Goal: Task Accomplishment & Management: Manage account settings

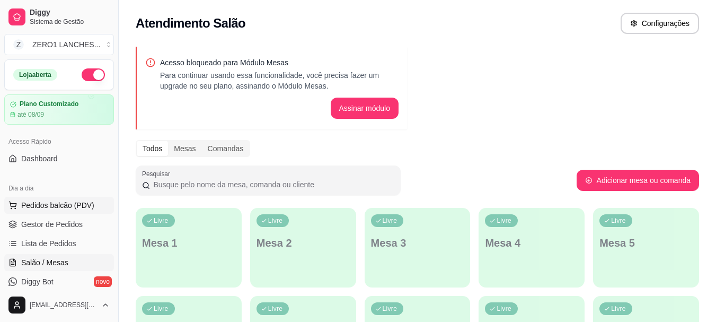
click at [59, 206] on span "Pedidos balcão (PDV)" at bounding box center [57, 205] width 73 height 11
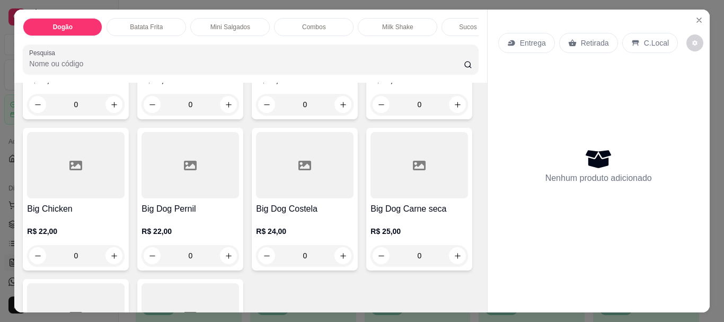
scroll to position [530, 0]
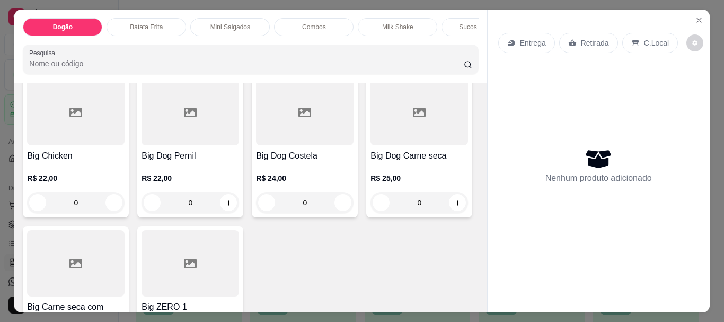
click at [453, 56] on icon "increase-product-quantity" at bounding box center [457, 52] width 8 height 8
type input "1"
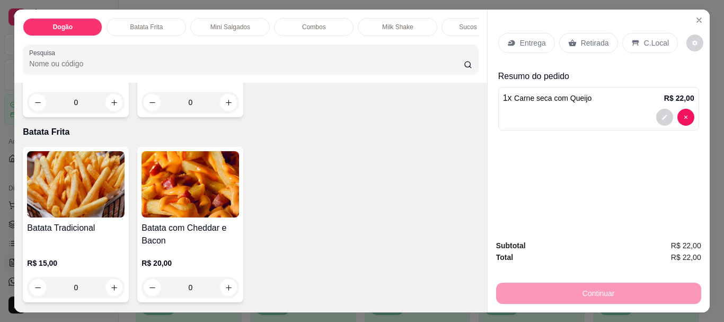
scroll to position [900, 0]
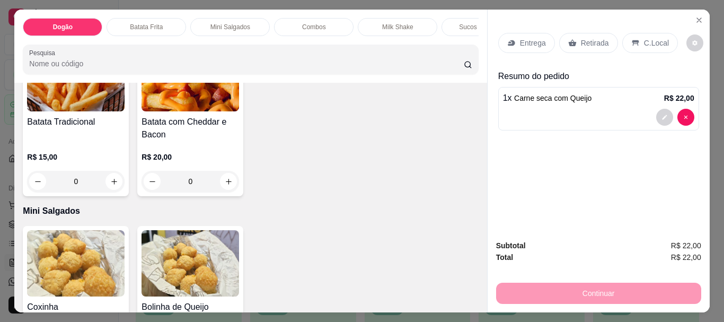
click at [130, 23] on p "Batata Frita" at bounding box center [146, 27] width 33 height 8
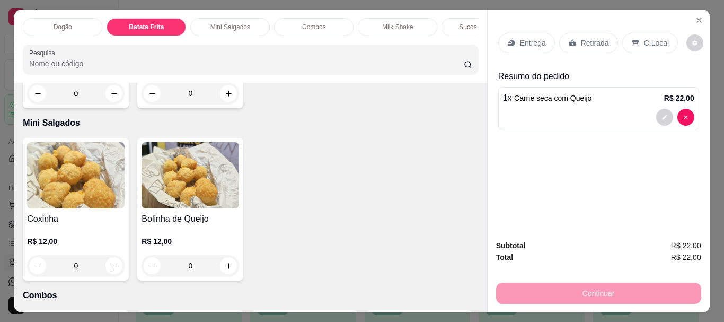
scroll to position [28, 0]
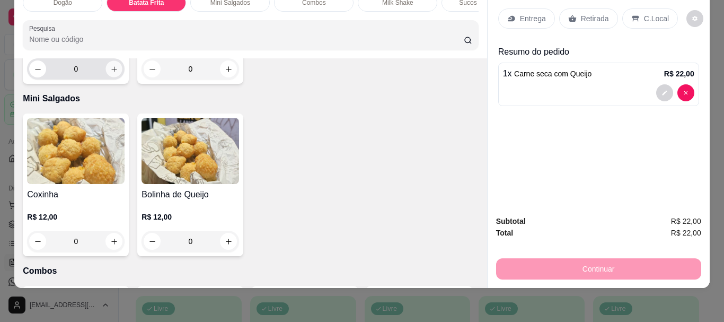
click at [114, 77] on button "increase-product-quantity" at bounding box center [114, 69] width 16 height 16
type input "1"
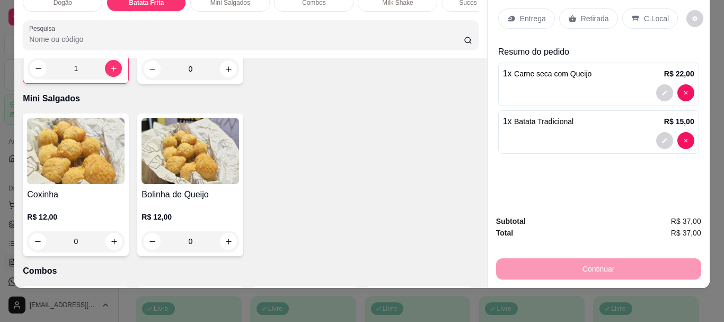
click at [526, 14] on p "Entrega" at bounding box center [533, 18] width 26 height 11
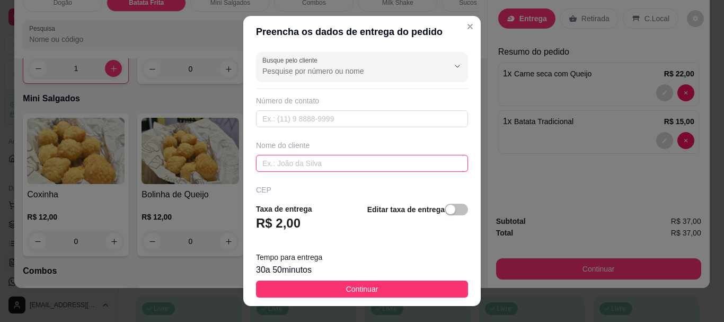
click at [310, 161] on input "text" at bounding box center [362, 163] width 212 height 17
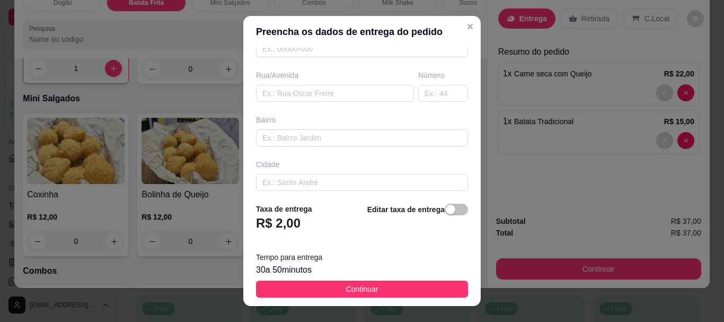
scroll to position [210, 0]
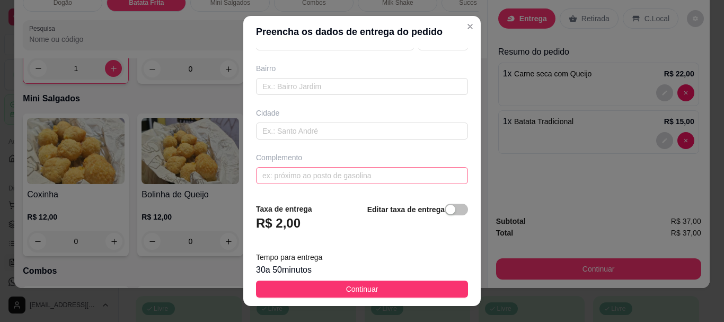
type input "[PERSON_NAME]"
click at [314, 172] on input "text" at bounding box center [362, 175] width 212 height 17
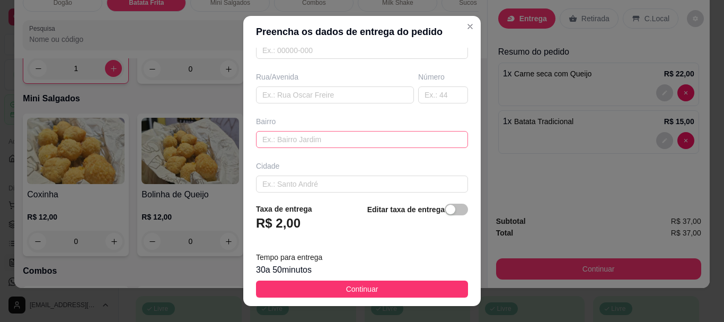
scroll to position [104, 0]
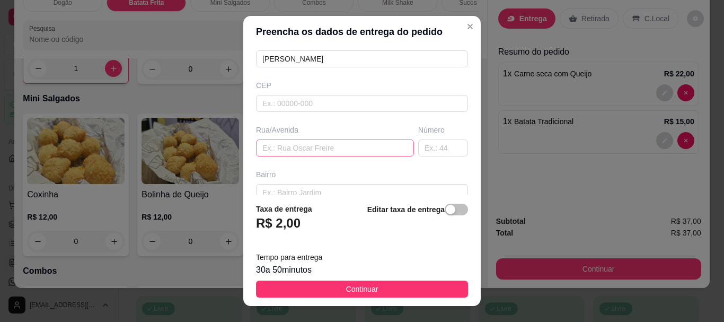
type input "3° RUA APÓS O PRINCESA SHOW"
click at [336, 148] on input "text" at bounding box center [335, 147] width 158 height 17
type input "NÚMERO 32"
click at [448, 211] on span "button" at bounding box center [455, 209] width 23 height 12
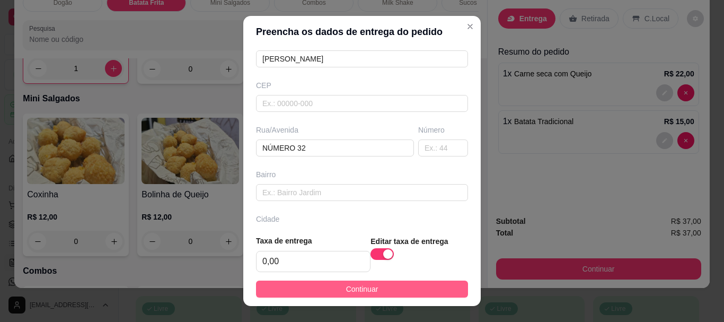
click at [412, 290] on button "Continuar" at bounding box center [362, 288] width 212 height 17
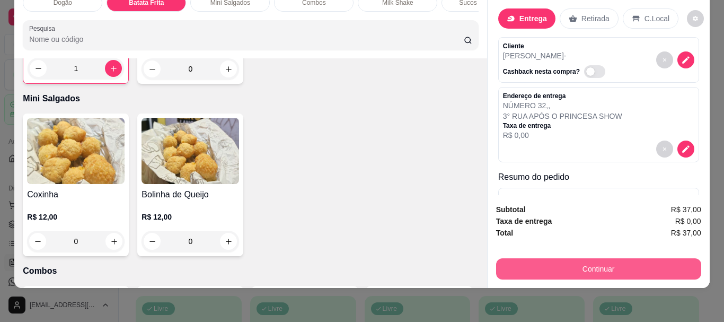
click at [609, 264] on button "Continuar" at bounding box center [598, 268] width 205 height 21
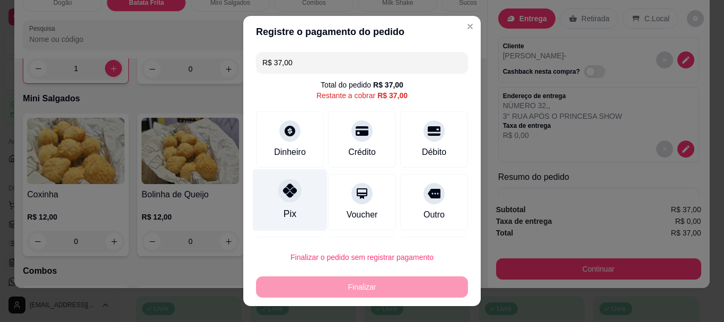
click at [283, 189] on icon at bounding box center [290, 191] width 14 height 14
type input "R$ 0,00"
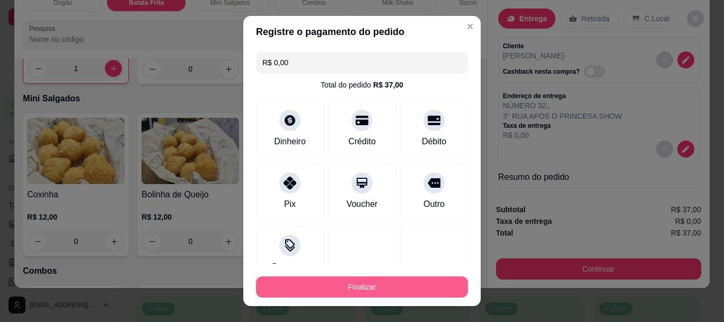
click at [361, 291] on button "Finalizar" at bounding box center [362, 286] width 212 height 21
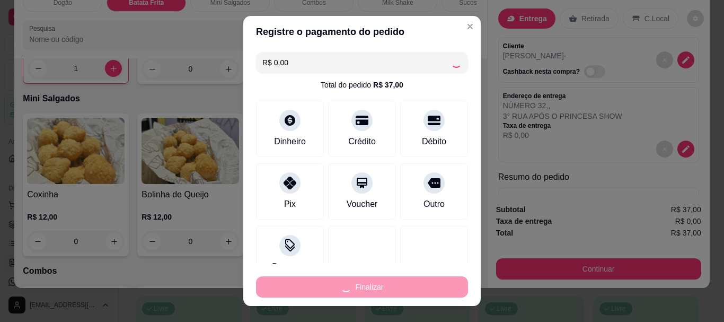
type input "0"
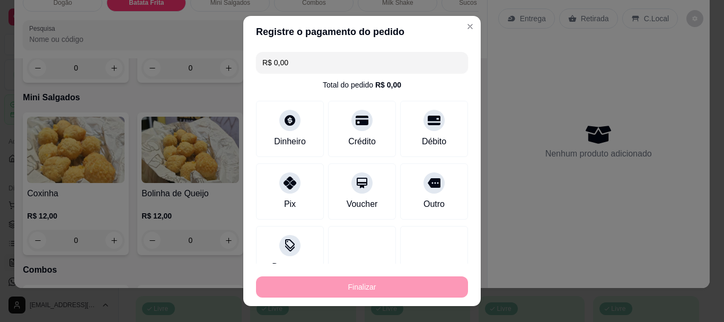
type input "-R$ 37,00"
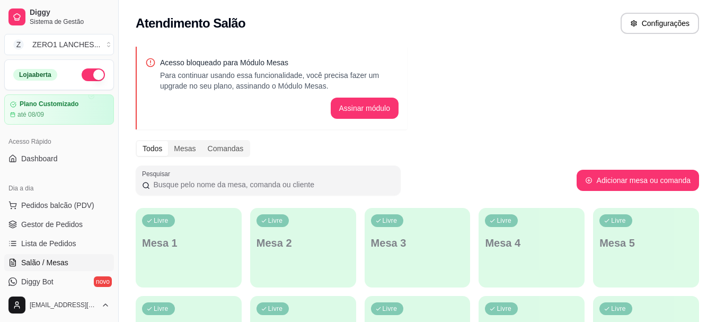
click at [25, 201] on span "Pedidos balcão (PDV)" at bounding box center [57, 205] width 73 height 11
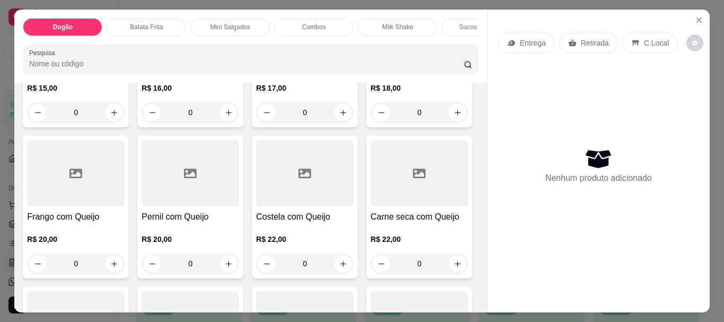
scroll to position [371, 0]
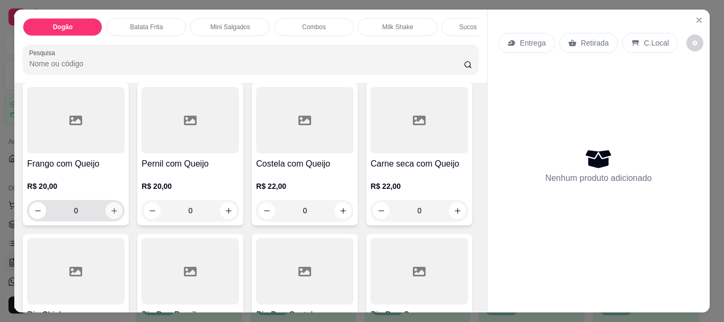
click at [122, 216] on button "increase-product-quantity" at bounding box center [113, 210] width 17 height 17
type input "1"
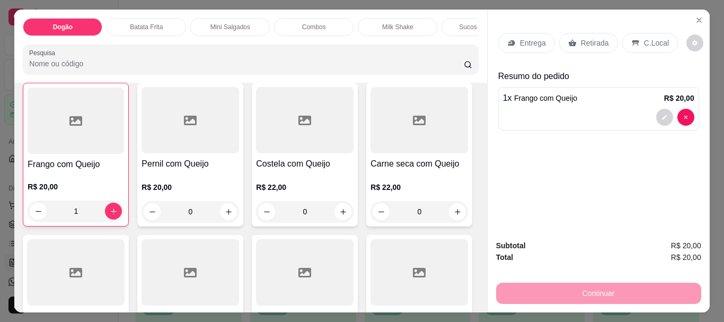
click at [644, 43] on p "C.Local" at bounding box center [656, 43] width 25 height 11
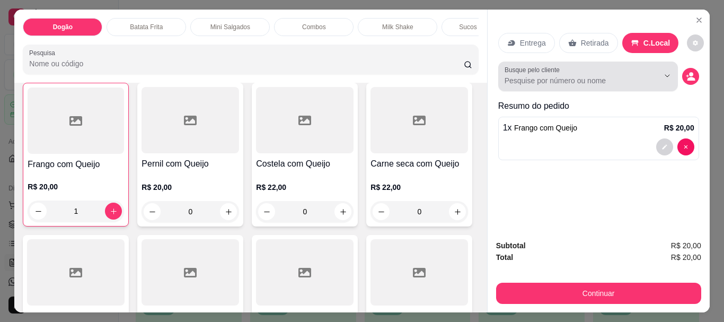
click at [595, 75] on input "Busque pelo cliente" at bounding box center [572, 80] width 137 height 11
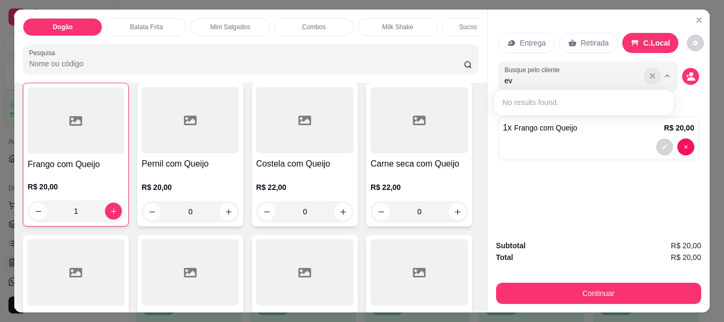
type input "ev"
click at [648, 72] on icon "Show suggestions" at bounding box center [652, 76] width 8 height 8
click at [690, 72] on icon "decrease-product-quantity" at bounding box center [690, 77] width 10 height 10
click at [689, 73] on circle "decrease-product-quantity" at bounding box center [691, 75] width 4 height 4
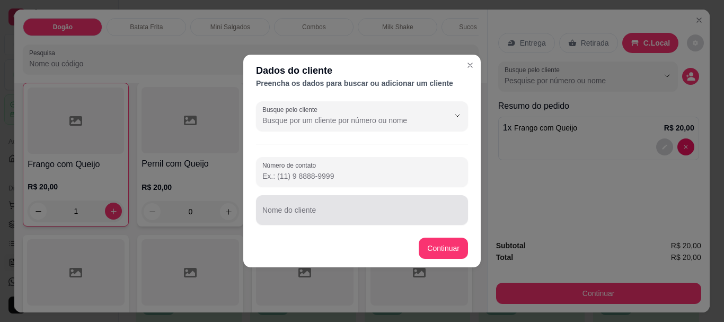
click at [412, 213] on input "Nome do cliente" at bounding box center [361, 214] width 199 height 11
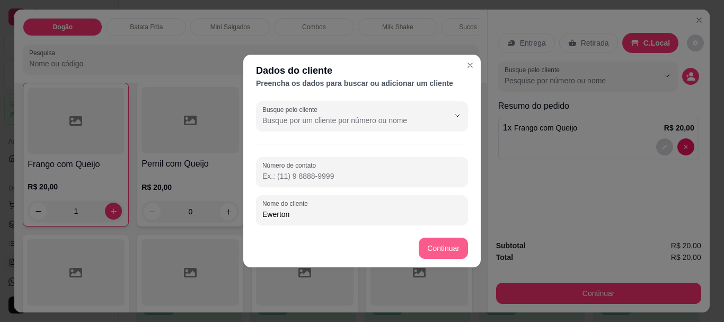
type input "Ewerton"
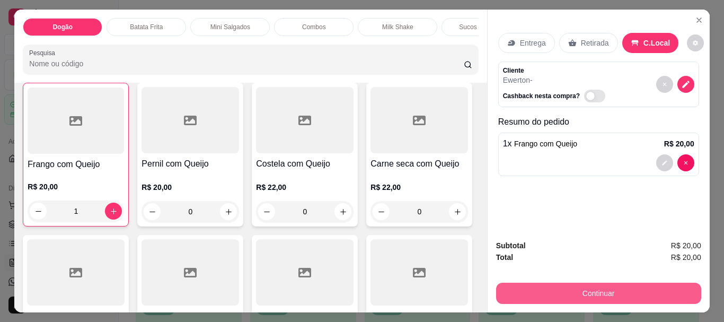
click at [599, 290] on button "Continuar" at bounding box center [598, 292] width 205 height 21
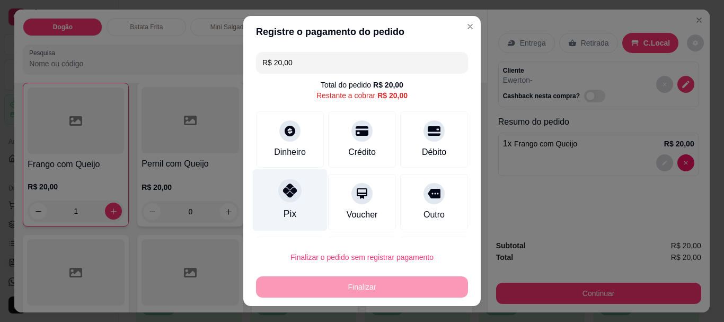
click at [279, 200] on div at bounding box center [289, 190] width 23 height 23
type input "R$ 0,00"
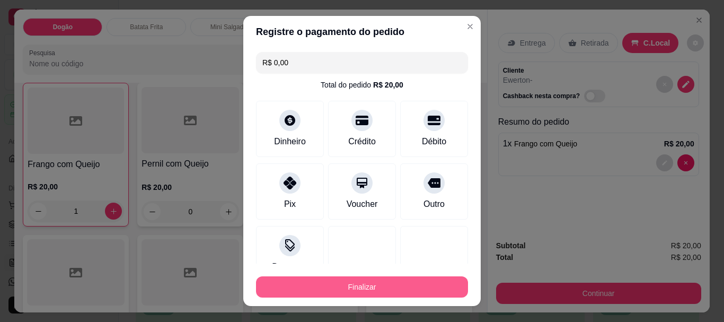
click at [377, 286] on button "Finalizar" at bounding box center [362, 286] width 212 height 21
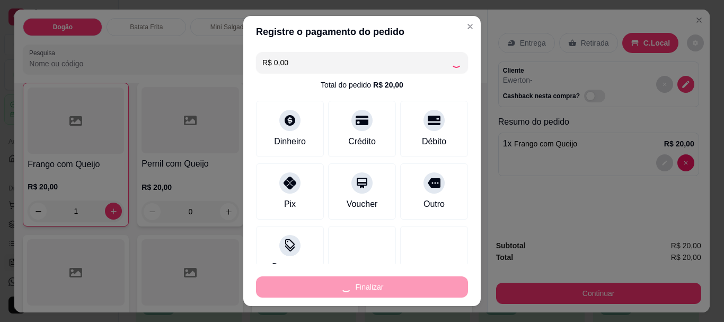
type input "0"
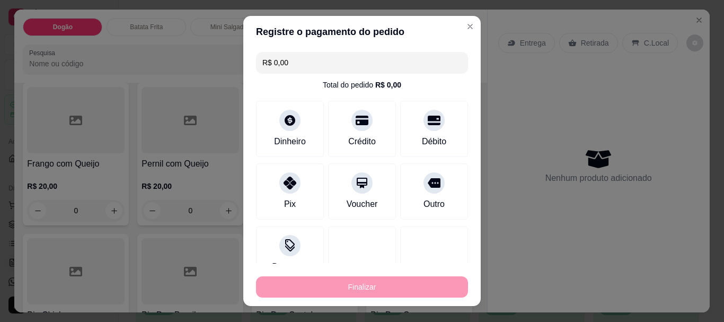
type input "-R$ 20,00"
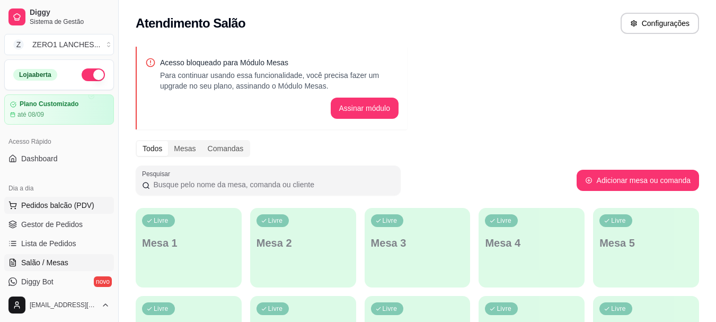
click at [82, 211] on button "Pedidos balcão (PDV)" at bounding box center [59, 205] width 110 height 17
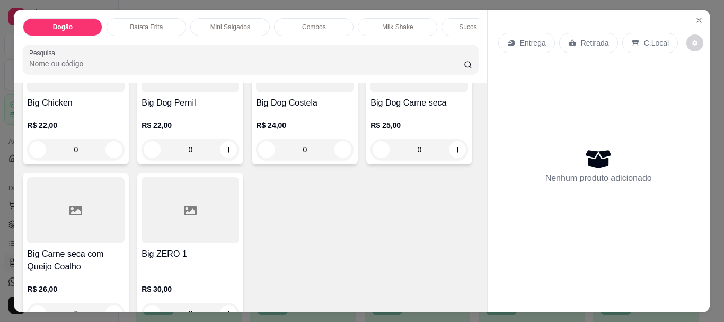
scroll to position [530, 0]
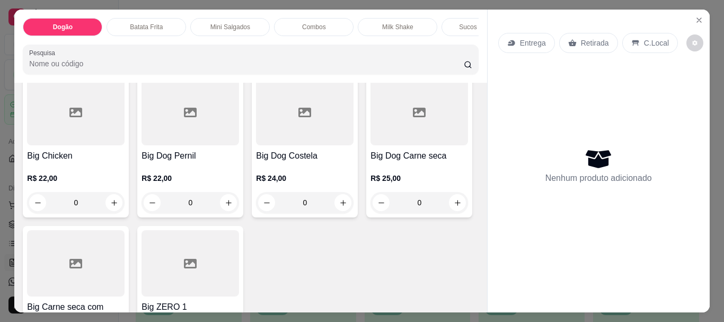
click at [449, 60] on button "increase-product-quantity" at bounding box center [457, 51] width 17 height 17
type input "1"
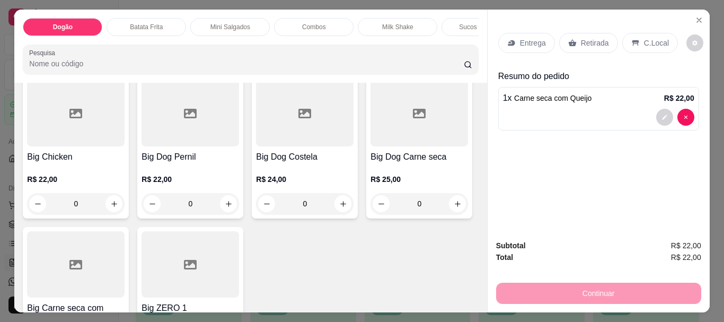
click at [522, 38] on p "Entrega" at bounding box center [533, 43] width 26 height 11
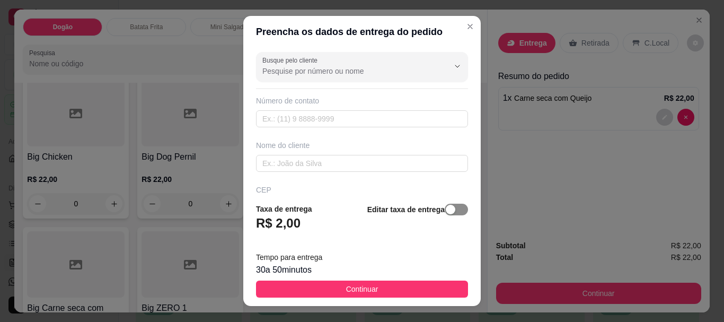
click at [453, 214] on span "button" at bounding box center [455, 209] width 23 height 12
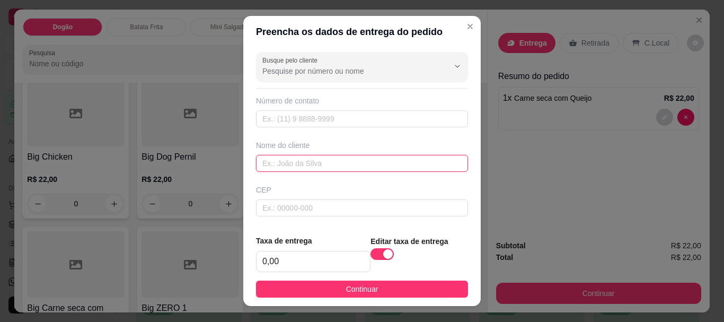
click at [349, 159] on input "text" at bounding box center [362, 163] width 212 height 17
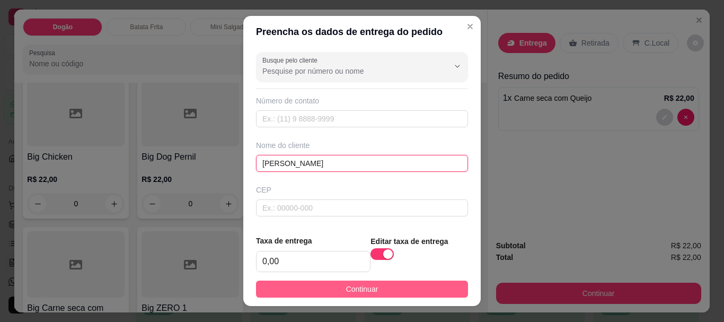
type input "[PERSON_NAME]"
click at [395, 284] on button "Continuar" at bounding box center [362, 288] width 212 height 17
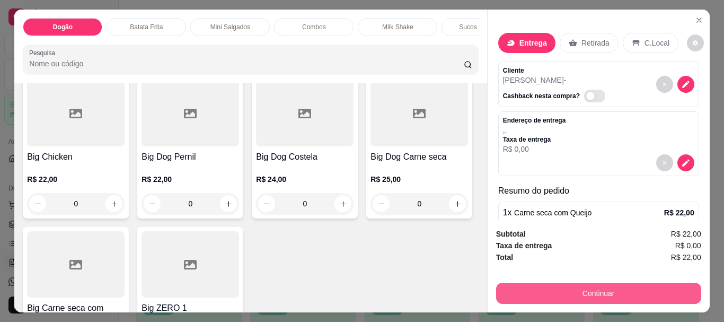
click at [564, 283] on button "Continuar" at bounding box center [598, 292] width 205 height 21
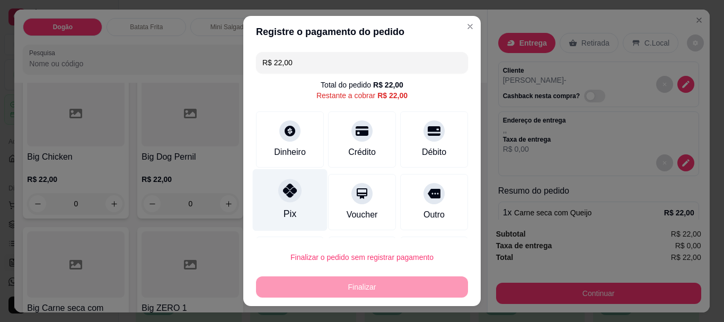
click at [280, 203] on div "Pix" at bounding box center [290, 200] width 75 height 62
type input "R$ 0,00"
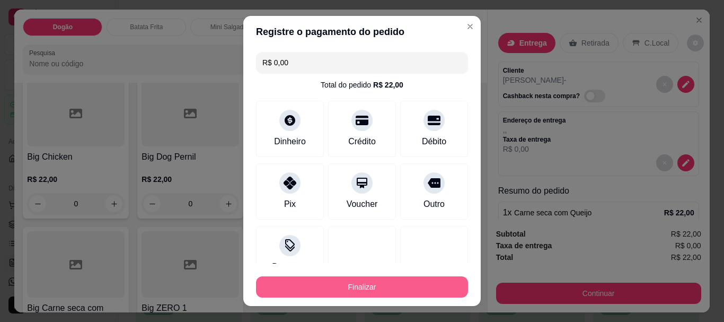
click at [329, 281] on button "Finalizar" at bounding box center [362, 286] width 212 height 21
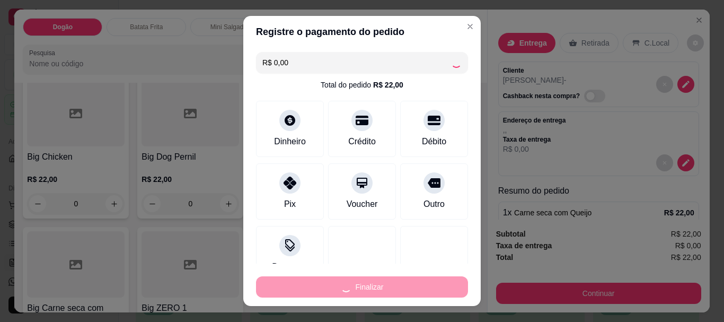
type input "0"
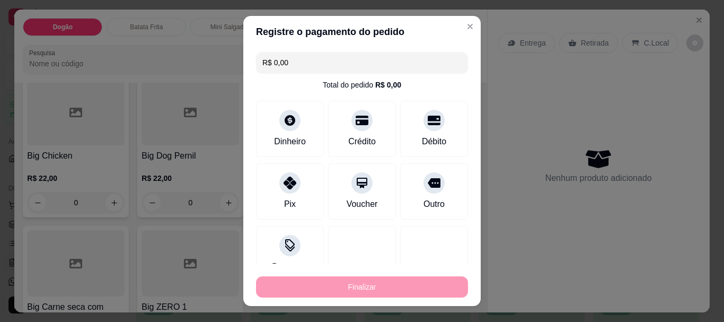
type input "-R$ 22,00"
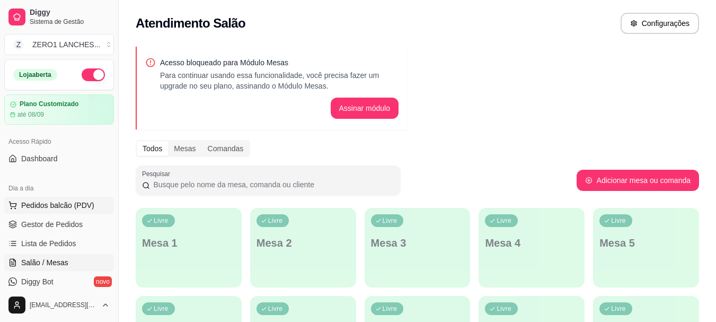
click at [44, 203] on span "Pedidos balcão (PDV)" at bounding box center [57, 205] width 73 height 11
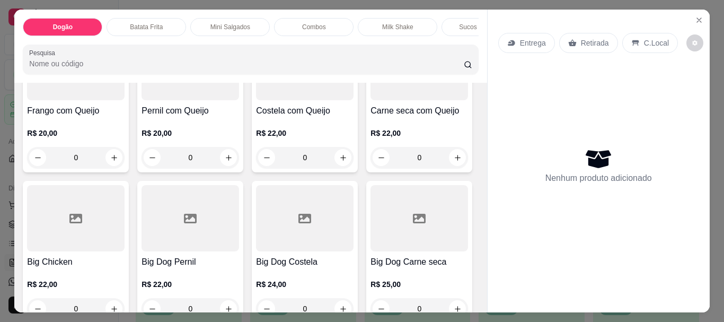
scroll to position [477, 0]
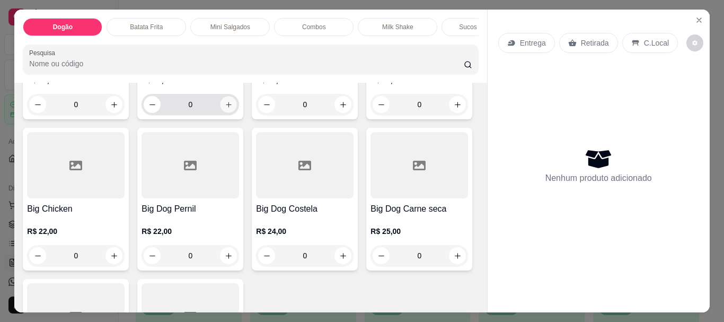
click at [225, 109] on icon "increase-product-quantity" at bounding box center [229, 105] width 8 height 8
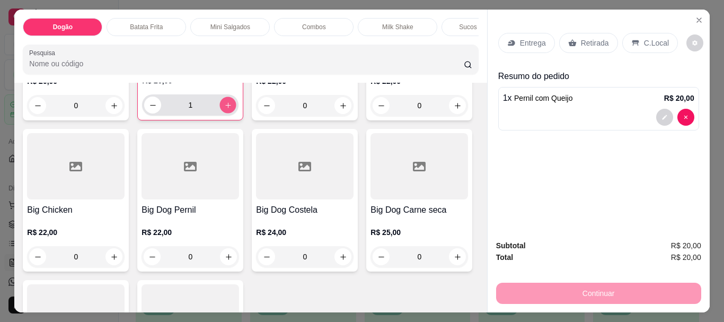
click at [224, 109] on icon "increase-product-quantity" at bounding box center [228, 105] width 8 height 8
type input "3"
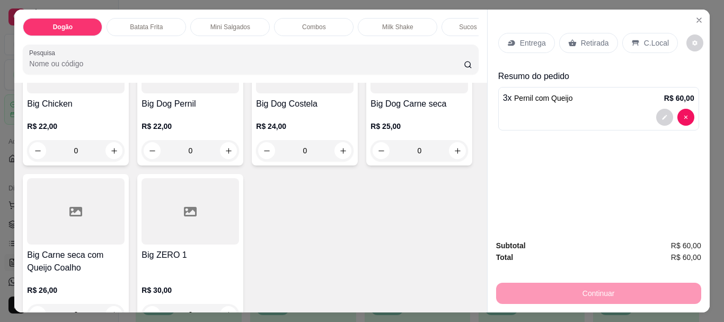
click at [159, 19] on div "Batata Frita" at bounding box center [145, 27] width 79 height 18
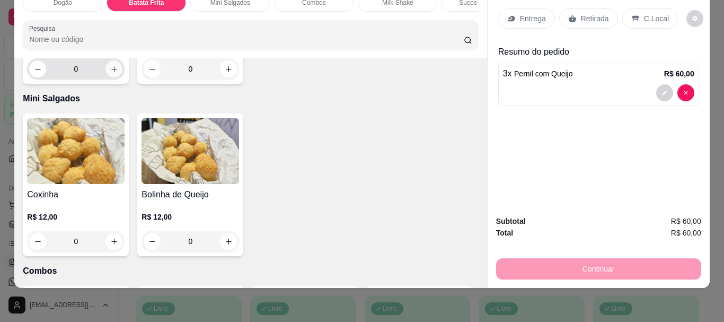
click at [110, 73] on icon "increase-product-quantity" at bounding box center [114, 69] width 8 height 8
type input "1"
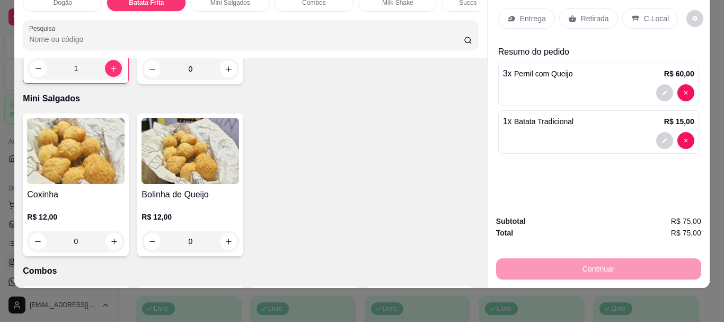
click at [520, 13] on p "Entrega" at bounding box center [533, 18] width 26 height 11
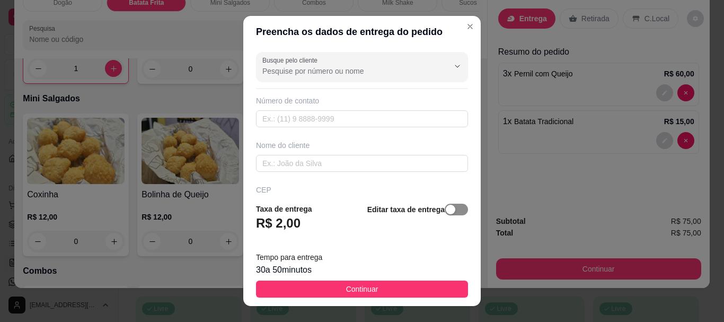
click at [452, 215] on span "button" at bounding box center [455, 209] width 23 height 12
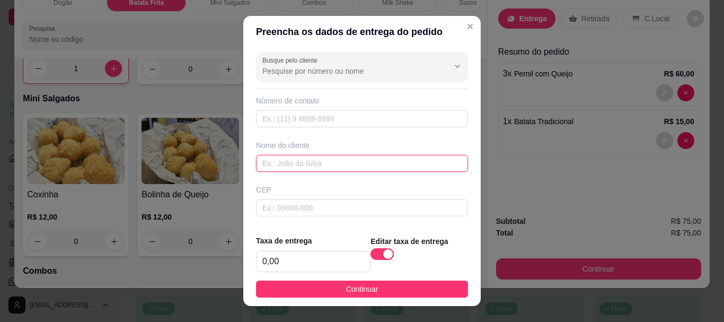
click at [399, 164] on input "text" at bounding box center [362, 163] width 212 height 17
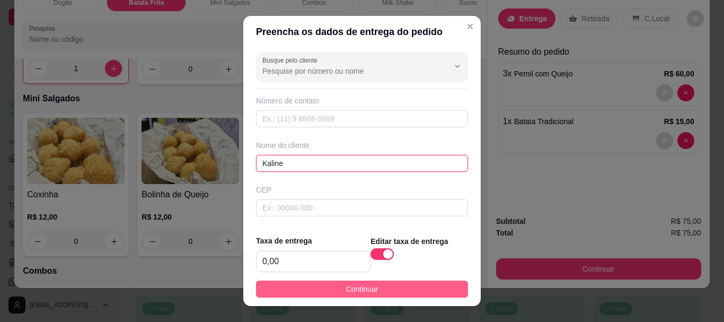
type input "Kaline"
click at [352, 287] on span "Continuar" at bounding box center [362, 289] width 32 height 12
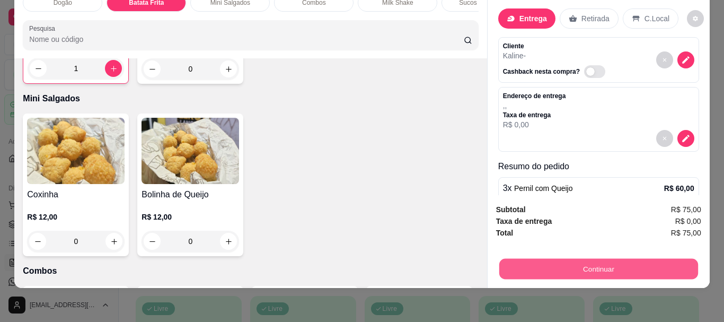
click at [585, 265] on button "Continuar" at bounding box center [597, 268] width 199 height 21
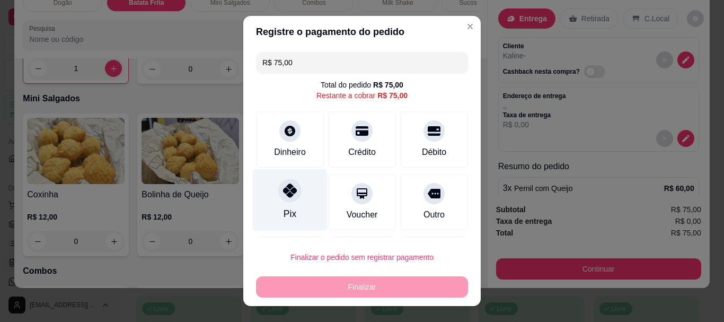
click at [280, 200] on div at bounding box center [289, 190] width 23 height 23
type input "R$ 0,00"
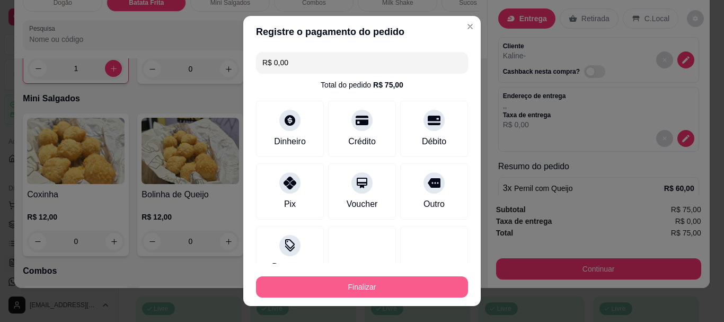
click at [328, 284] on button "Finalizar" at bounding box center [362, 286] width 212 height 21
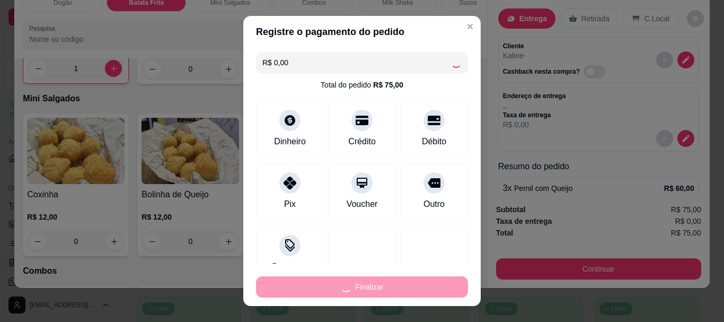
type input "0"
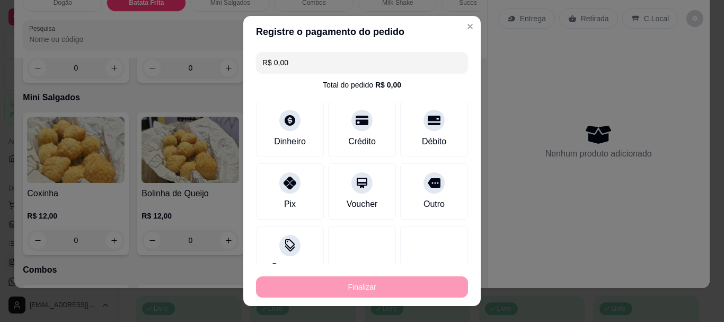
type input "-R$ 75,00"
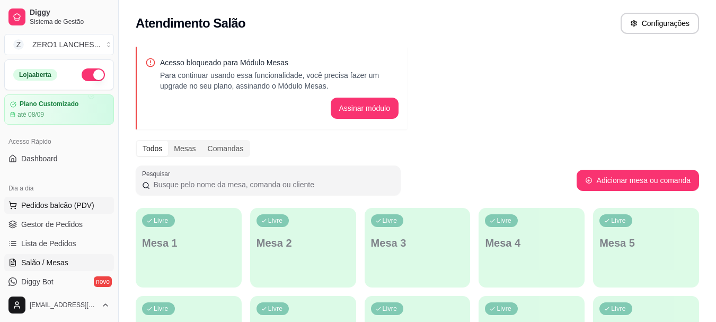
click at [52, 202] on span "Pedidos balcão (PDV)" at bounding box center [57, 205] width 73 height 11
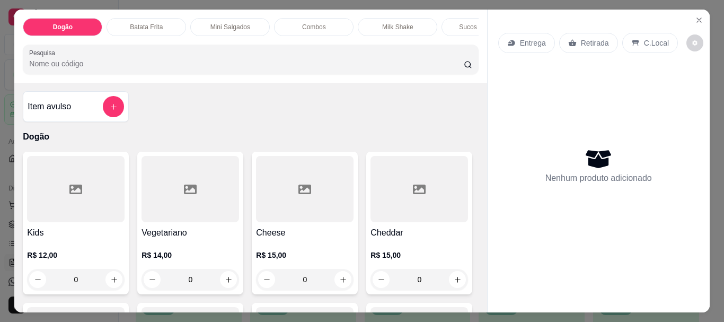
scroll to position [159, 0]
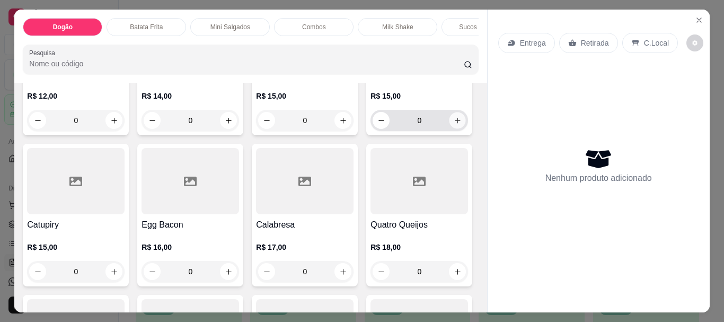
click at [453, 124] on icon "increase-product-quantity" at bounding box center [457, 121] width 8 height 8
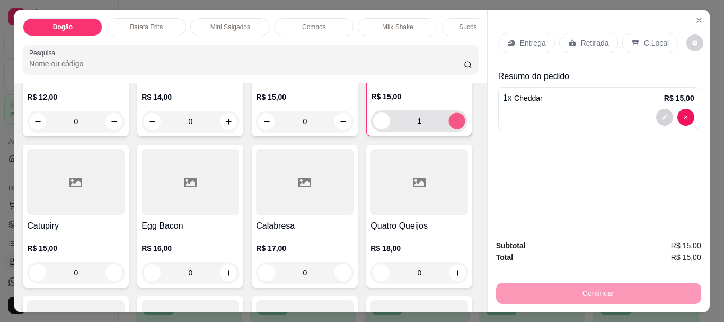
click at [449, 129] on button "increase-product-quantity" at bounding box center [457, 121] width 16 height 16
click at [448, 129] on button "increase-product-quantity" at bounding box center [456, 120] width 17 height 17
type input "3"
click at [534, 48] on div "Entrega" at bounding box center [526, 43] width 57 height 20
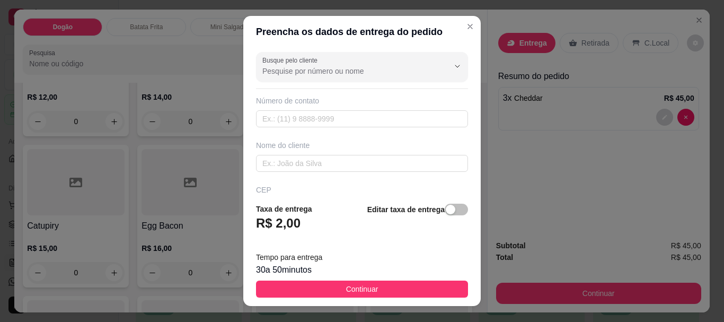
click at [455, 218] on div "Editar taxa de entrega" at bounding box center [417, 220] width 101 height 35
click at [429, 208] on strong "Editar taxa de entrega" at bounding box center [405, 209] width 77 height 8
click at [445, 208] on div "button" at bounding box center [450, 209] width 10 height 10
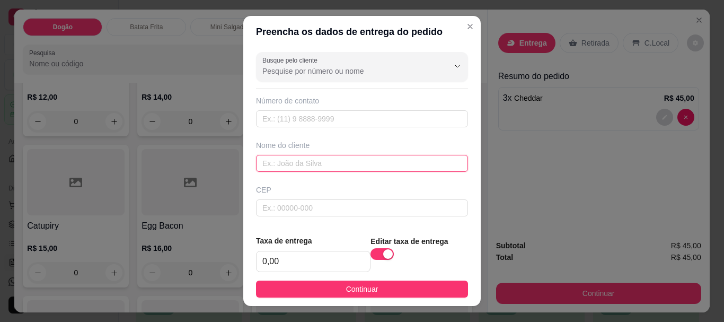
click at [365, 165] on input "text" at bounding box center [362, 163] width 212 height 17
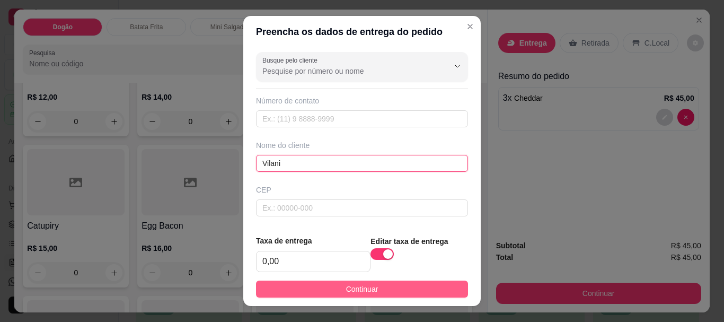
type input "Vilani"
click at [383, 285] on button "Continuar" at bounding box center [362, 288] width 212 height 17
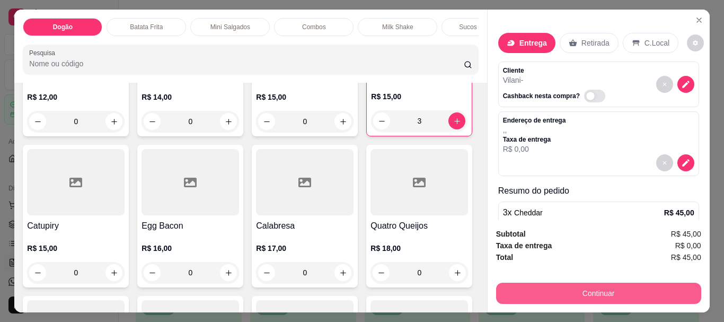
click at [577, 284] on button "Continuar" at bounding box center [598, 292] width 205 height 21
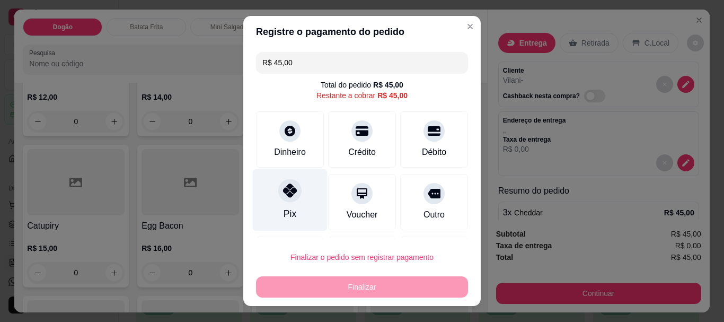
click at [283, 191] on icon at bounding box center [290, 191] width 14 height 14
type input "R$ 0,00"
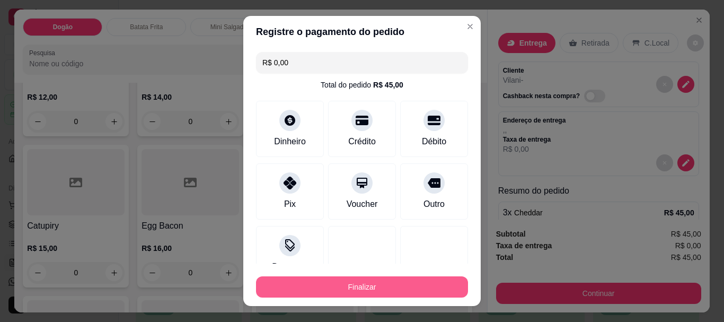
click at [335, 284] on button "Finalizar" at bounding box center [362, 286] width 212 height 21
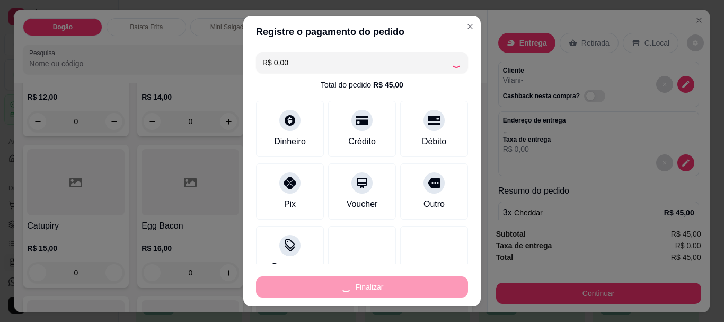
type input "0"
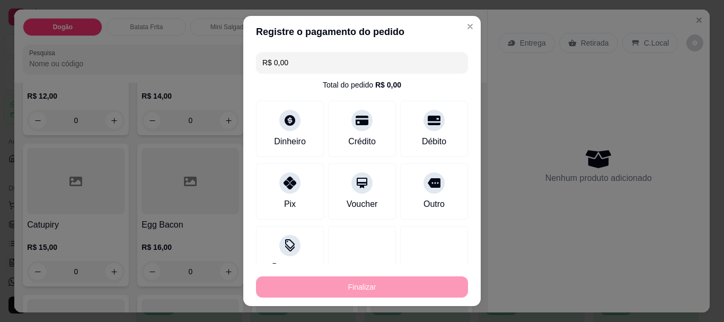
type input "-R$ 45,00"
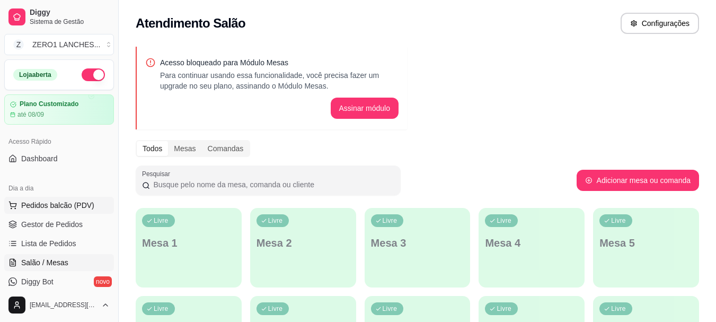
click at [69, 207] on span "Pedidos balcão (PDV)" at bounding box center [57, 205] width 73 height 11
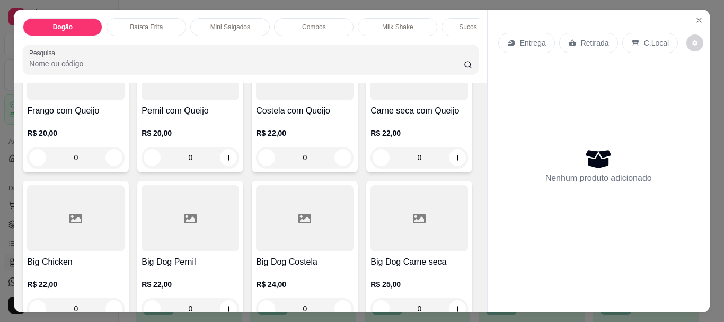
scroll to position [477, 0]
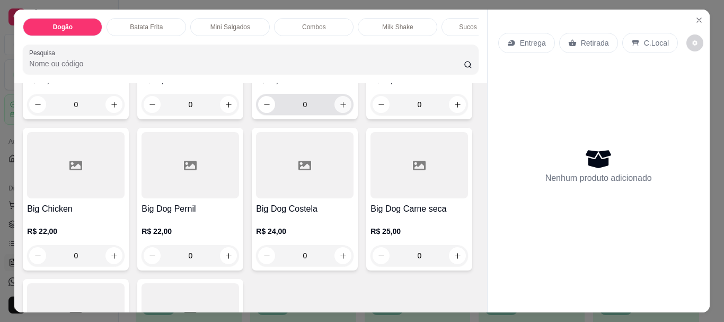
click at [340, 108] on icon "increase-product-quantity" at bounding box center [343, 105] width 6 height 6
type input "1"
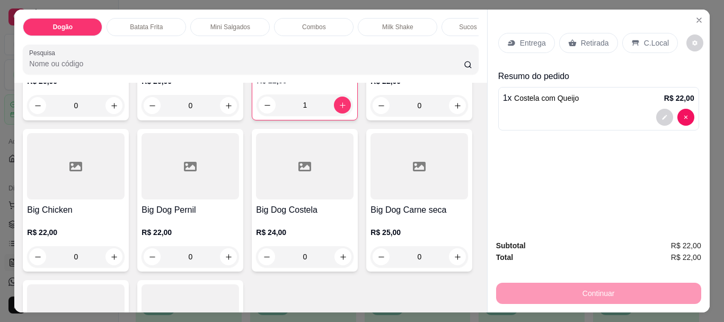
click at [581, 42] on p "Retirada" at bounding box center [595, 43] width 28 height 11
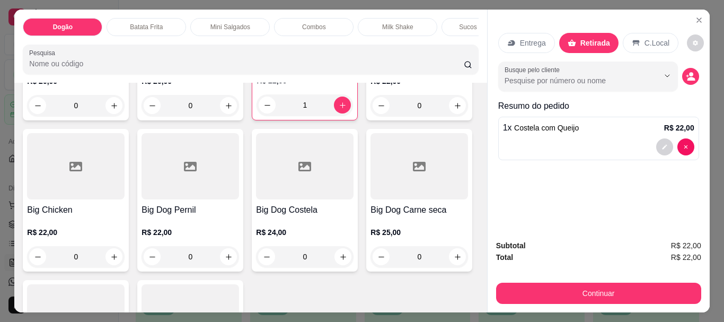
click at [528, 43] on p "Entrega" at bounding box center [533, 43] width 26 height 11
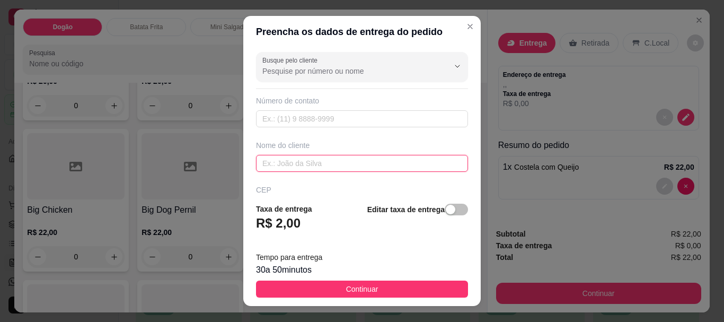
click at [347, 161] on input "text" at bounding box center [362, 163] width 212 height 17
type input "Meury"
click at [444, 215] on span "button" at bounding box center [455, 209] width 23 height 12
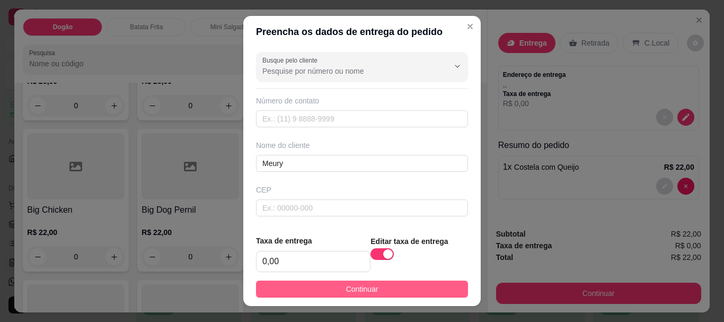
click at [415, 287] on button "Continuar" at bounding box center [362, 288] width 212 height 17
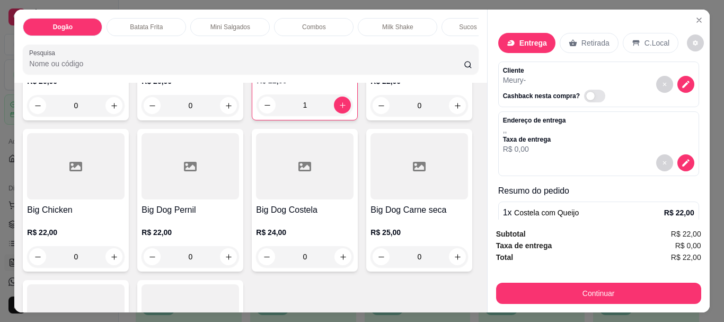
click at [597, 286] on button "Continuar" at bounding box center [598, 292] width 205 height 21
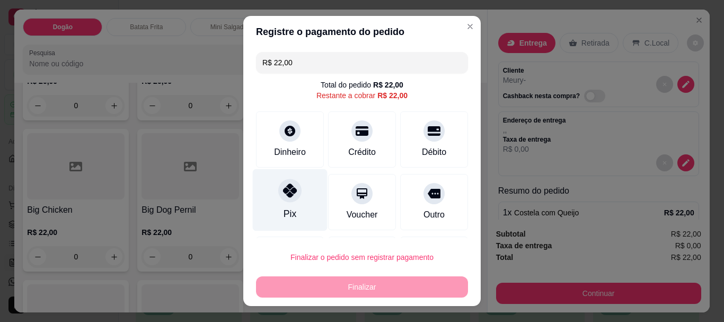
click at [289, 200] on div at bounding box center [289, 190] width 23 height 23
type input "R$ 0,00"
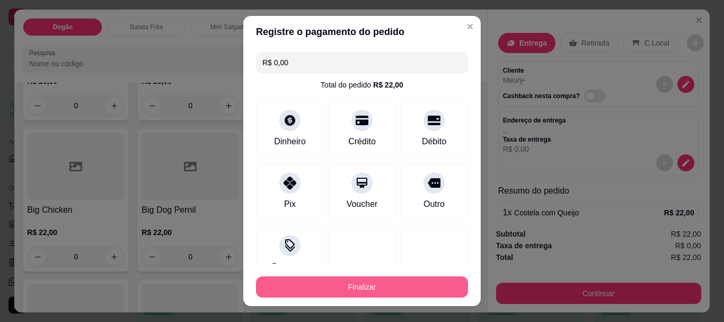
click at [389, 292] on button "Finalizar" at bounding box center [362, 286] width 212 height 21
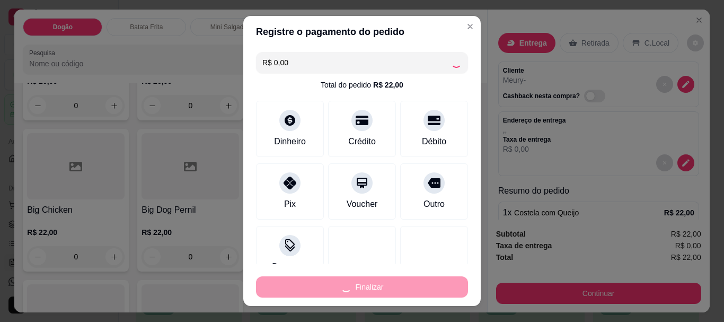
type input "0"
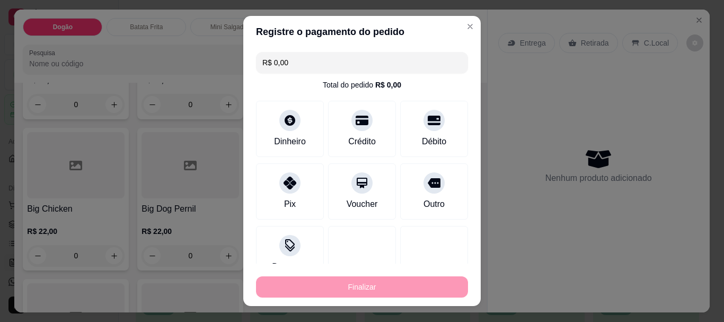
type input "-R$ 22,00"
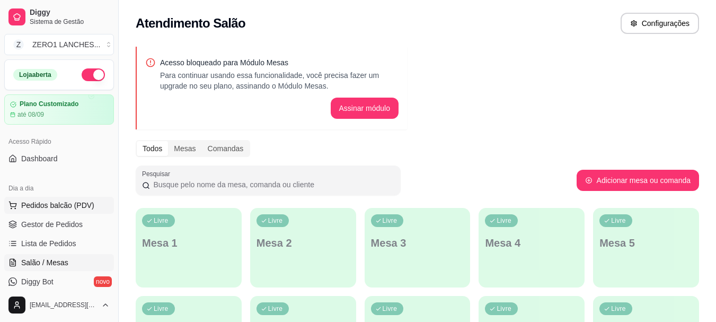
click at [46, 205] on span "Pedidos balcão (PDV)" at bounding box center [57, 205] width 73 height 11
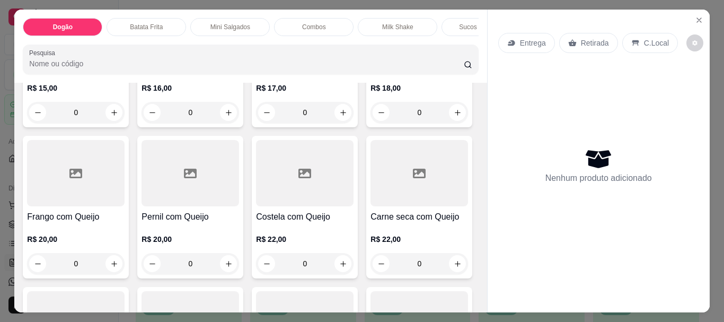
scroll to position [212, 0]
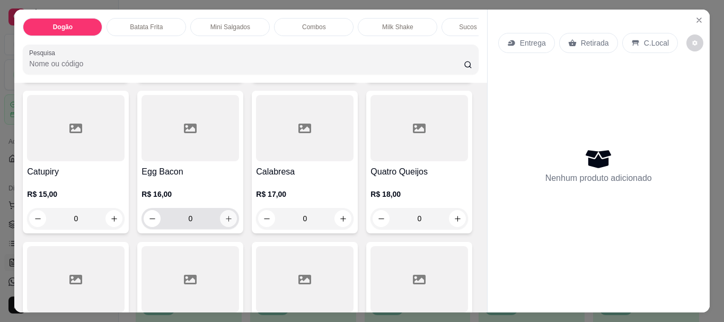
click at [233, 222] on icon "increase-product-quantity" at bounding box center [229, 219] width 8 height 8
type input "1"
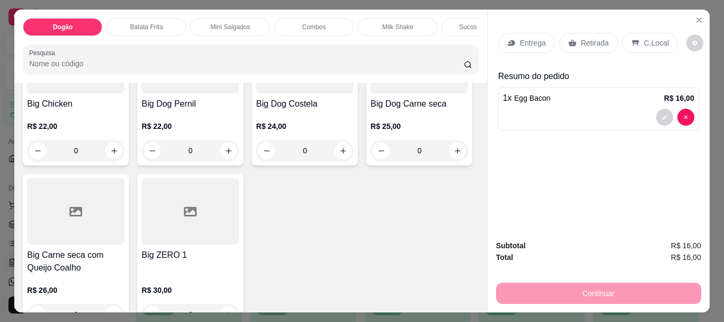
scroll to position [636, 0]
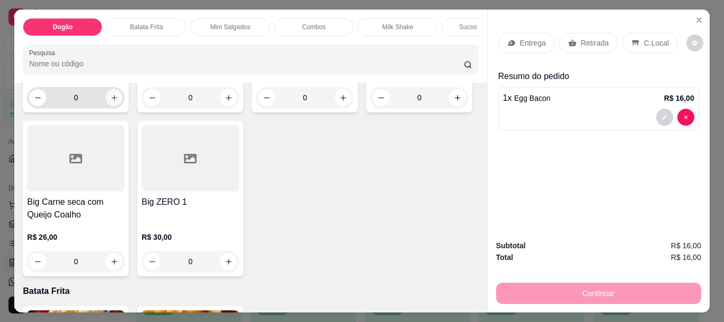
click at [105, 106] on button "increase-product-quantity" at bounding box center [113, 97] width 17 height 17
type input "1"
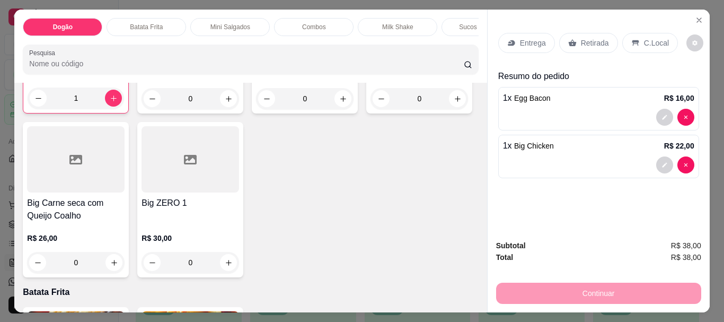
click at [459, 23] on p "Sucos da Polpa" at bounding box center [481, 27] width 44 height 8
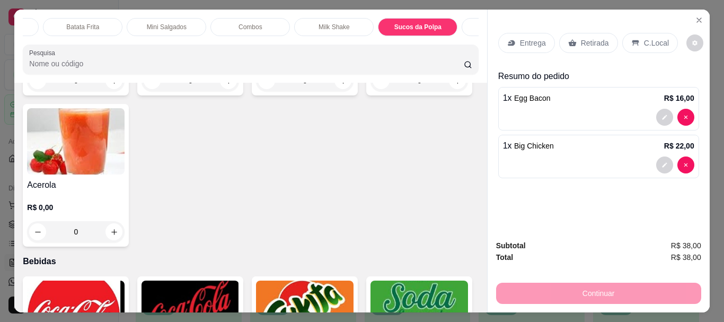
scroll to position [0, 85]
click at [469, 26] on p "Bebidas" at bounding box center [480, 27] width 23 height 8
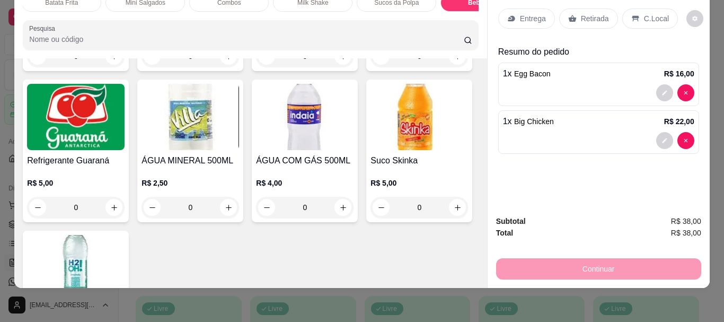
scroll to position [0, 0]
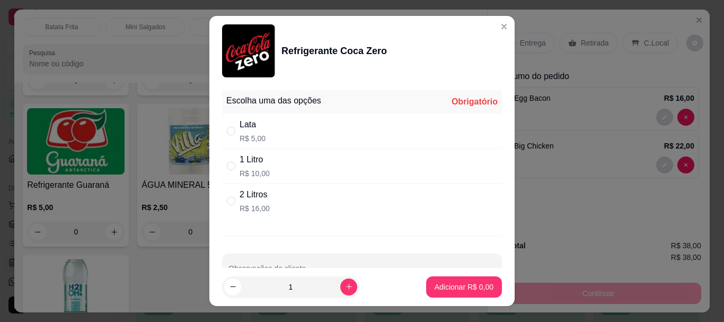
click at [252, 162] on div "1 Litro" at bounding box center [254, 159] width 30 height 13
radio input "true"
click at [473, 286] on p "Adicionar R$ 10,00" at bounding box center [461, 286] width 63 height 11
type input "1"
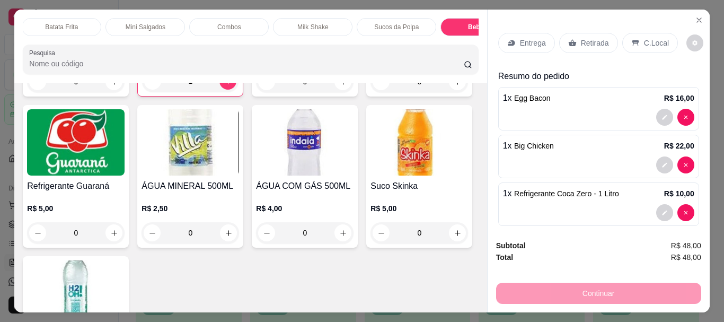
click at [530, 33] on div "Entrega" at bounding box center [526, 43] width 57 height 20
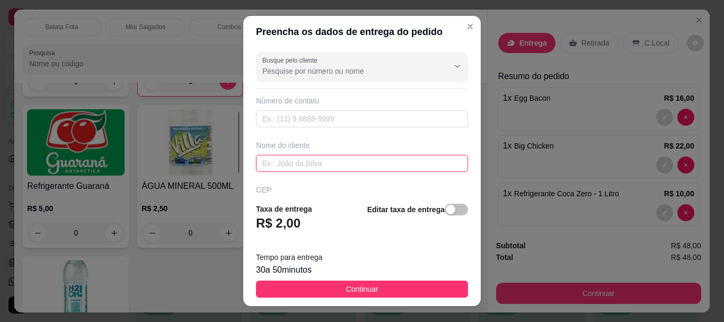
click at [368, 165] on input "text" at bounding box center [362, 163] width 212 height 17
type input "[PERSON_NAME]"
click at [444, 204] on span "button" at bounding box center [455, 209] width 23 height 12
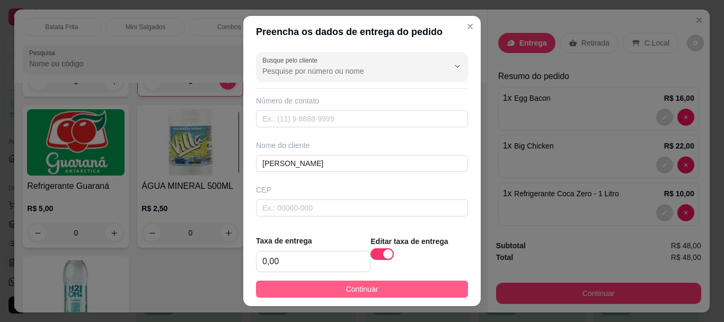
click at [433, 286] on button "Continuar" at bounding box center [362, 288] width 212 height 17
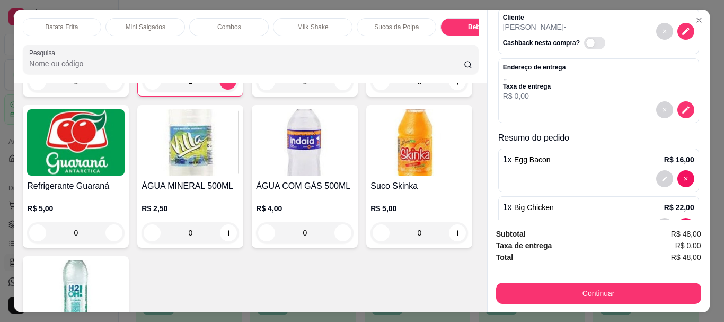
scroll to position [106, 0]
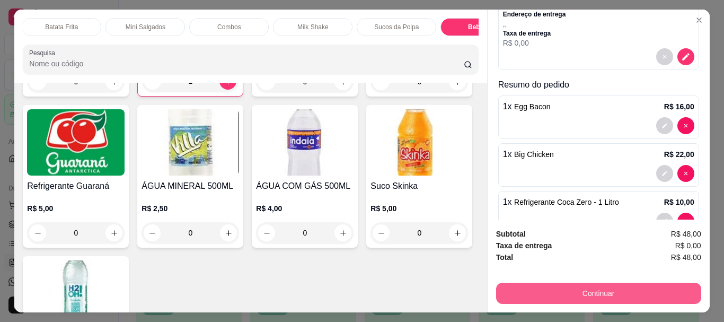
click at [628, 285] on button "Continuar" at bounding box center [598, 292] width 205 height 21
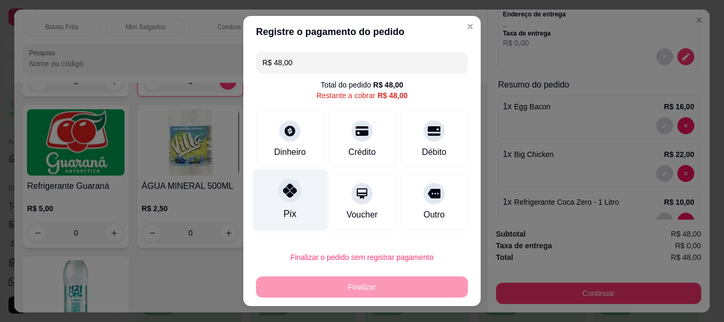
click at [292, 201] on div "Pix" at bounding box center [290, 200] width 75 height 62
type input "R$ 0,00"
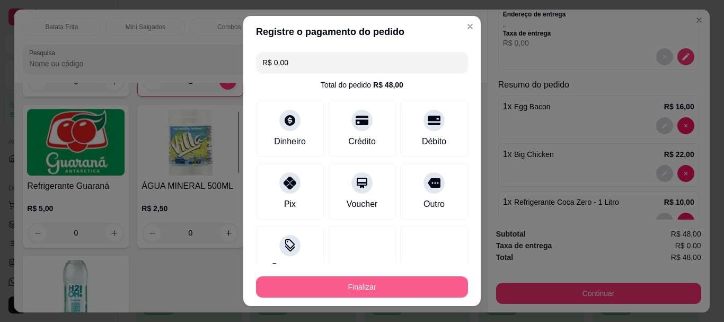
click at [377, 289] on button "Finalizar" at bounding box center [362, 286] width 212 height 21
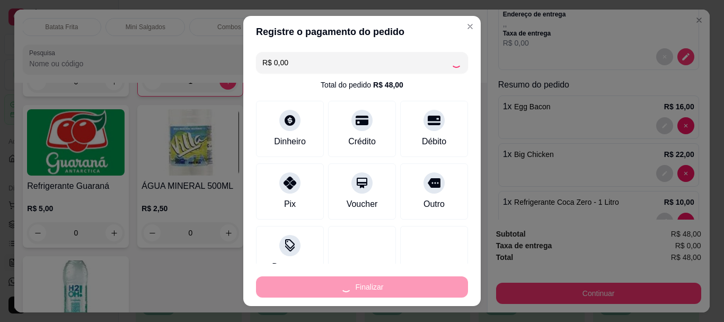
type input "0"
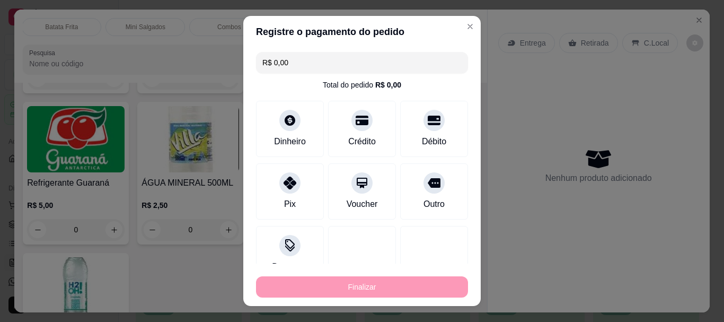
type input "-R$ 48,00"
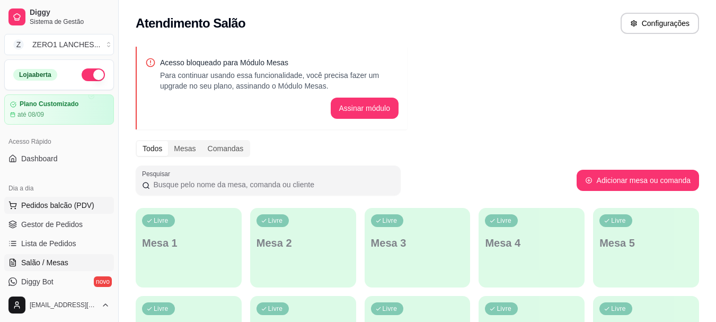
click at [83, 204] on span "Pedidos balcão (PDV)" at bounding box center [57, 205] width 73 height 11
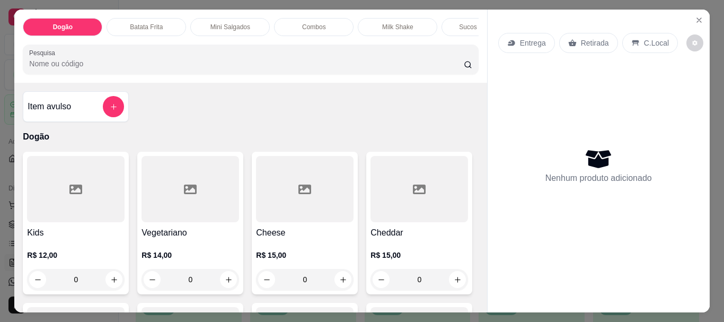
click at [103, 205] on div at bounding box center [75, 189] width 97 height 66
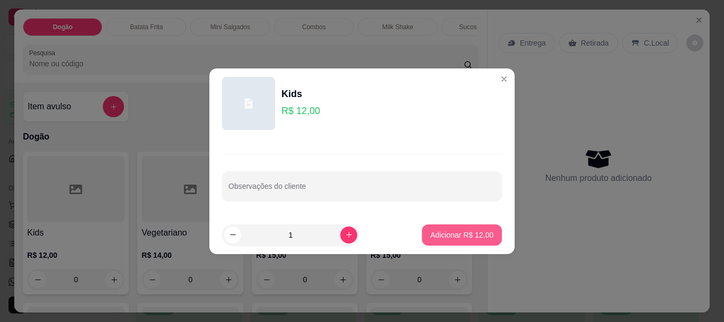
click at [436, 235] on p "Adicionar R$ 12,00" at bounding box center [461, 234] width 63 height 11
type input "1"
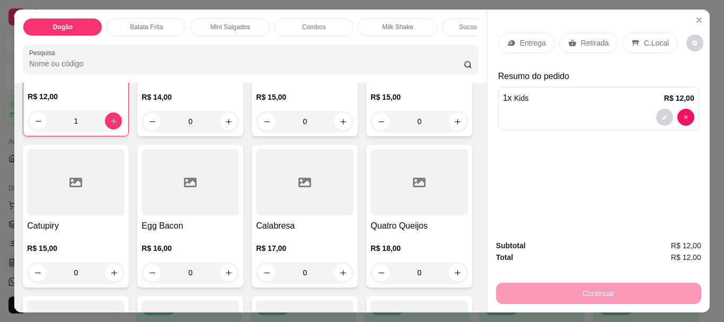
scroll to position [265, 0]
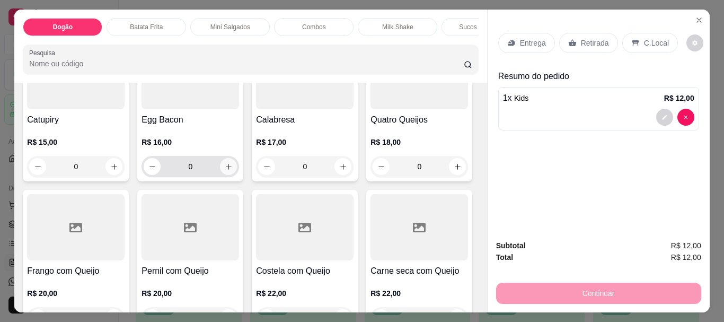
click at [237, 165] on button "increase-product-quantity" at bounding box center [228, 166] width 17 height 17
type input "1"
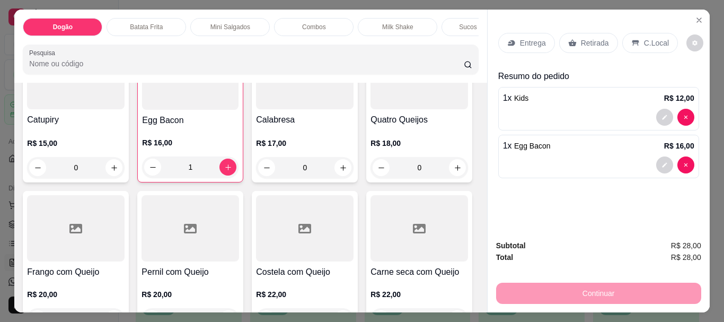
click at [520, 33] on div "Entrega" at bounding box center [526, 43] width 57 height 20
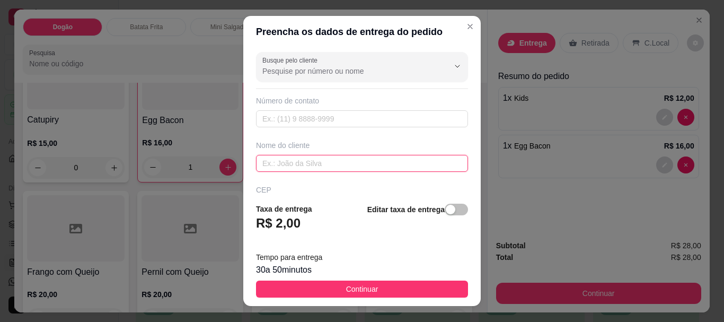
click at [367, 165] on input "text" at bounding box center [362, 163] width 212 height 17
type input "Nadjo"
click at [450, 212] on span "button" at bounding box center [455, 209] width 23 height 12
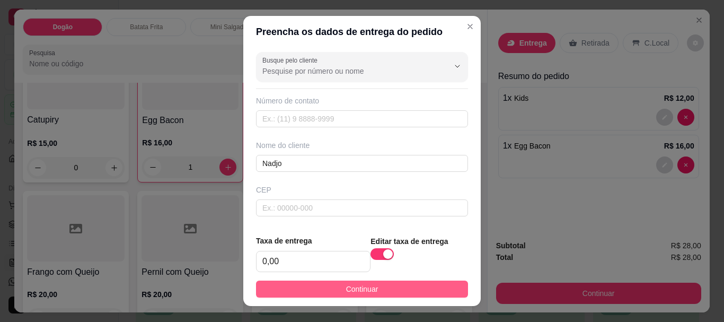
click at [417, 287] on button "Continuar" at bounding box center [362, 288] width 212 height 17
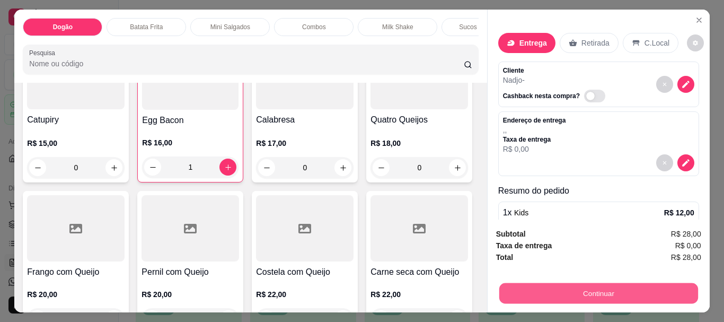
click at [621, 290] on button "Continuar" at bounding box center [597, 292] width 199 height 21
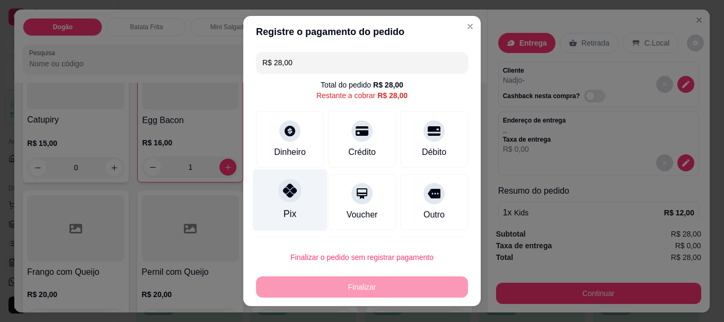
click at [283, 198] on div at bounding box center [289, 190] width 23 height 23
type input "R$ 0,00"
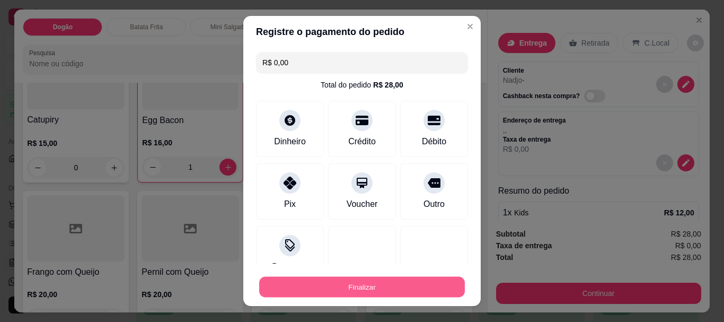
click at [338, 282] on button "Finalizar" at bounding box center [362, 286] width 206 height 21
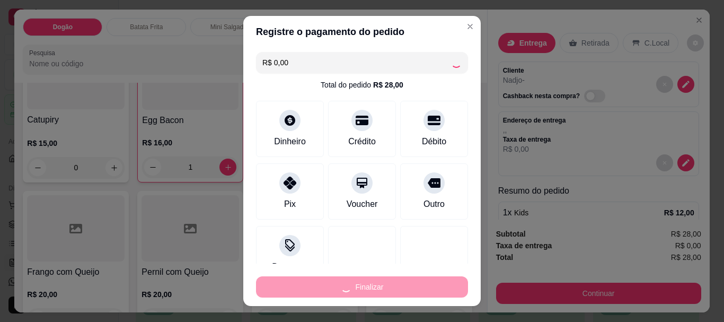
type input "0"
type input "-R$ 28,00"
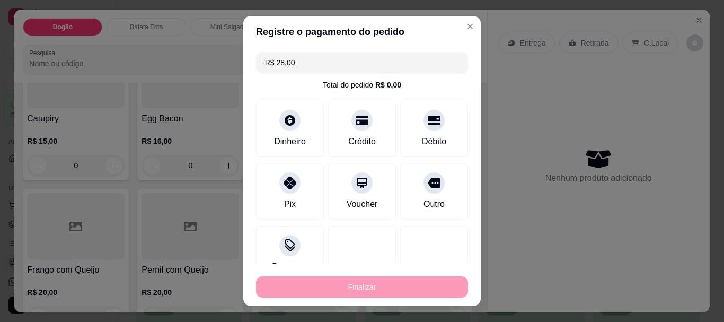
scroll to position [264, 0]
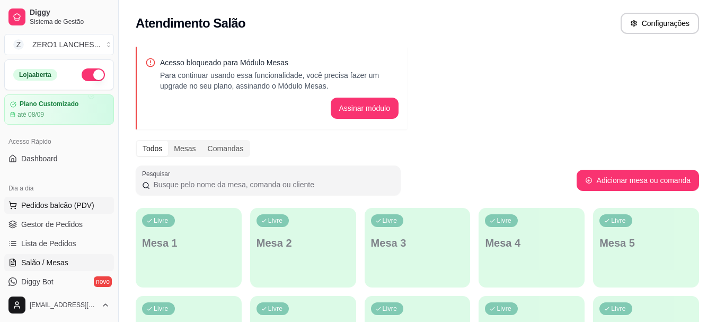
click at [54, 199] on button "Pedidos balcão (PDV)" at bounding box center [59, 205] width 110 height 17
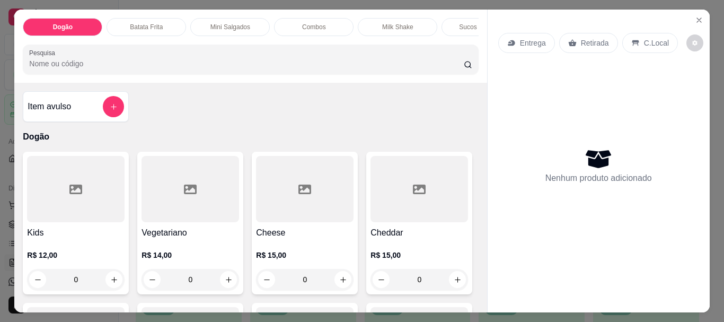
scroll to position [53, 0]
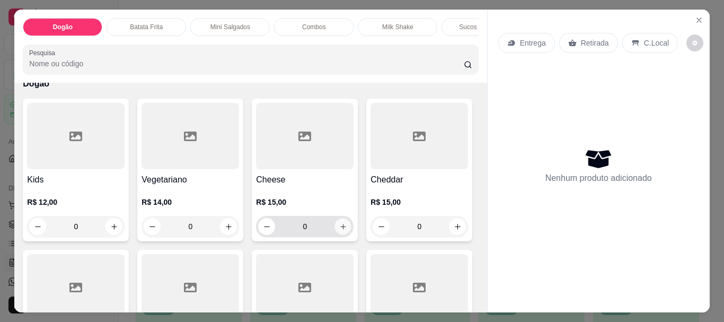
click at [345, 230] on button "increase-product-quantity" at bounding box center [343, 226] width 16 height 16
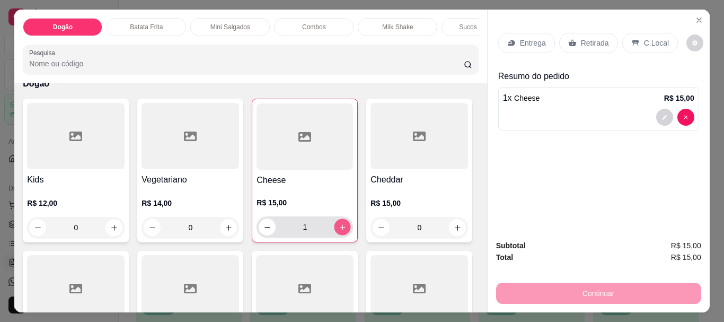
click at [345, 230] on button "increase-product-quantity" at bounding box center [342, 227] width 16 height 16
click at [345, 230] on button "increase-product-quantity" at bounding box center [342, 226] width 17 height 17
type input "3"
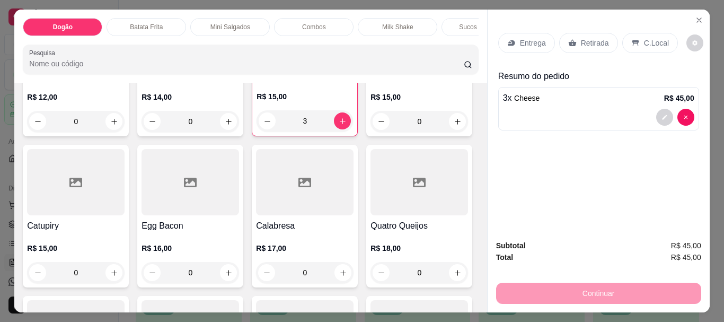
scroll to position [0, 0]
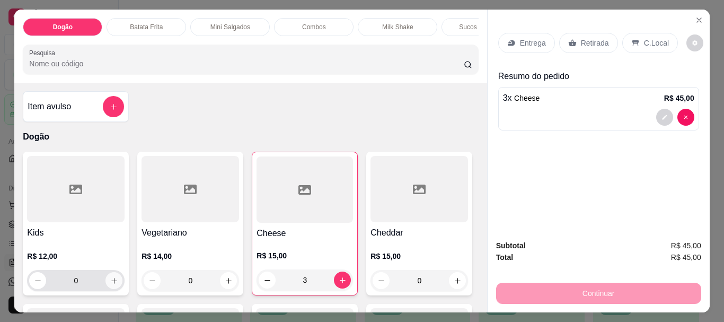
click at [115, 280] on button "increase-product-quantity" at bounding box center [113, 280] width 17 height 17
type input "1"
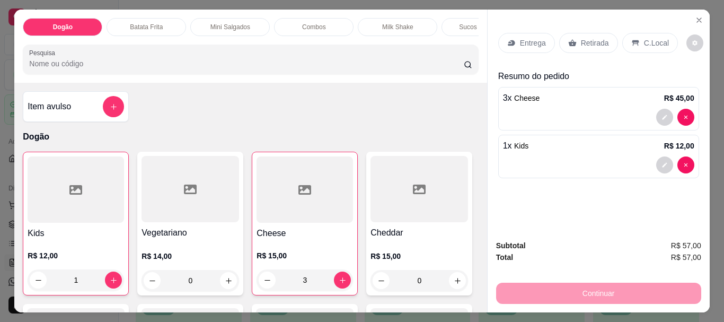
click at [534, 25] on div "Entrega Retirada C.Local" at bounding box center [598, 42] width 201 height 37
click at [519, 47] on div "Entrega" at bounding box center [526, 43] width 57 height 20
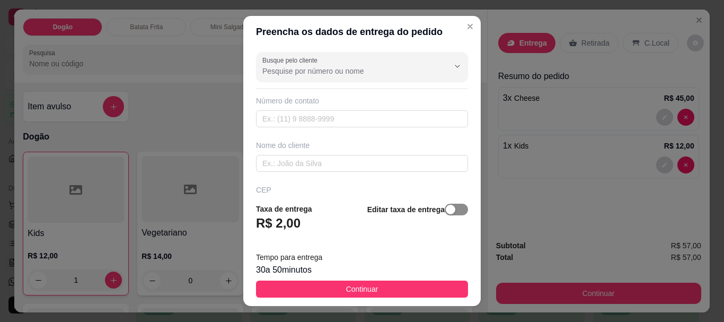
click at [446, 210] on span "button" at bounding box center [455, 209] width 23 height 12
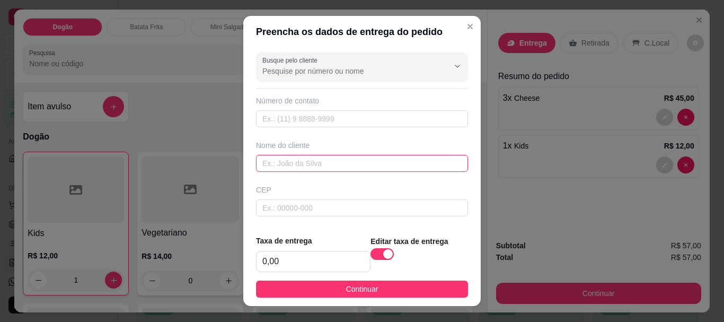
click at [346, 167] on input "text" at bounding box center [362, 163] width 212 height 17
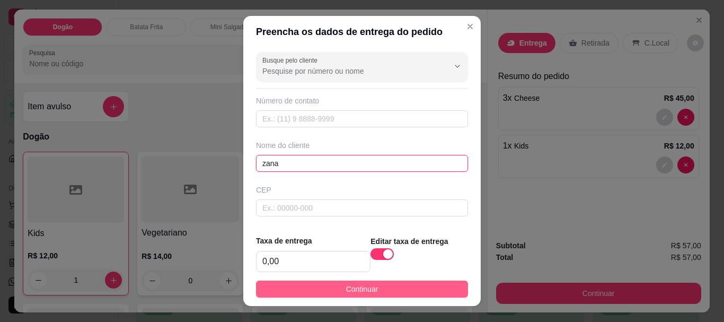
type input "zana"
click at [360, 282] on button "Continuar" at bounding box center [362, 288] width 212 height 17
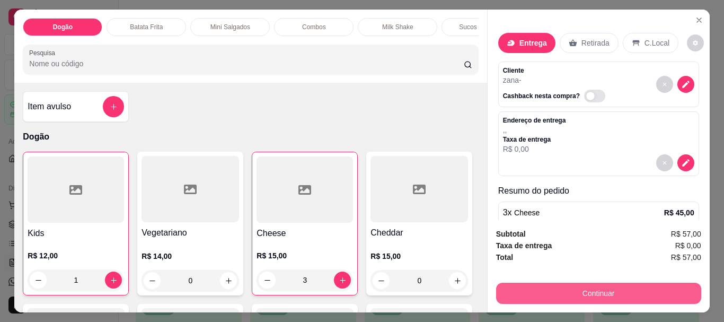
click at [612, 287] on button "Continuar" at bounding box center [598, 292] width 205 height 21
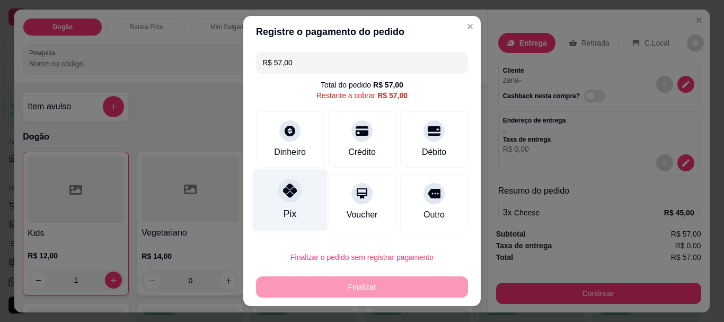
click at [283, 208] on div "Pix" at bounding box center [289, 214] width 13 height 14
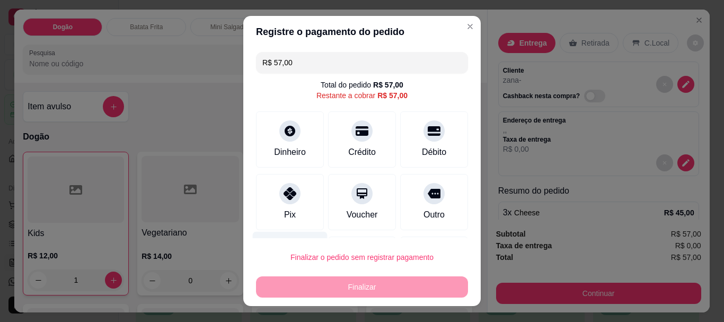
type input "R$ 0,00"
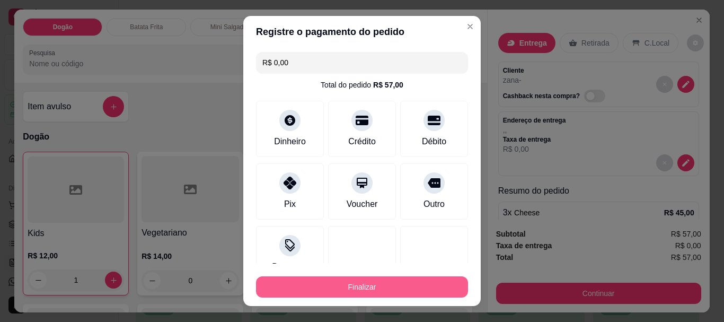
click at [329, 279] on button "Finalizar" at bounding box center [362, 286] width 212 height 21
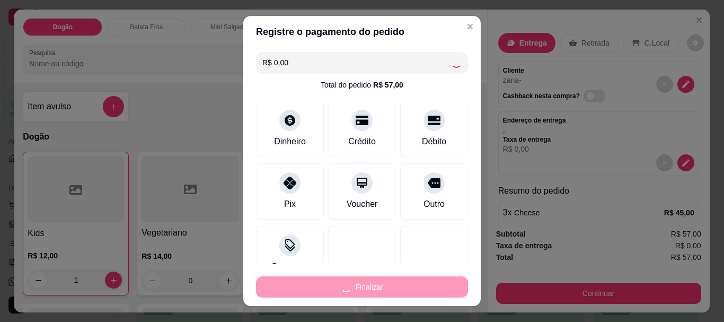
type input "0"
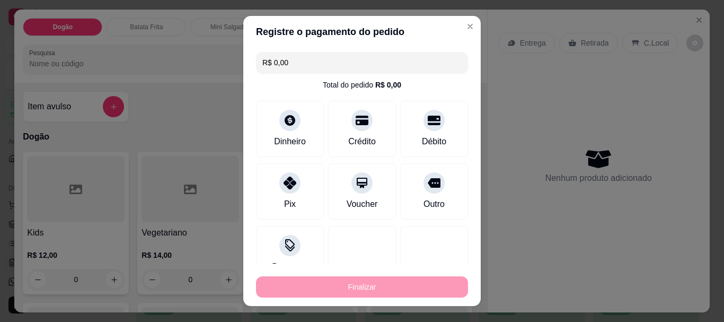
type input "-R$ 57,00"
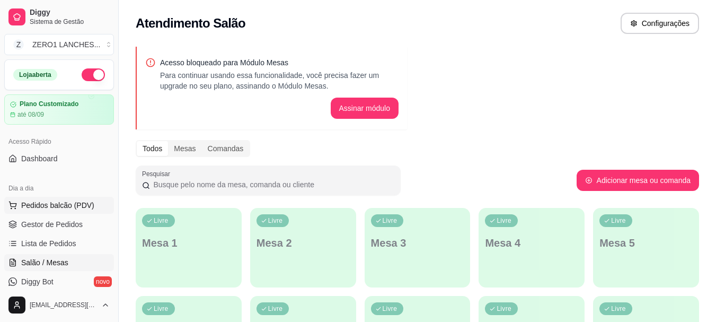
click at [35, 206] on span "Pedidos balcão (PDV)" at bounding box center [57, 205] width 73 height 11
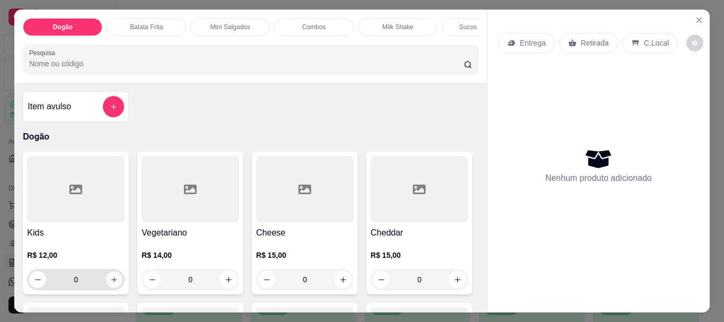
click at [110, 282] on icon "increase-product-quantity" at bounding box center [114, 279] width 8 height 8
type input "1"
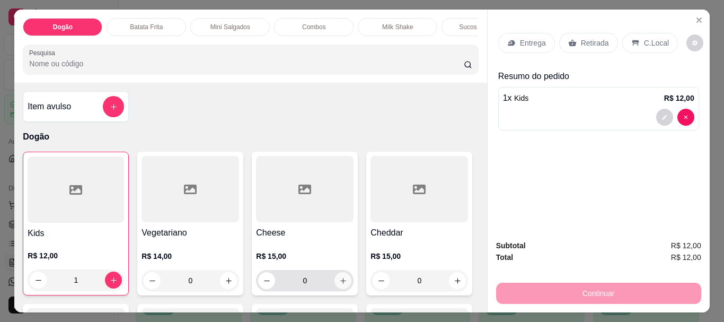
click at [340, 289] on button "increase-product-quantity" at bounding box center [342, 280] width 17 height 17
type input "1"
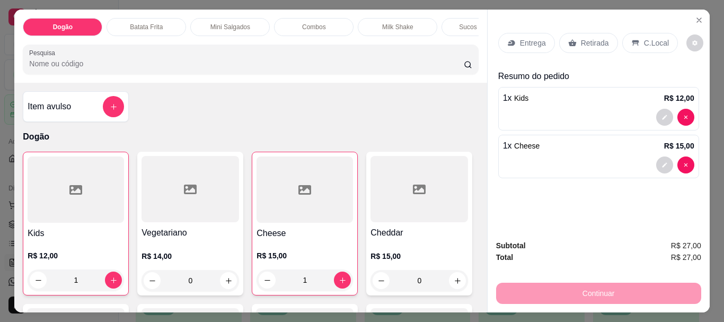
click at [533, 42] on p "Entrega" at bounding box center [533, 43] width 26 height 11
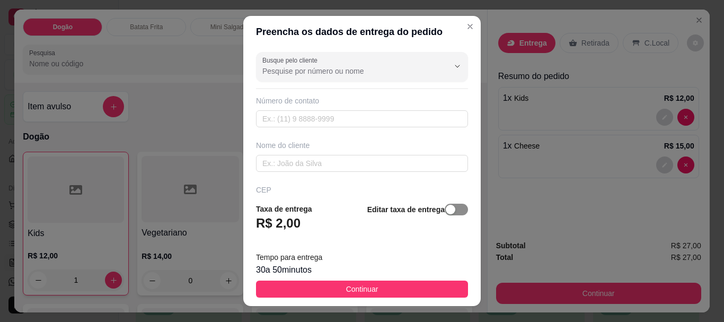
click at [445, 210] on div "button" at bounding box center [450, 209] width 10 height 10
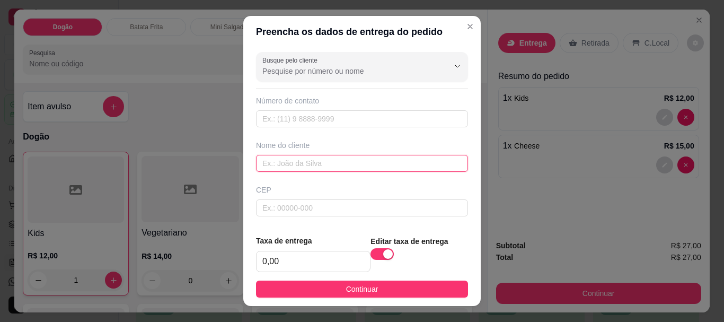
click at [351, 165] on input "text" at bounding box center [362, 163] width 212 height 17
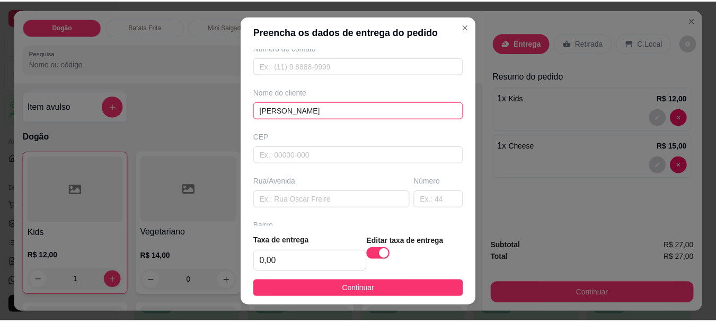
scroll to position [159, 0]
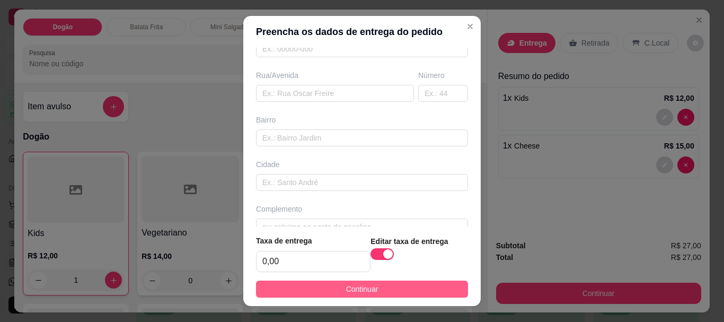
type input "[PERSON_NAME]"
click at [377, 285] on button "Continuar" at bounding box center [362, 288] width 212 height 17
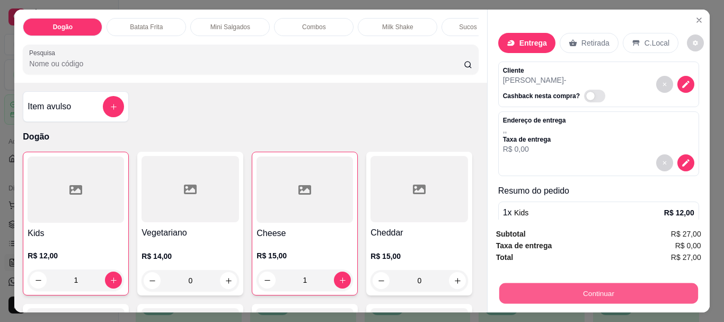
click at [564, 283] on button "Continuar" at bounding box center [597, 292] width 199 height 21
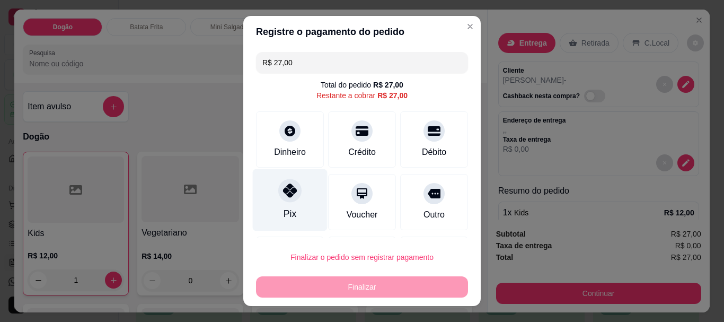
click at [273, 209] on div "Pix" at bounding box center [290, 200] width 75 height 62
type input "R$ 0,00"
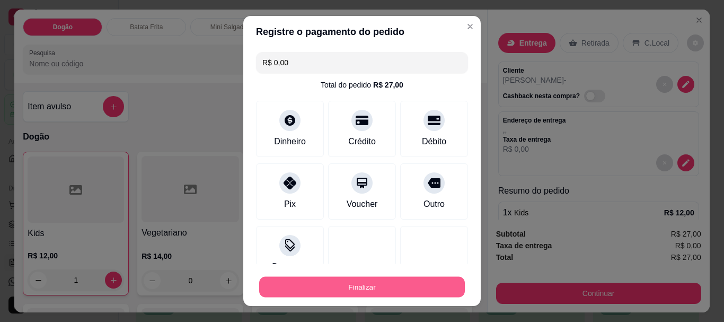
click at [358, 294] on button "Finalizar" at bounding box center [362, 286] width 206 height 21
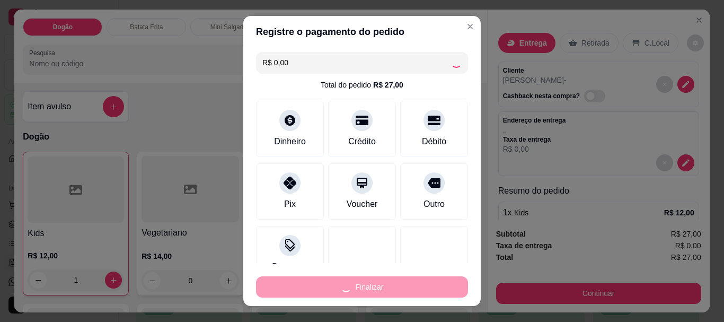
type input "0"
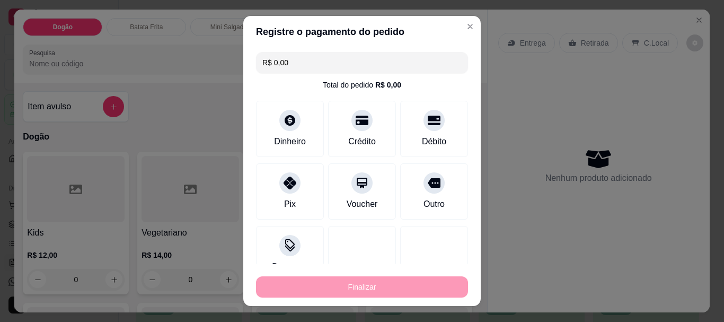
type input "-R$ 27,00"
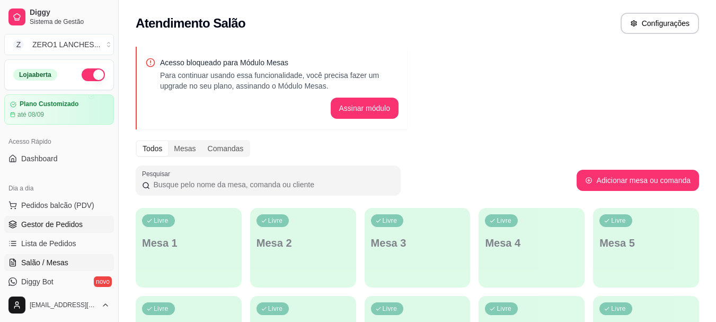
click at [69, 228] on span "Gestor de Pedidos" at bounding box center [51, 224] width 61 height 11
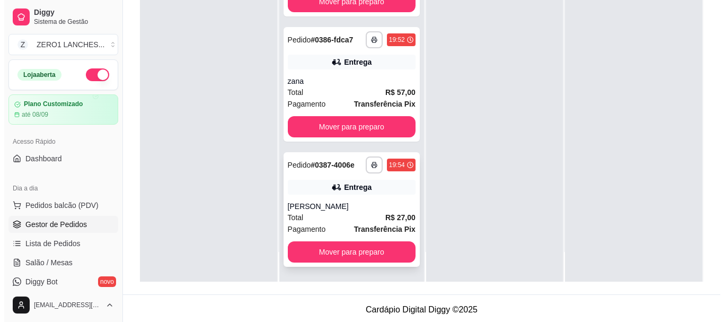
scroll to position [162, 0]
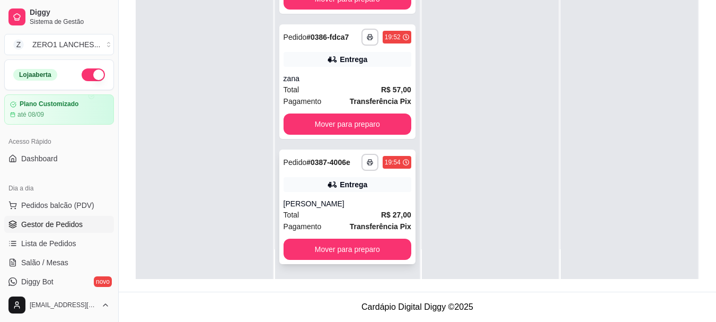
click at [386, 156] on div "19:54" at bounding box center [396, 162] width 29 height 13
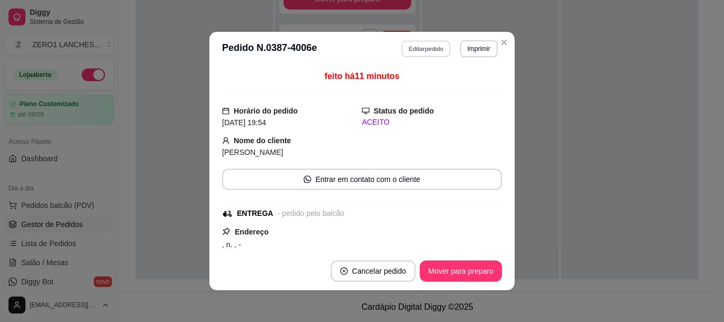
click at [422, 48] on button "Editar pedido" at bounding box center [425, 48] width 49 height 16
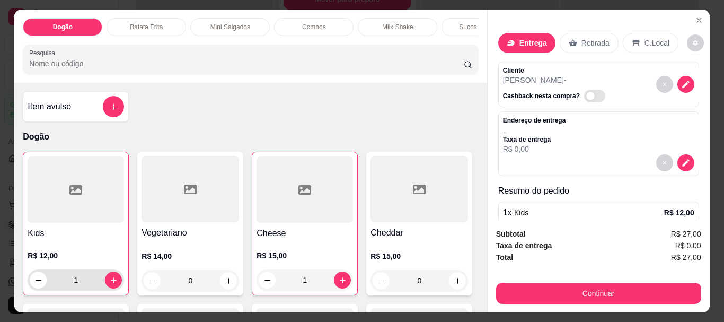
click at [107, 290] on div "1" at bounding box center [76, 279] width 92 height 21
click at [112, 284] on icon "increase-product-quantity" at bounding box center [114, 280] width 8 height 8
type input "2"
click at [470, 24] on p "Sucos da Polpa" at bounding box center [481, 27] width 44 height 8
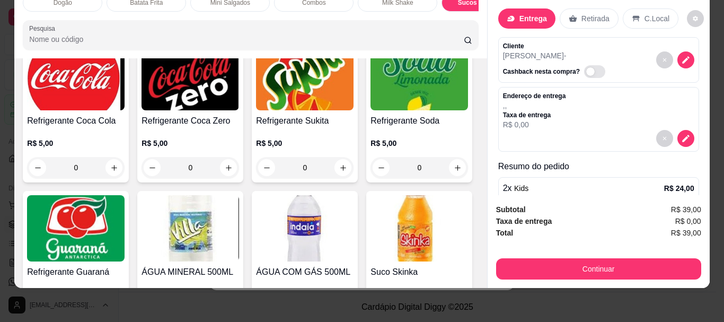
scroll to position [2158, 0]
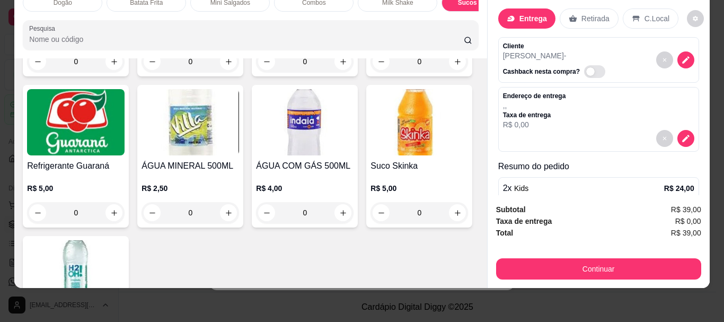
click at [112, 72] on div "0" at bounding box center [75, 61] width 97 height 21
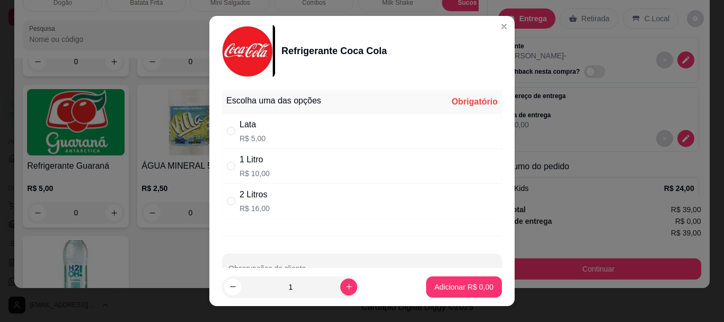
click at [282, 169] on div "1 Litro R$ 10,00" at bounding box center [362, 165] width 280 height 35
radio input "true"
click at [459, 288] on p "Adicionar R$ 10,00" at bounding box center [461, 286] width 61 height 10
type input "1"
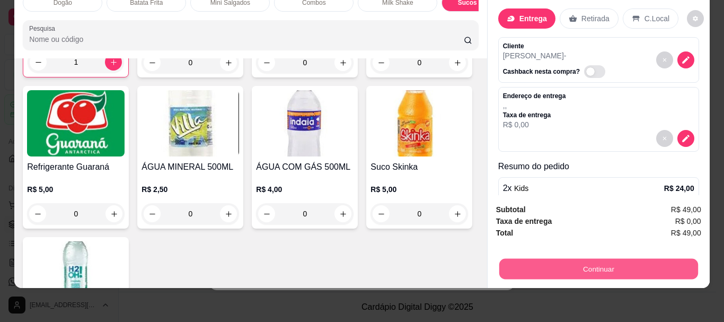
click at [537, 258] on button "Continuar" at bounding box center [597, 268] width 199 height 21
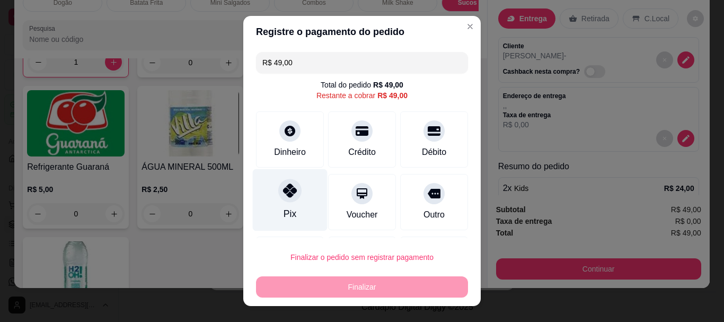
click at [282, 201] on div at bounding box center [289, 190] width 23 height 23
type input "R$ 0,00"
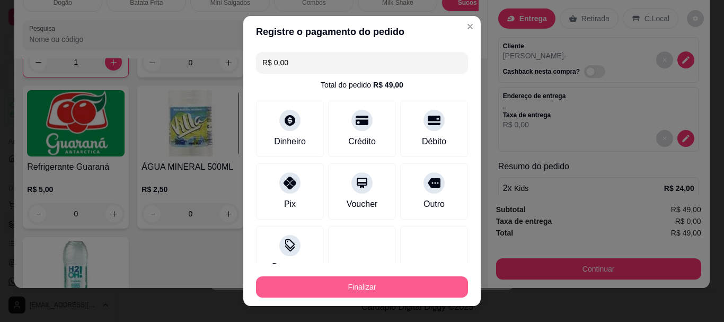
click at [319, 287] on button "Finalizar" at bounding box center [362, 286] width 212 height 21
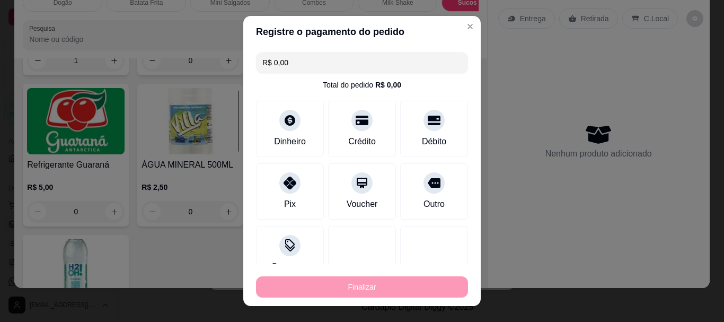
type input "0"
type input "-R$ 49,00"
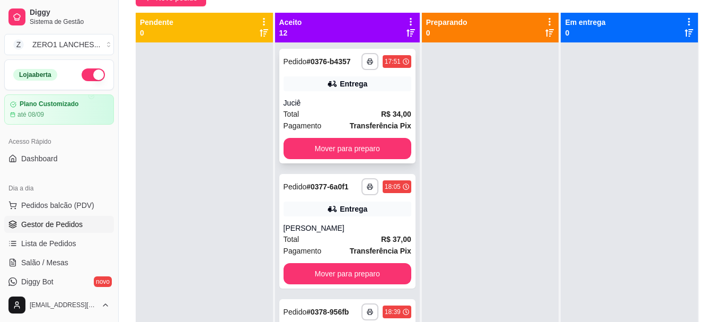
scroll to position [53, 0]
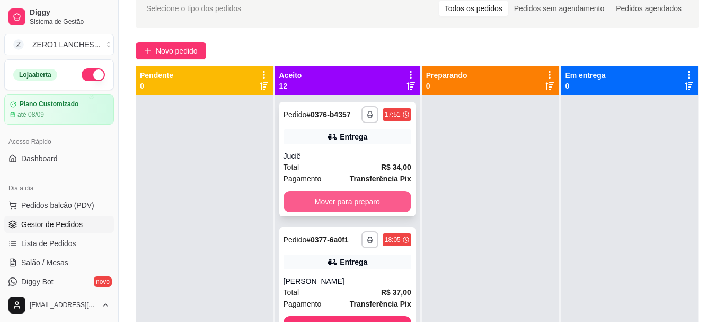
click at [320, 212] on button "Mover para preparo" at bounding box center [347, 201] width 128 height 21
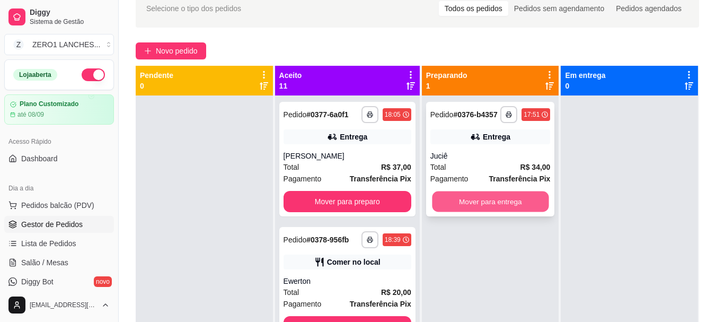
click at [457, 204] on button "Mover para entrega" at bounding box center [490, 201] width 117 height 21
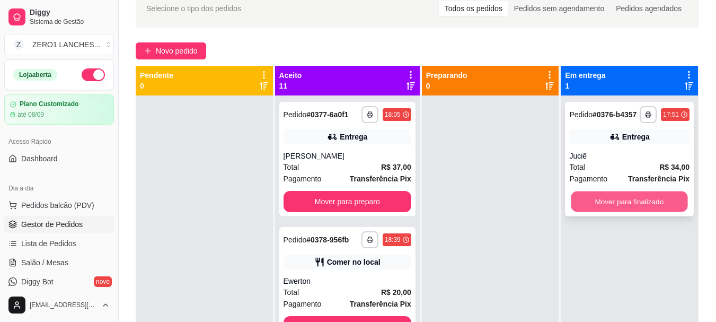
click at [614, 201] on button "Mover para finalizado" at bounding box center [629, 201] width 117 height 21
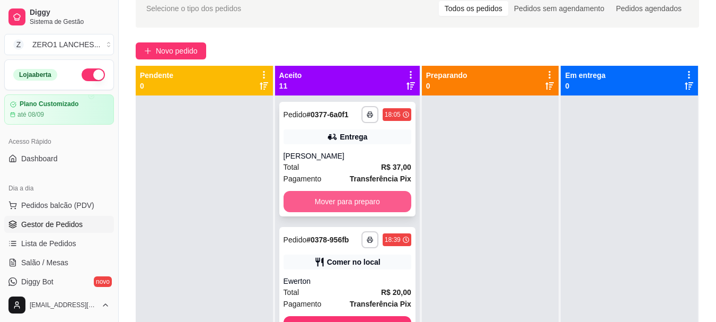
click at [330, 208] on button "Mover para preparo" at bounding box center [347, 201] width 128 height 21
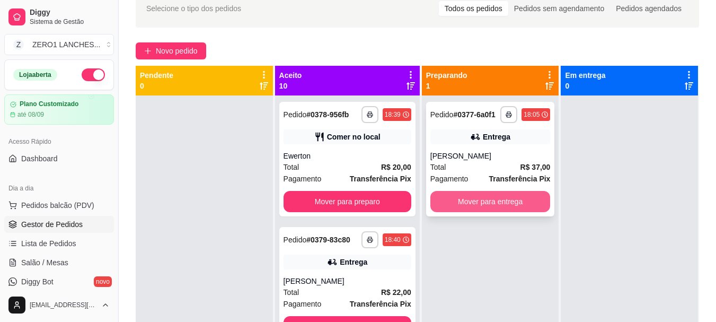
click at [450, 209] on button "Mover para entrega" at bounding box center [490, 201] width 120 height 21
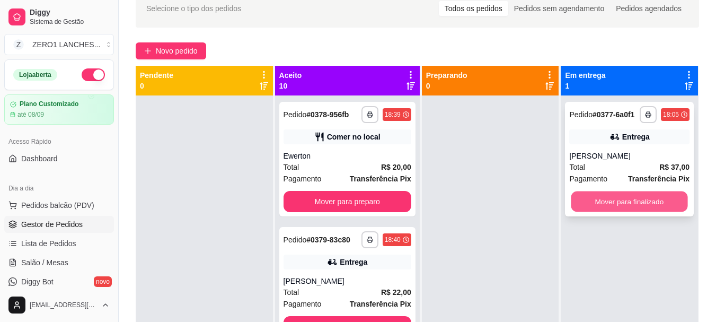
click at [628, 200] on button "Mover para finalizado" at bounding box center [629, 201] width 117 height 21
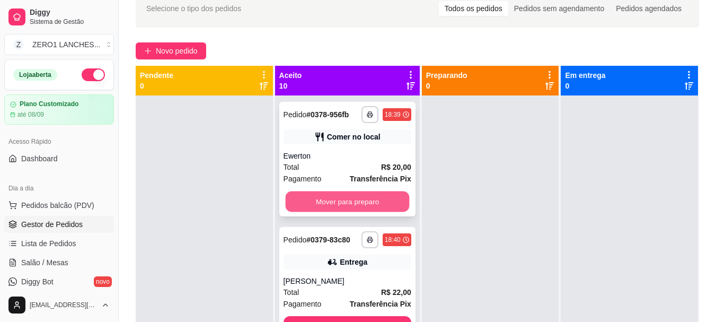
click at [306, 202] on button "Mover para preparo" at bounding box center [347, 201] width 124 height 21
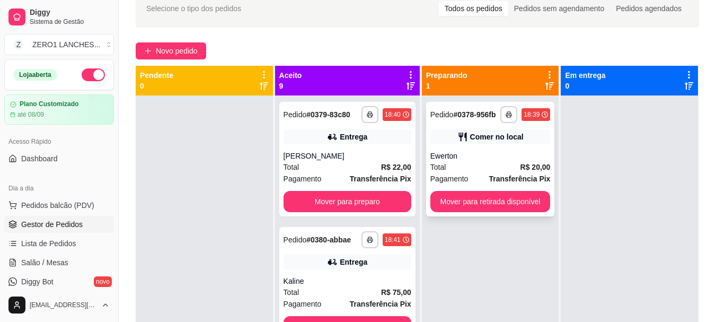
click at [493, 213] on div "**********" at bounding box center [490, 159] width 129 height 114
click at [490, 216] on div "**********" at bounding box center [490, 256] width 137 height 322
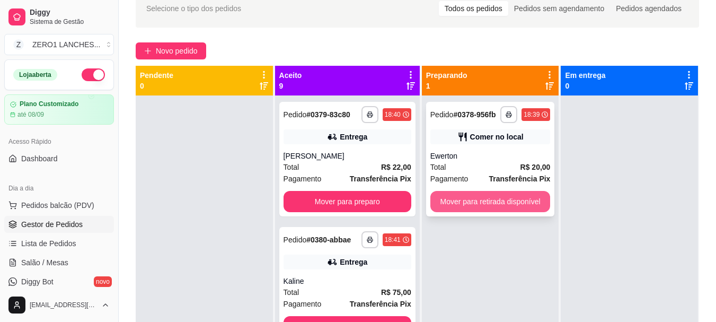
click at [499, 200] on button "Mover para retirada disponível" at bounding box center [490, 201] width 120 height 21
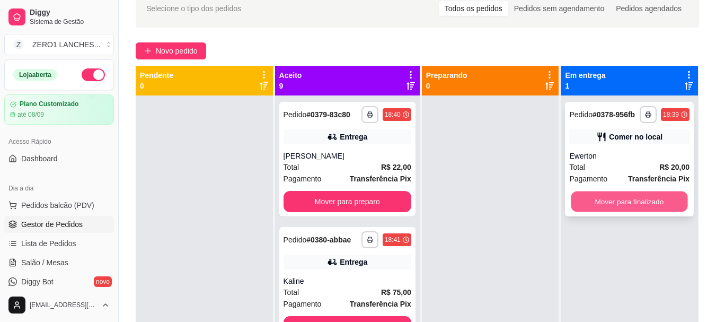
click at [581, 207] on button "Mover para finalizado" at bounding box center [629, 201] width 117 height 21
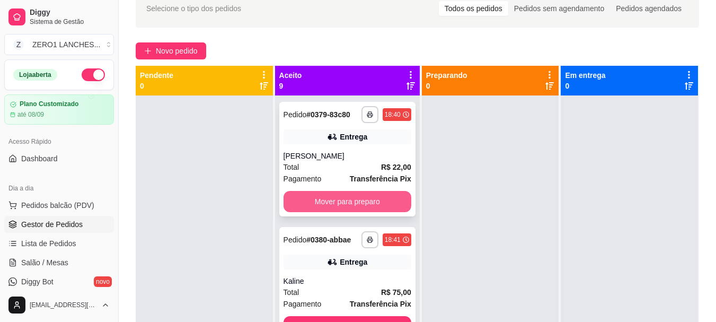
click at [315, 211] on button "Mover para preparo" at bounding box center [347, 201] width 128 height 21
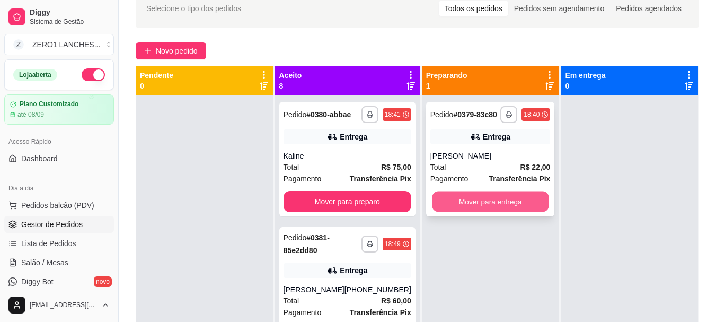
click at [468, 197] on button "Mover para entrega" at bounding box center [490, 201] width 117 height 21
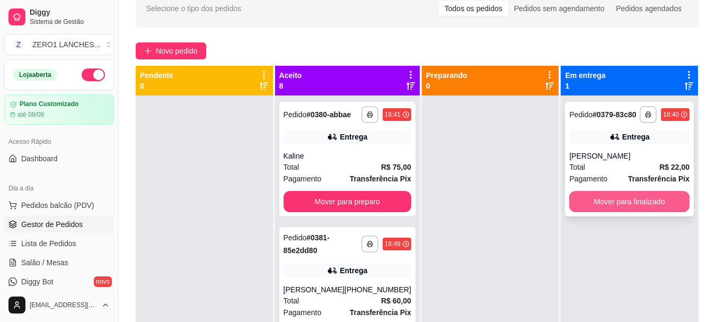
click at [574, 204] on button "Mover para finalizado" at bounding box center [629, 201] width 120 height 21
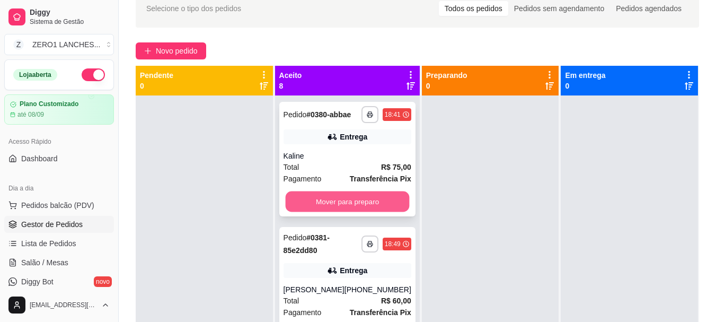
click at [371, 206] on button "Mover para preparo" at bounding box center [347, 201] width 124 height 21
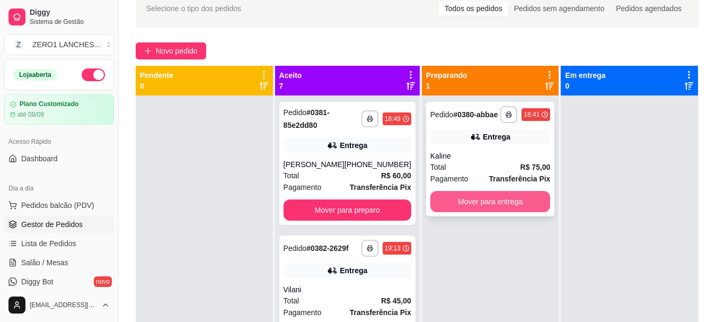
click at [482, 201] on button "Mover para entrega" at bounding box center [490, 201] width 120 height 21
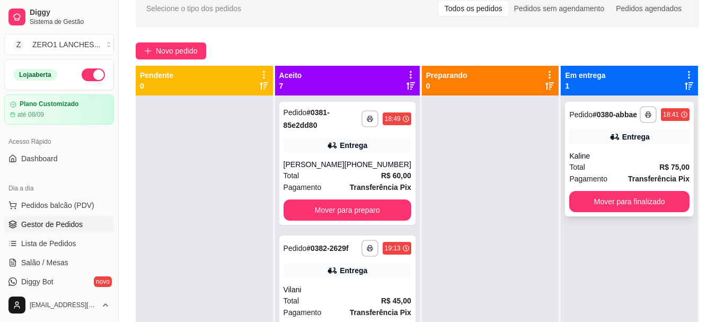
click at [587, 213] on div "**********" at bounding box center [629, 159] width 129 height 114
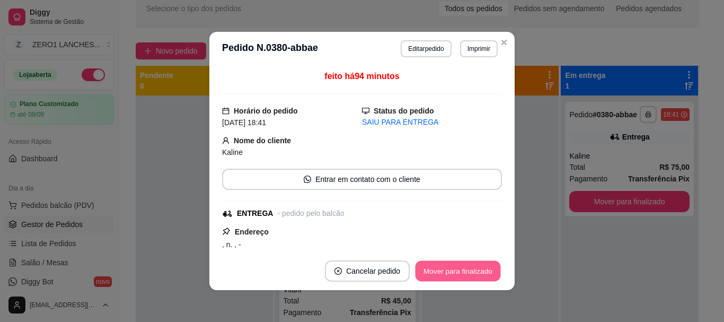
click at [464, 270] on button "Mover para finalizado" at bounding box center [457, 271] width 85 height 21
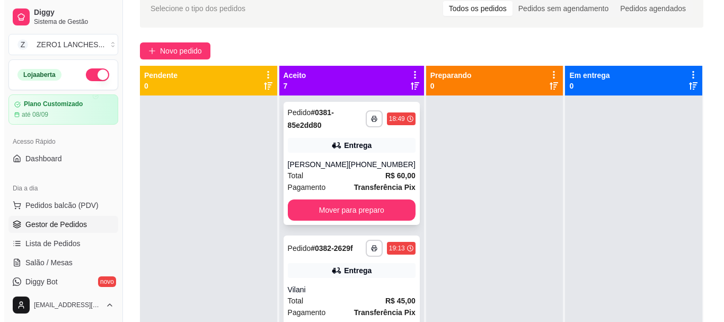
scroll to position [0, 0]
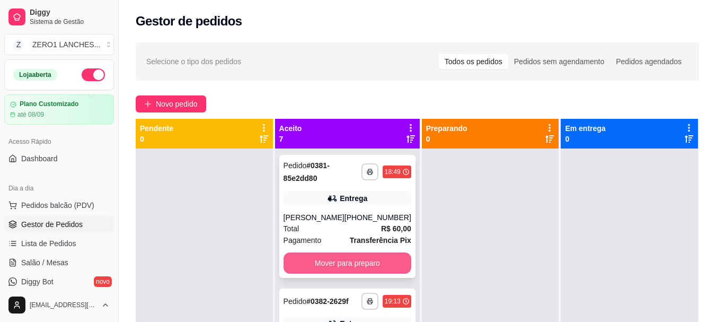
click at [360, 258] on button "Mover para preparo" at bounding box center [347, 262] width 128 height 21
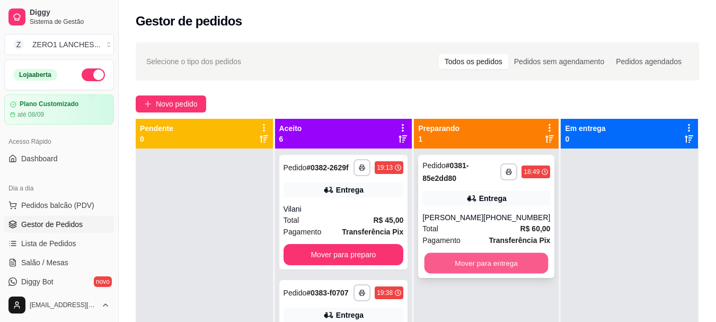
click at [516, 266] on button "Mover para entrega" at bounding box center [486, 263] width 124 height 21
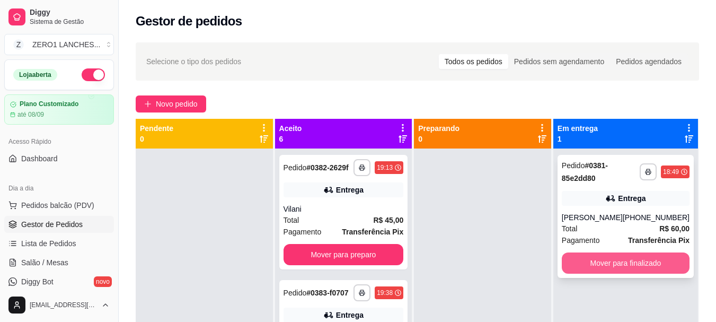
click at [633, 261] on button "Mover para finalizado" at bounding box center [625, 262] width 128 height 21
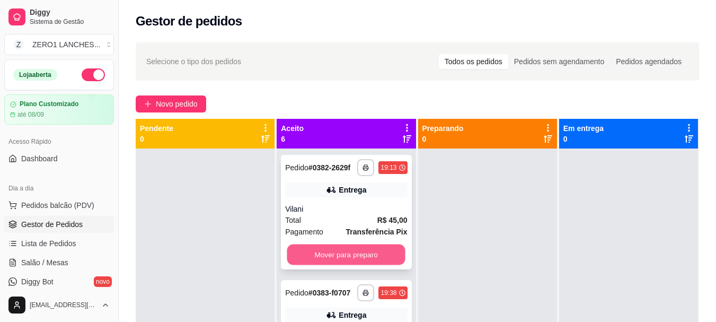
click at [352, 253] on button "Mover para preparo" at bounding box center [346, 254] width 118 height 21
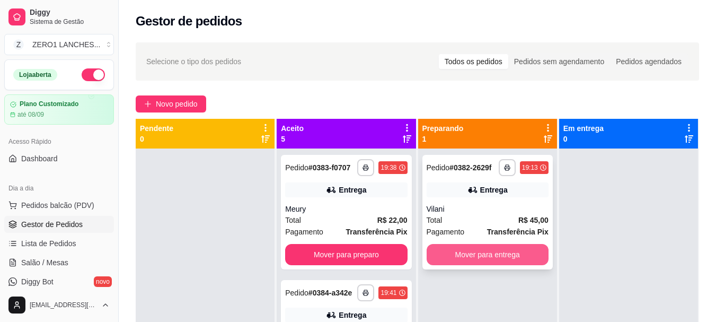
click at [486, 255] on button "Mover para entrega" at bounding box center [487, 254] width 122 height 21
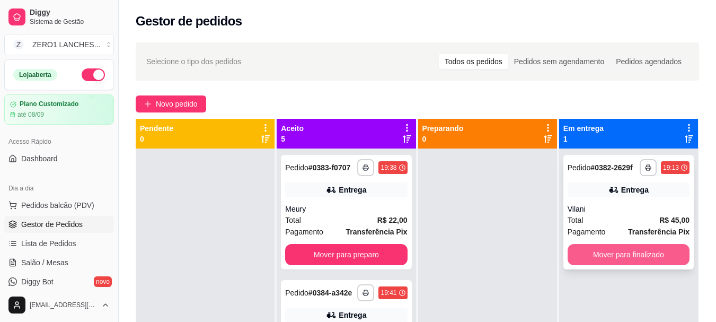
click at [644, 254] on button "Mover para finalizado" at bounding box center [628, 254] width 122 height 21
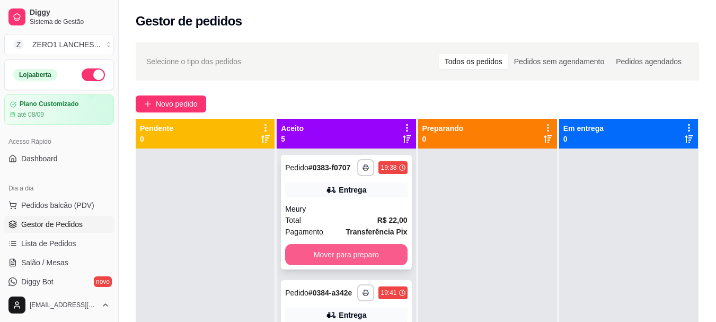
click at [318, 255] on button "Mover para preparo" at bounding box center [346, 254] width 122 height 21
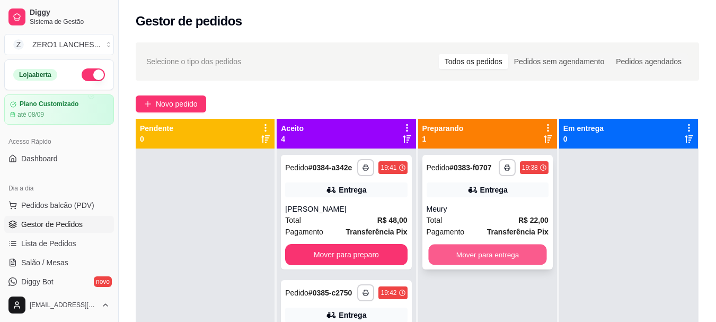
click at [503, 249] on button "Mover para entrega" at bounding box center [487, 254] width 118 height 21
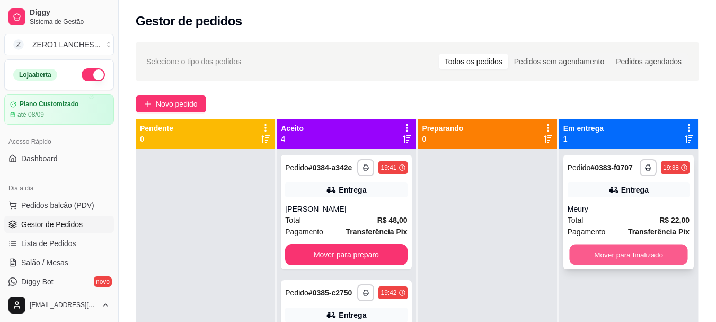
click at [637, 255] on button "Mover para finalizado" at bounding box center [628, 254] width 118 height 21
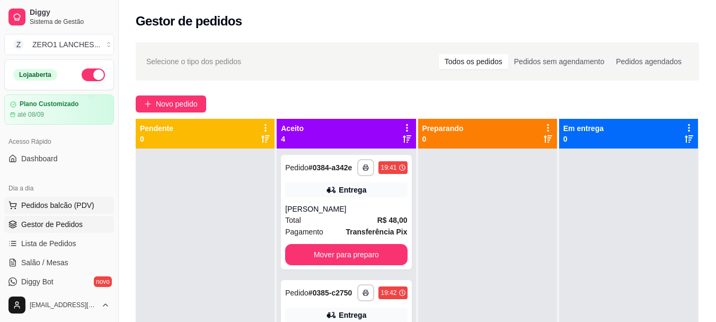
click at [49, 207] on span "Pedidos balcão (PDV)" at bounding box center [57, 205] width 73 height 11
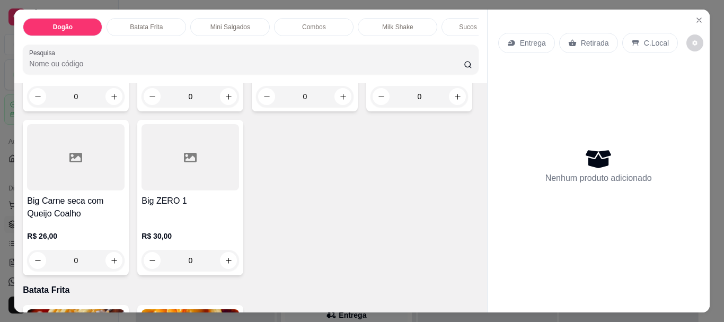
scroll to position [689, 0]
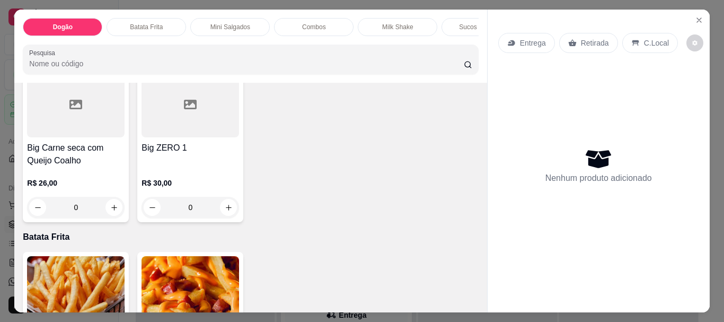
click at [338, 52] on button "increase-product-quantity" at bounding box center [342, 43] width 17 height 17
type input "1"
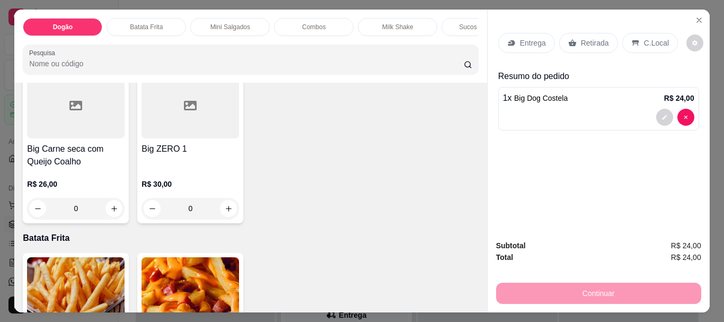
click at [530, 41] on p "Entrega" at bounding box center [533, 43] width 26 height 11
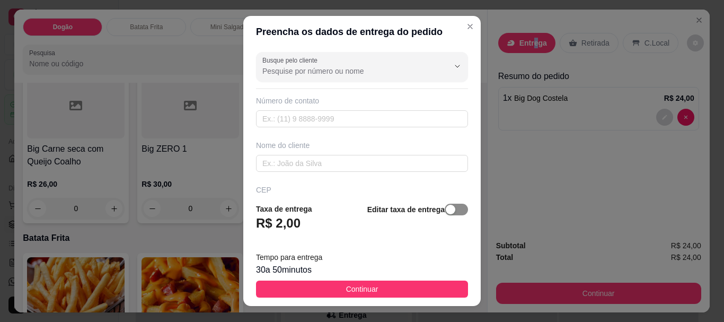
click at [445, 204] on span "button" at bounding box center [455, 209] width 23 height 12
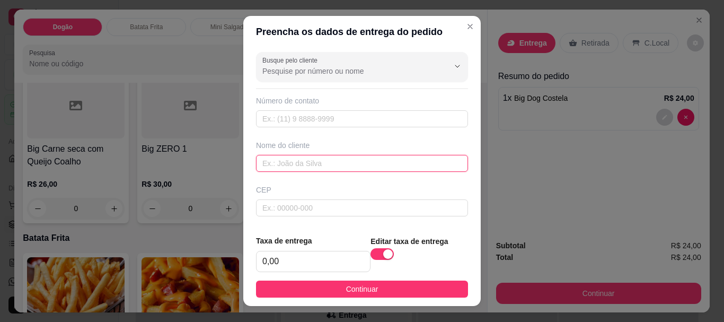
click at [323, 162] on input "text" at bounding box center [362, 163] width 212 height 17
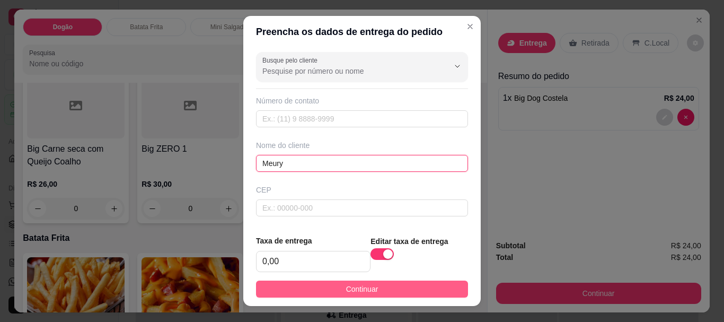
type input "Meury"
click at [335, 284] on button "Continuar" at bounding box center [362, 288] width 212 height 17
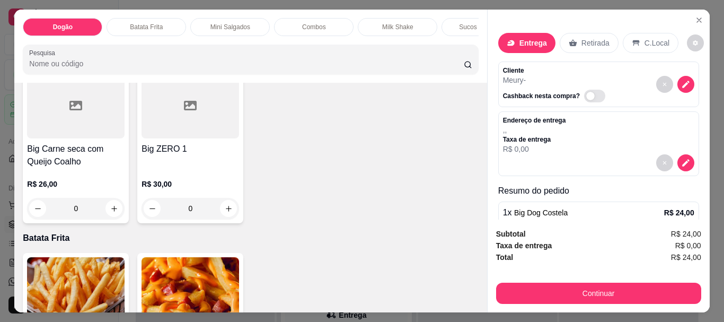
click at [591, 274] on div "Subtotal R$ 24,00 Taxa de entrega R$ 0,00 Total R$ 24,00 Continuar" at bounding box center [598, 266] width 205 height 76
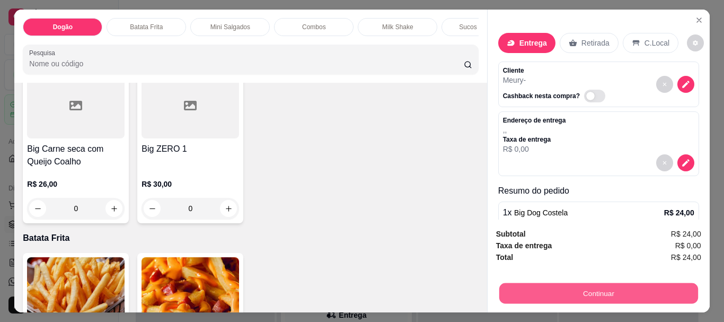
click at [585, 288] on button "Continuar" at bounding box center [597, 292] width 199 height 21
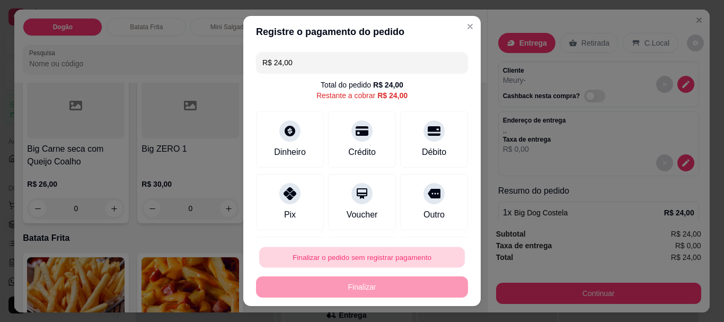
click at [317, 255] on button "Finalizar o pedido sem registrar pagamento" at bounding box center [362, 256] width 206 height 21
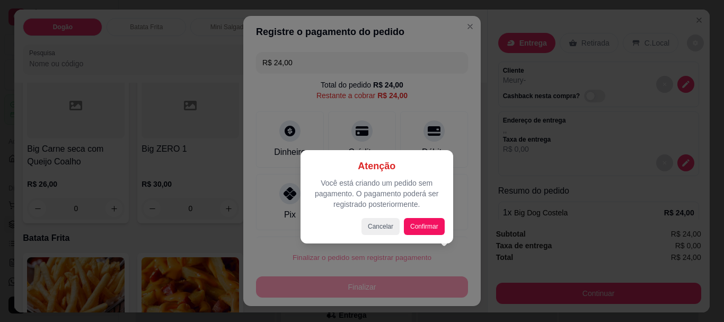
click at [270, 199] on div at bounding box center [362, 161] width 724 height 322
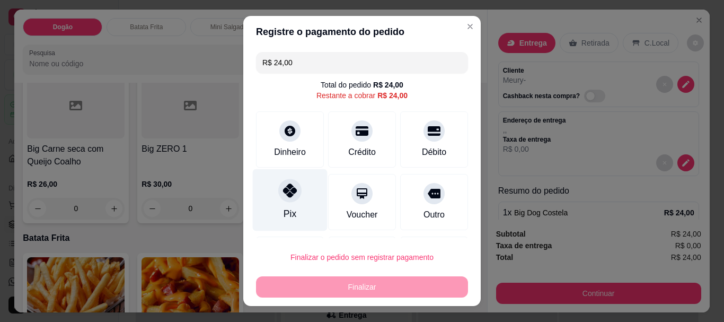
click at [278, 198] on div at bounding box center [289, 190] width 23 height 23
type input "R$ 0,00"
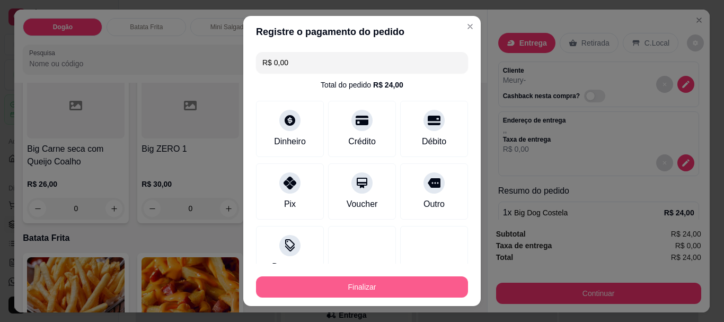
click at [360, 290] on button "Finalizar" at bounding box center [362, 286] width 212 height 21
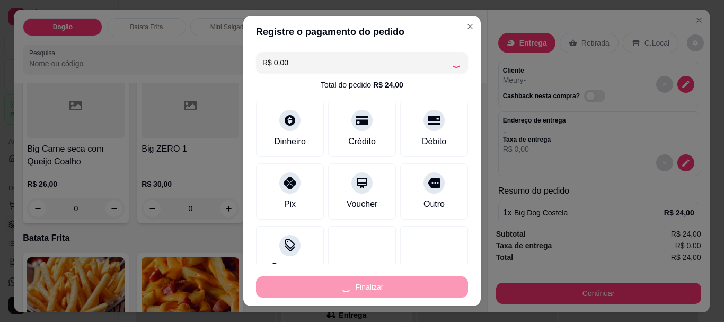
type input "0"
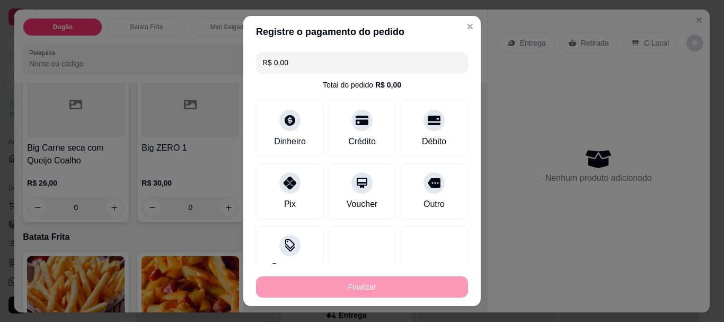
type input "-R$ 24,00"
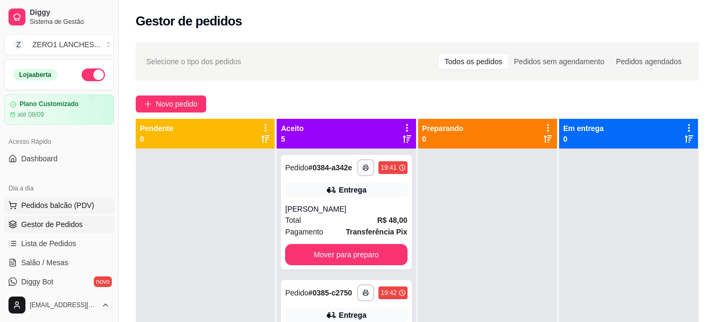
click at [58, 203] on span "Pedidos balcão (PDV)" at bounding box center [57, 205] width 73 height 11
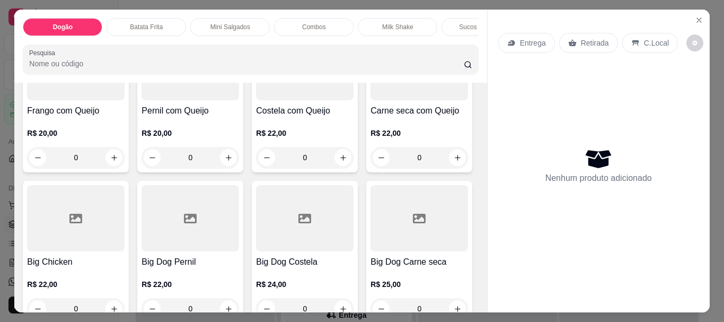
scroll to position [477, 0]
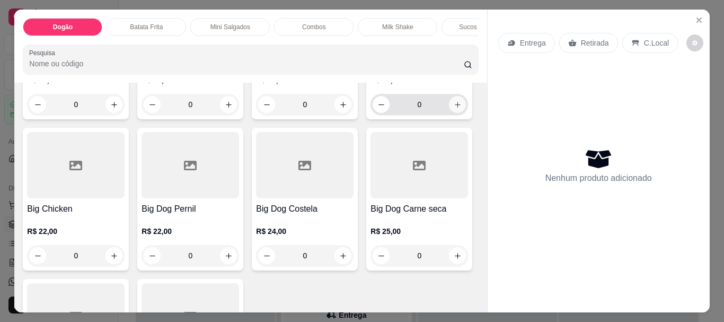
click at [453, 109] on icon "increase-product-quantity" at bounding box center [457, 105] width 8 height 8
type input "1"
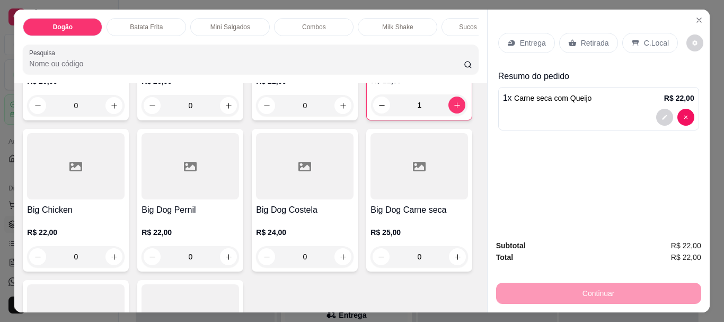
click at [529, 43] on p "Entrega" at bounding box center [533, 43] width 26 height 11
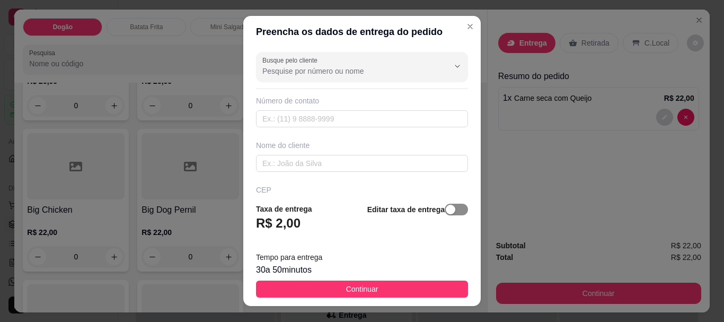
click at [444, 209] on span "button" at bounding box center [455, 209] width 23 height 12
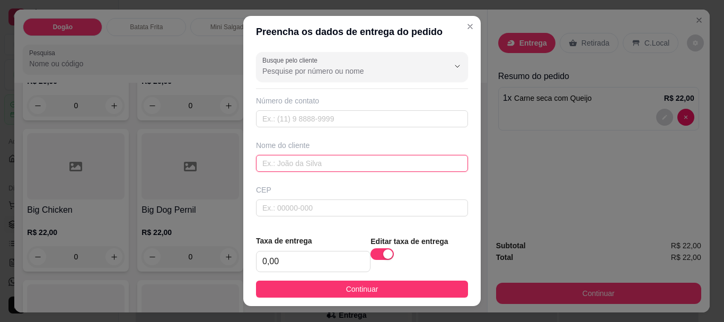
click at [297, 167] on input "text" at bounding box center [362, 163] width 212 height 17
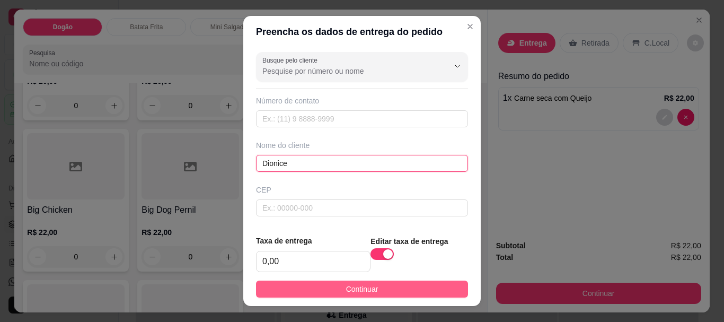
type input "Dionice"
click at [324, 289] on button "Continuar" at bounding box center [362, 288] width 212 height 17
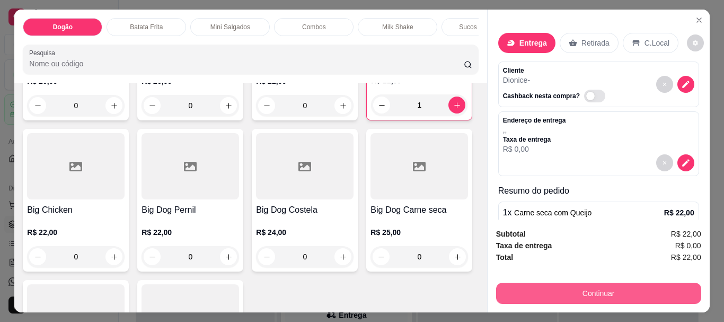
click at [550, 289] on button "Continuar" at bounding box center [598, 292] width 205 height 21
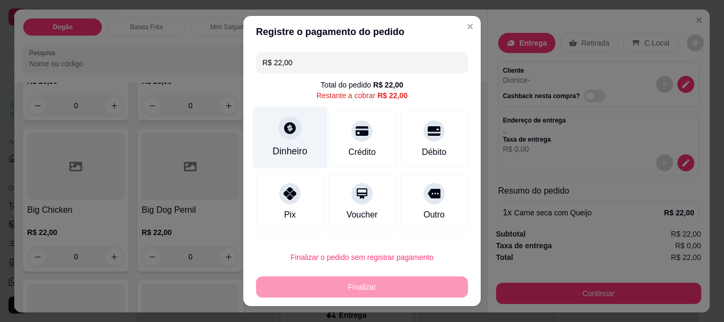
click at [294, 135] on div "Dinheiro" at bounding box center [290, 137] width 75 height 62
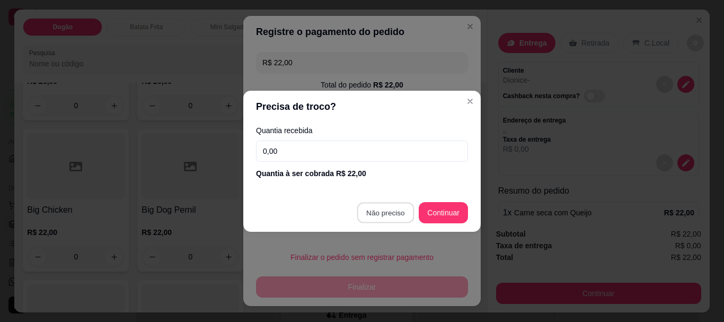
type input "R$ 0,00"
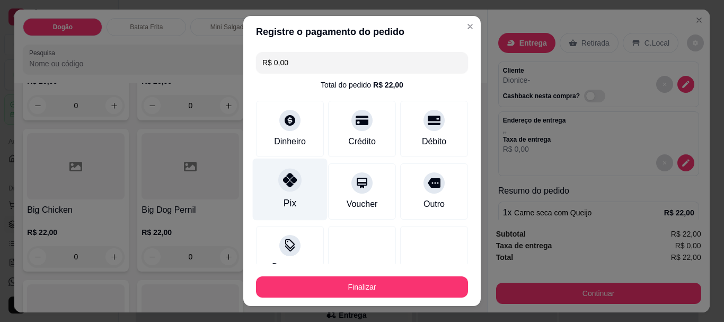
click at [268, 191] on div "Pix" at bounding box center [290, 189] width 75 height 62
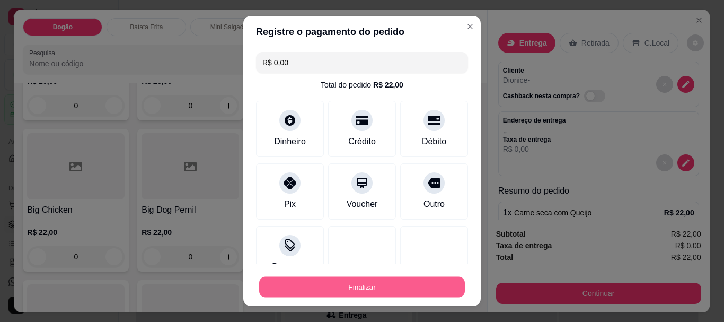
click at [355, 282] on button "Finalizar" at bounding box center [362, 286] width 206 height 21
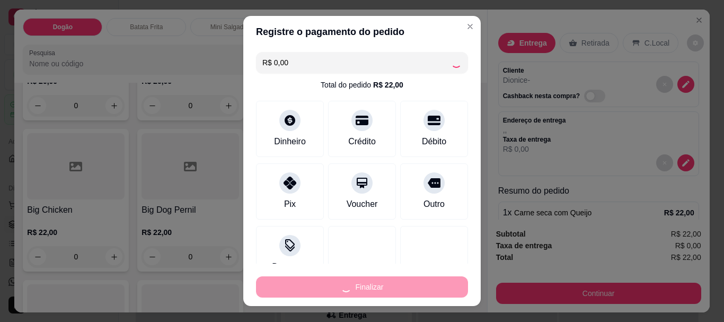
type input "0"
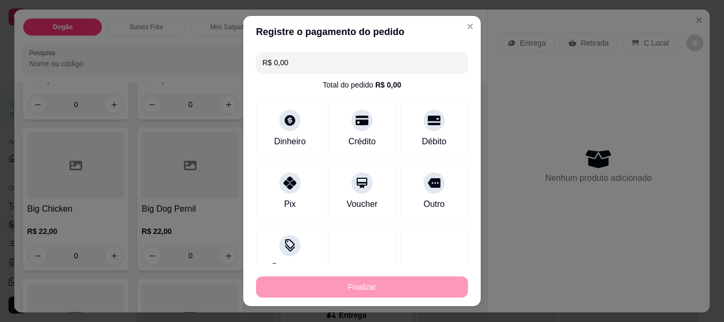
type input "-R$ 22,00"
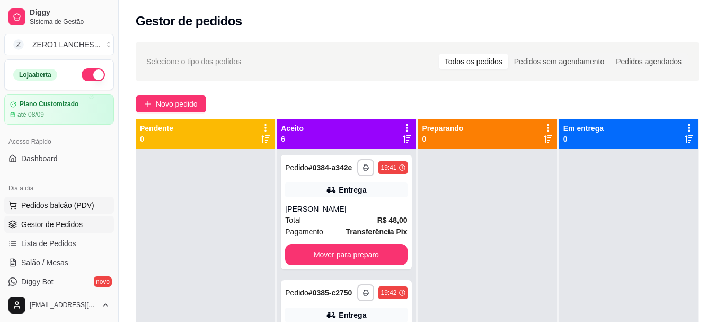
click at [42, 200] on span "Pedidos balcão (PDV)" at bounding box center [57, 205] width 73 height 11
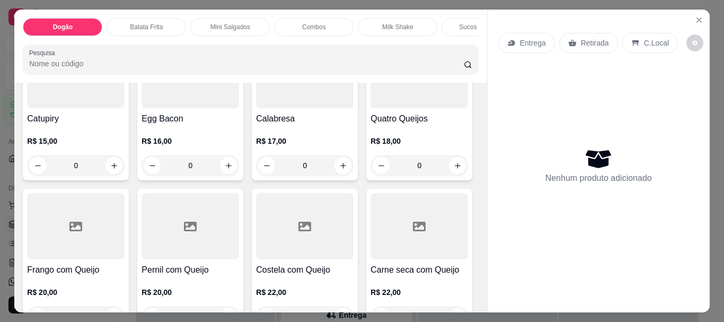
scroll to position [371, 0]
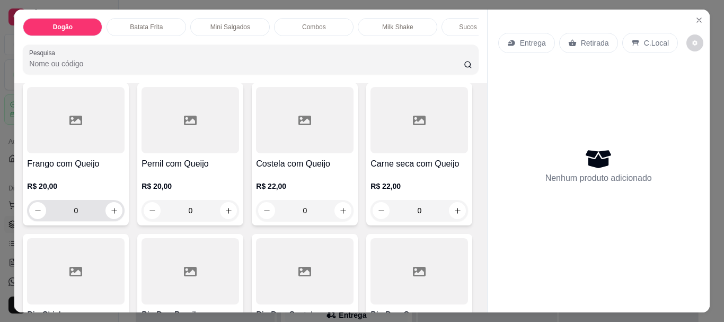
click at [124, 213] on div "0" at bounding box center [75, 210] width 97 height 21
click at [118, 214] on icon "increase-product-quantity" at bounding box center [114, 211] width 8 height 8
type input "1"
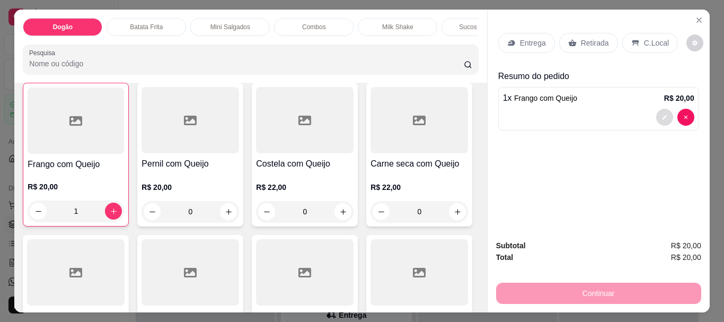
click at [661, 118] on button "decrease-product-quantity" at bounding box center [664, 117] width 17 height 17
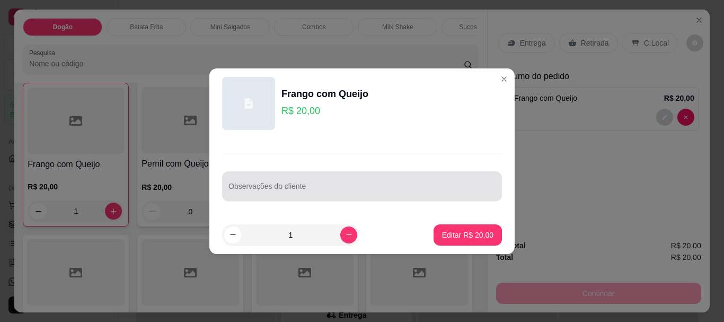
click at [376, 195] on input "Observações do cliente" at bounding box center [361, 190] width 267 height 11
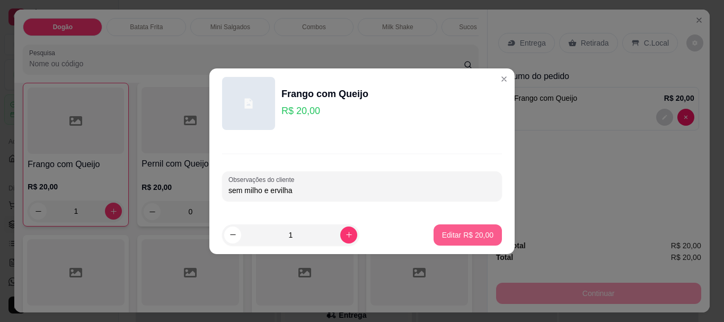
type input "sem milho e ervilha"
click at [473, 236] on p "Editar R$ 20,00" at bounding box center [467, 234] width 51 height 11
type input "0"
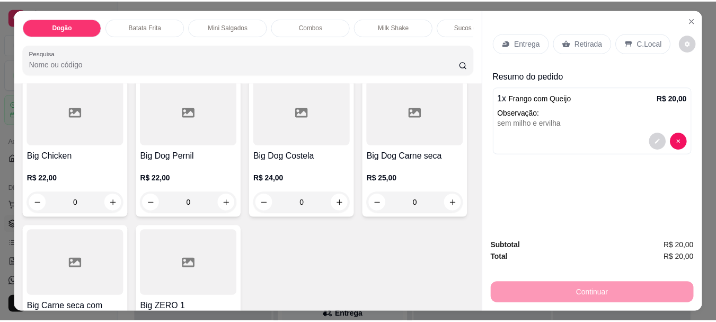
scroll to position [583, 0]
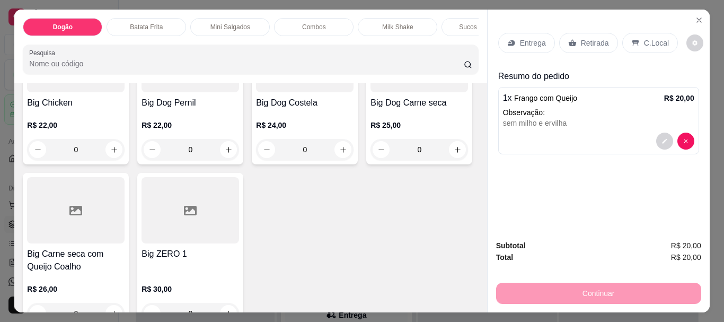
type input "1"
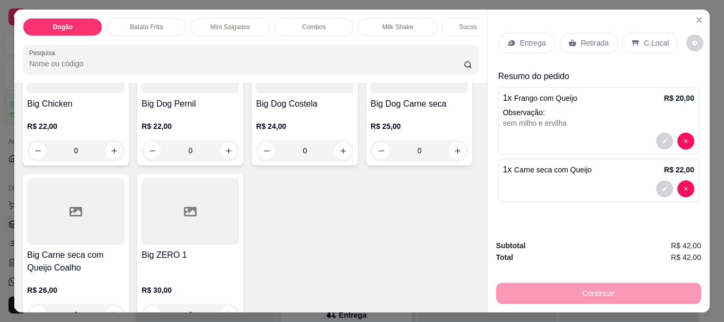
click at [520, 42] on p "Entrega" at bounding box center [533, 43] width 26 height 11
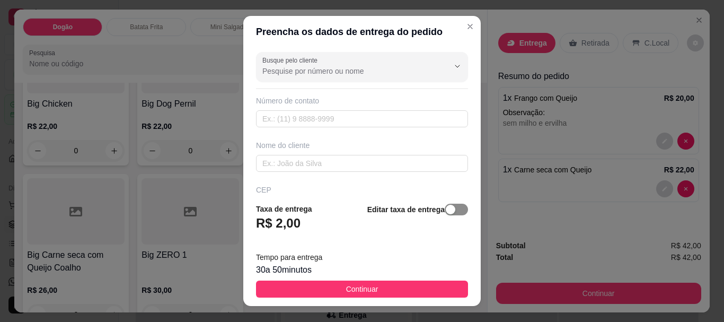
click at [445, 205] on div "button" at bounding box center [450, 209] width 10 height 10
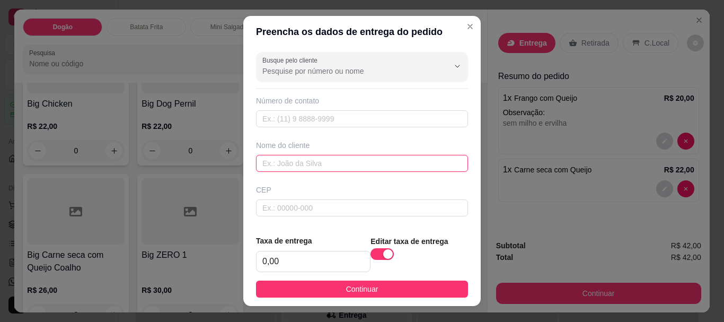
click at [359, 168] on input "text" at bounding box center [362, 163] width 212 height 17
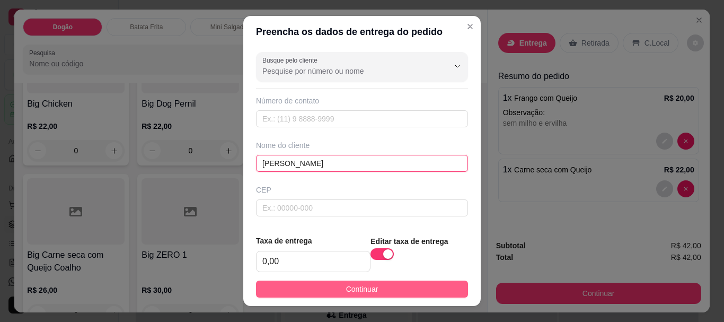
type input "[PERSON_NAME]"
click at [395, 290] on button "Continuar" at bounding box center [362, 288] width 212 height 17
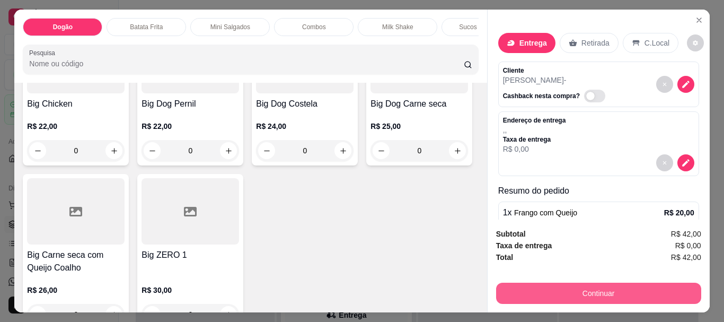
click at [578, 286] on button "Continuar" at bounding box center [598, 292] width 205 height 21
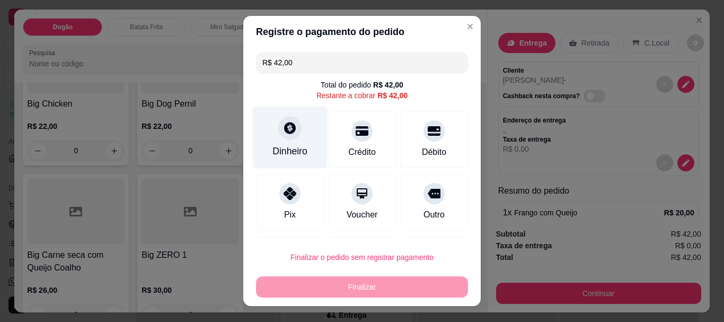
click at [283, 130] on icon at bounding box center [290, 128] width 14 height 14
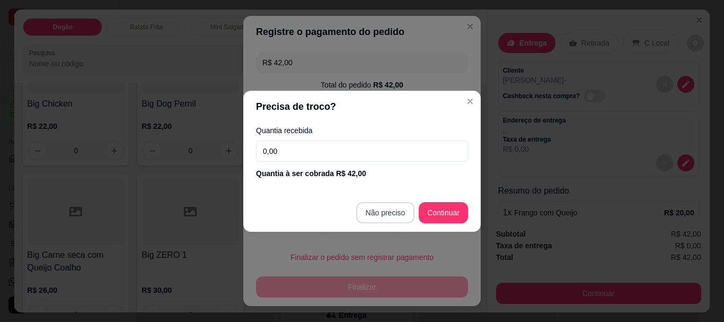
type input "R$ 0,00"
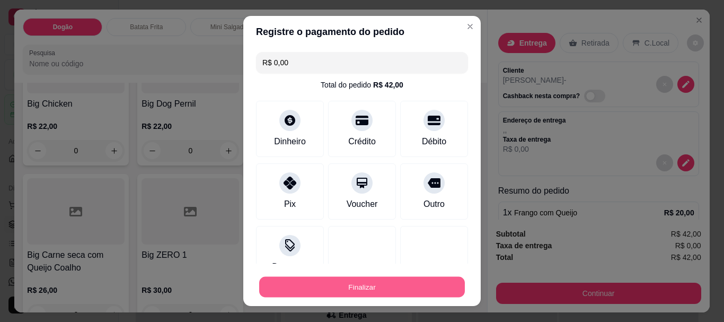
click at [357, 285] on button "Finalizar" at bounding box center [362, 286] width 206 height 21
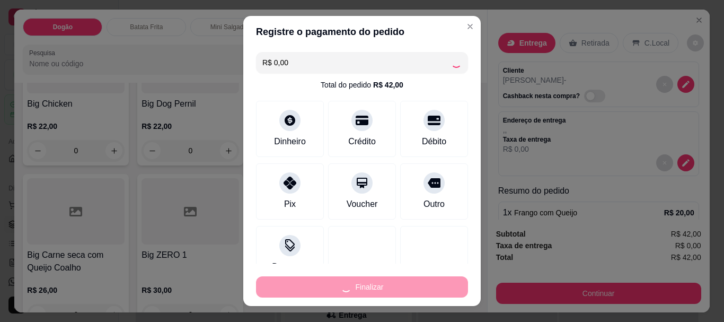
type input "0"
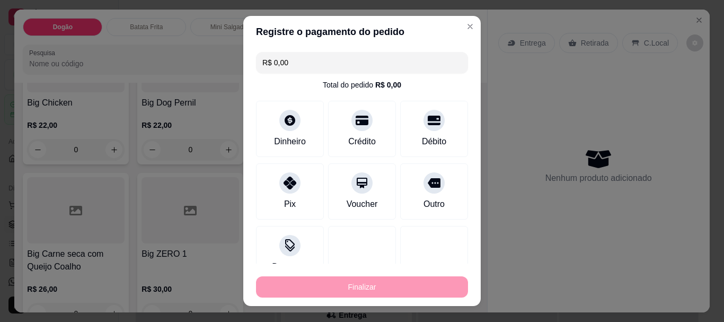
type input "-R$ 42,00"
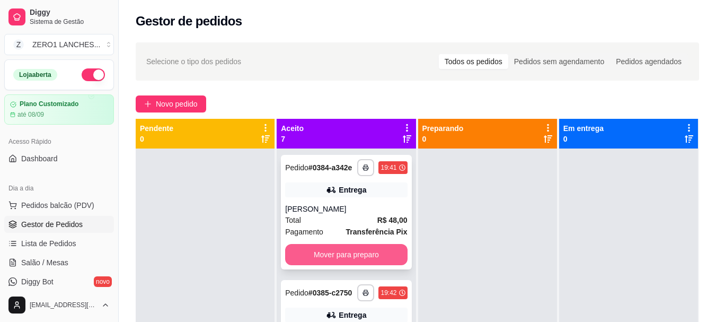
click at [343, 258] on button "Mover para preparo" at bounding box center [346, 254] width 122 height 21
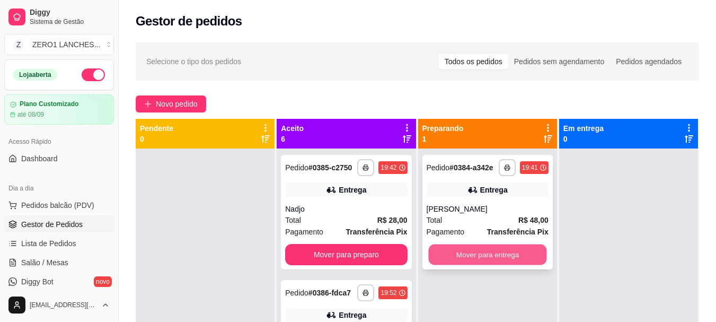
click at [485, 244] on button "Mover para entrega" at bounding box center [487, 254] width 118 height 21
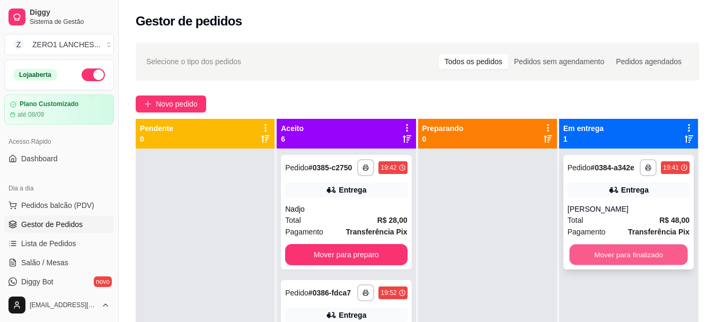
click at [600, 255] on button "Mover para finalizado" at bounding box center [628, 254] width 118 height 21
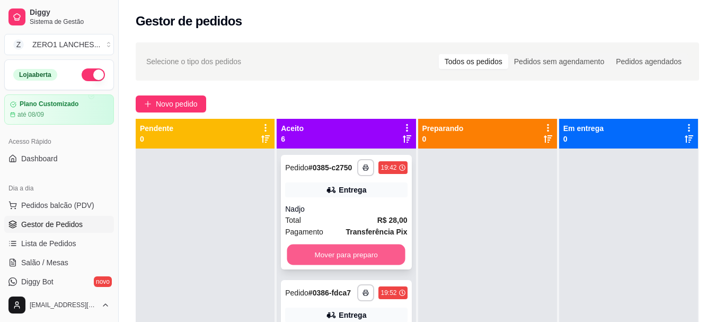
click at [358, 261] on button "Mover para preparo" at bounding box center [346, 254] width 118 height 21
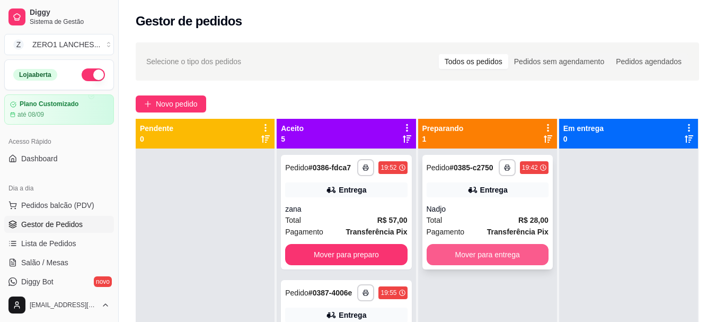
click at [462, 251] on button "Mover para entrega" at bounding box center [487, 254] width 122 height 21
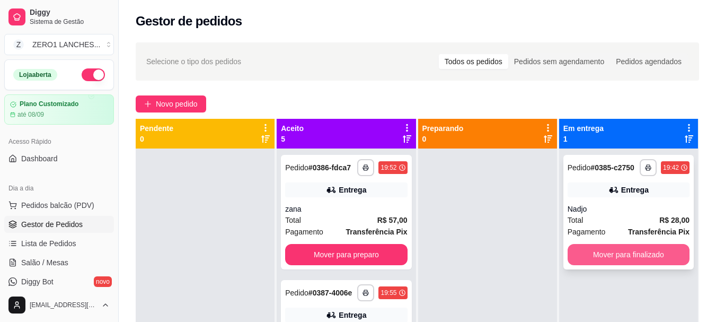
click at [581, 250] on button "Mover para finalizado" at bounding box center [628, 254] width 122 height 21
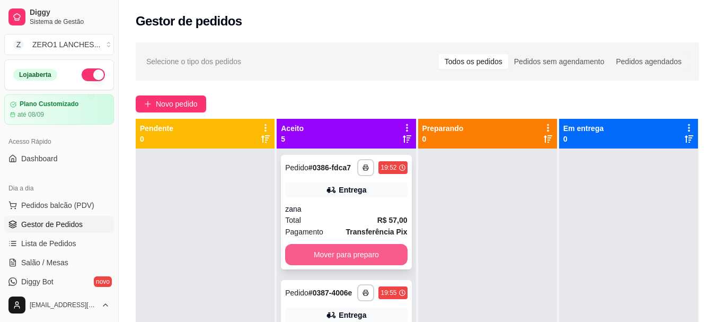
click at [355, 263] on button "Mover para preparo" at bounding box center [346, 254] width 122 height 21
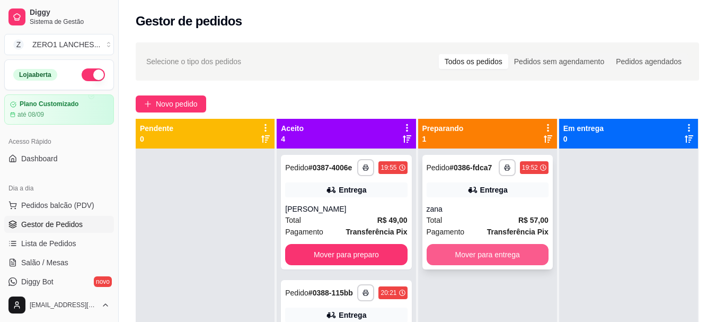
click at [465, 258] on button "Mover para entrega" at bounding box center [487, 254] width 122 height 21
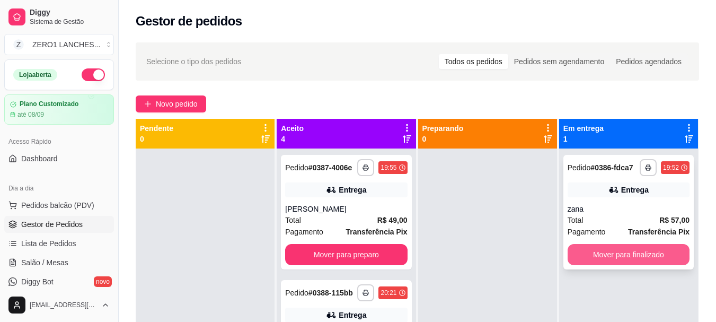
click at [612, 257] on button "Mover para finalizado" at bounding box center [628, 254] width 122 height 21
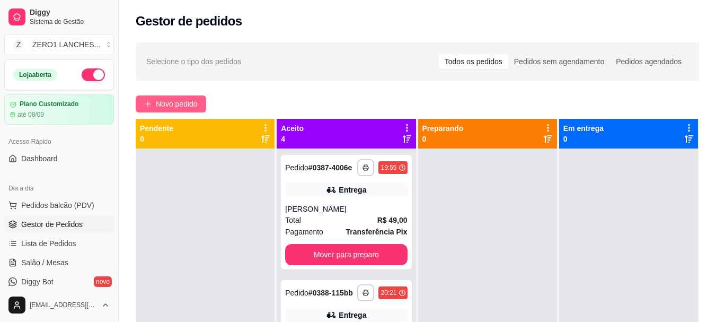
click at [187, 99] on span "Novo pedido" at bounding box center [177, 104] width 42 height 12
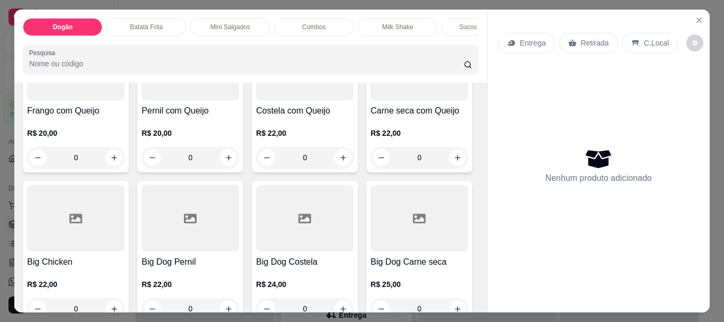
scroll to position [530, 0]
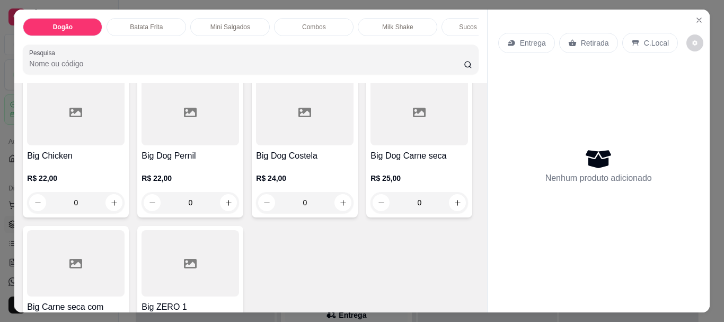
click at [335, 60] on button "increase-product-quantity" at bounding box center [343, 51] width 16 height 16
type input "1"
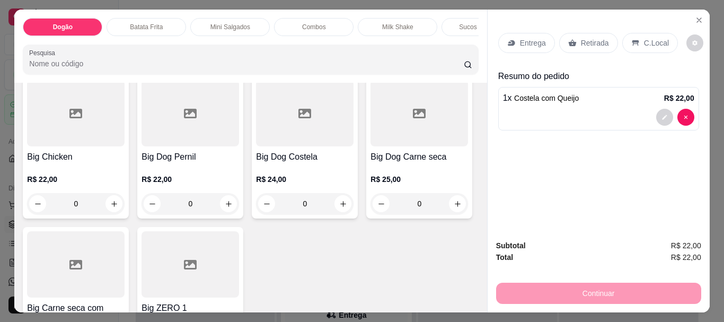
click at [513, 45] on div "Entrega" at bounding box center [526, 43] width 57 height 20
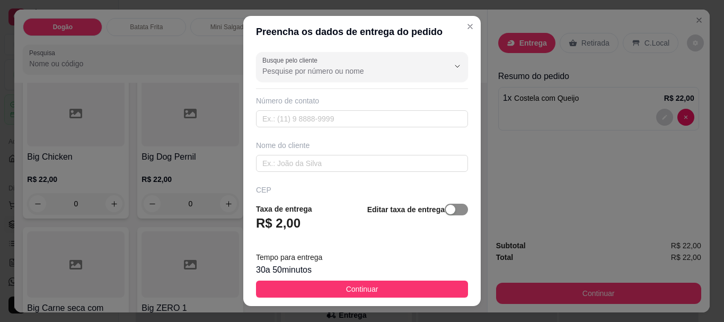
click at [452, 212] on span "button" at bounding box center [455, 209] width 23 height 12
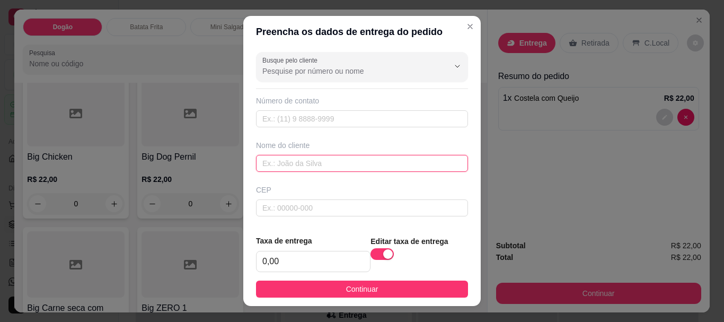
click at [412, 171] on input "text" at bounding box center [362, 163] width 212 height 17
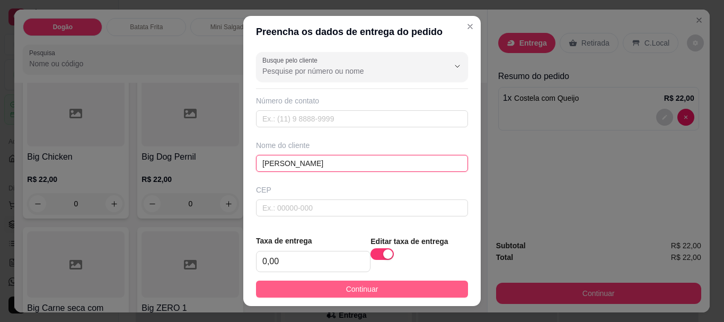
type input "[PERSON_NAME]"
click at [433, 284] on button "Continuar" at bounding box center [362, 288] width 212 height 17
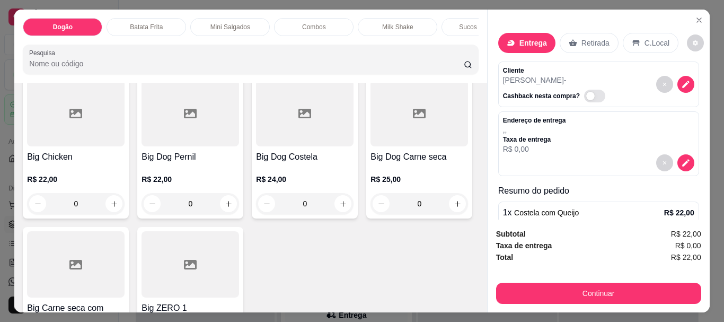
scroll to position [28, 0]
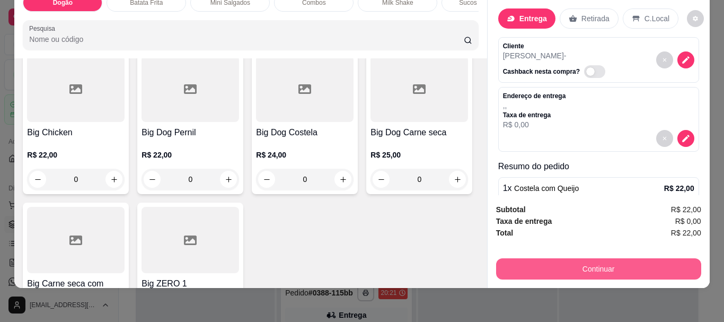
click at [593, 260] on button "Continuar" at bounding box center [598, 268] width 205 height 21
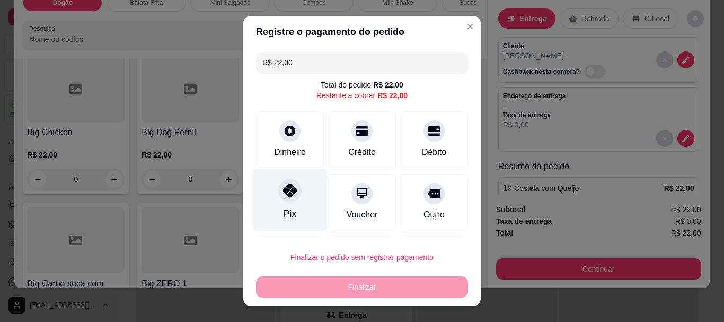
click at [283, 208] on div "Pix" at bounding box center [289, 214] width 13 height 14
type input "R$ 0,00"
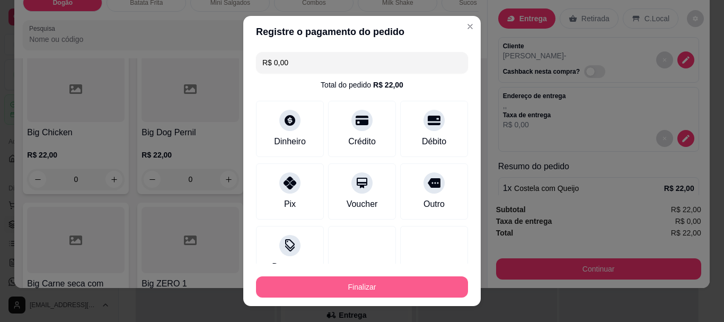
click at [333, 285] on button "Finalizar" at bounding box center [362, 286] width 212 height 21
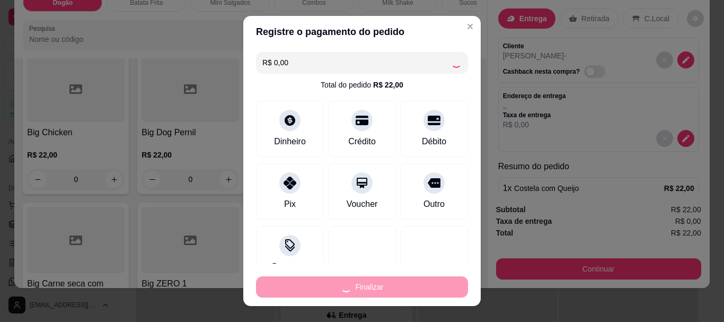
type input "0"
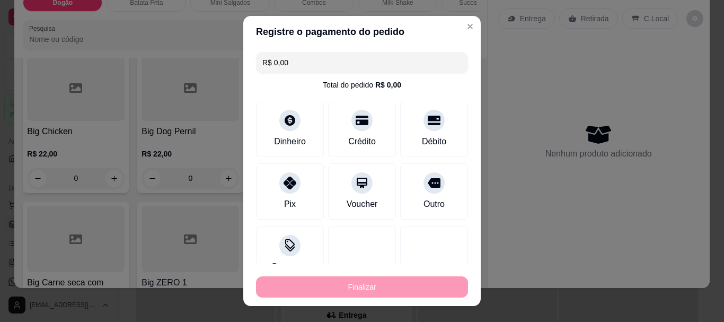
type input "-R$ 22,00"
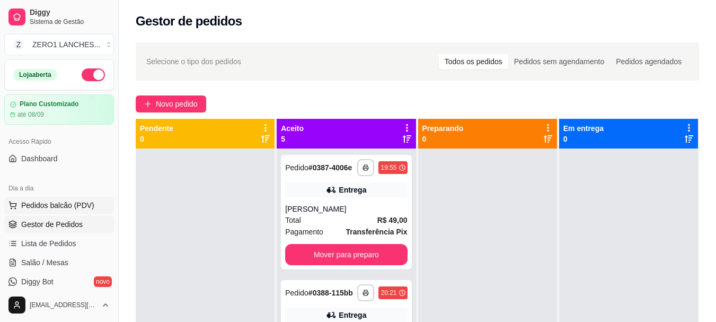
click at [75, 204] on span "Pedidos balcão (PDV)" at bounding box center [57, 205] width 73 height 11
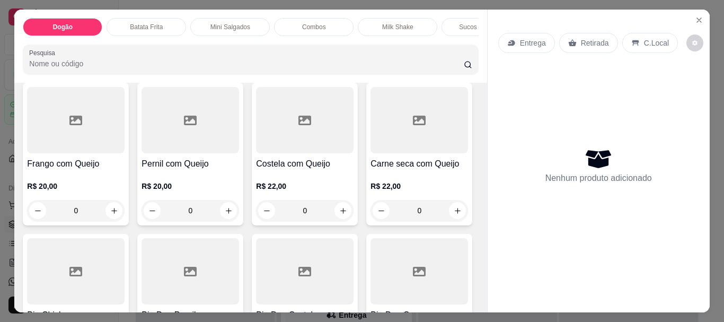
scroll to position [530, 0]
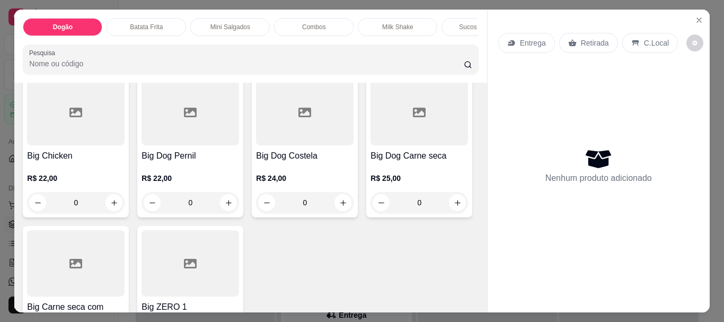
click at [453, 56] on icon "increase-product-quantity" at bounding box center [457, 52] width 8 height 8
type input "1"
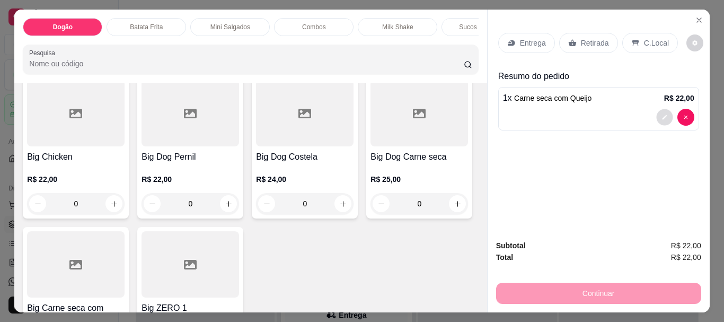
click at [656, 115] on button "decrease-product-quantity" at bounding box center [664, 117] width 16 height 16
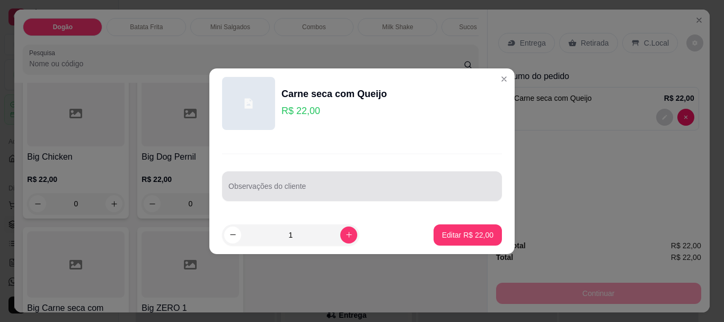
click at [365, 187] on input "Observações do cliente" at bounding box center [361, 190] width 267 height 11
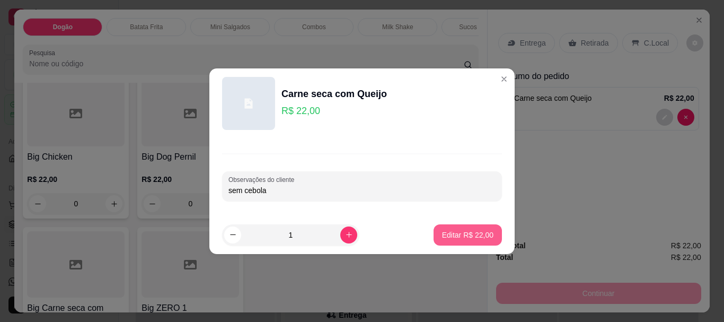
type input "sem cebola"
click at [442, 229] on p "Editar R$ 22,00" at bounding box center [467, 234] width 51 height 11
type input "0"
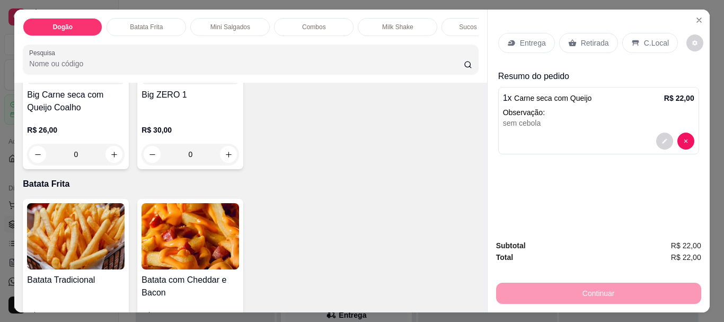
scroll to position [795, 0]
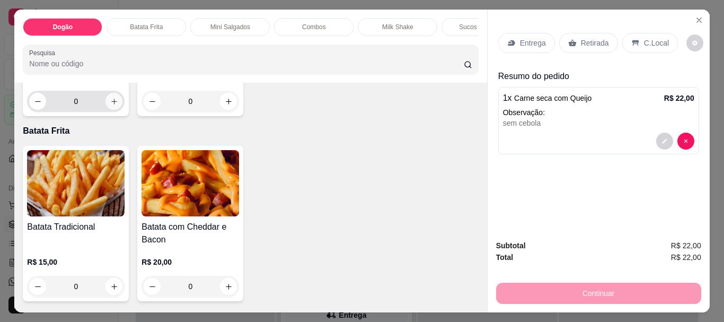
click at [118, 105] on icon "increase-product-quantity" at bounding box center [114, 101] width 8 height 8
type input "1"
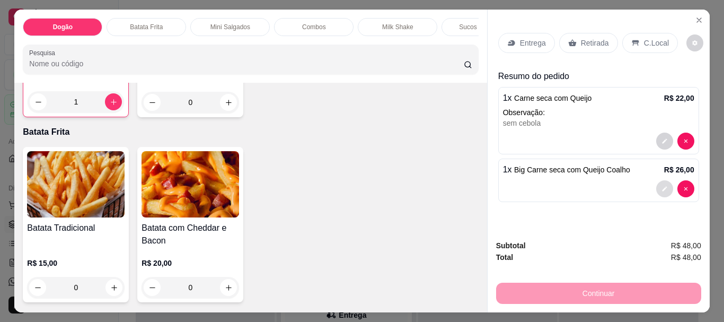
click at [660, 190] on button "decrease-product-quantity" at bounding box center [664, 188] width 17 height 17
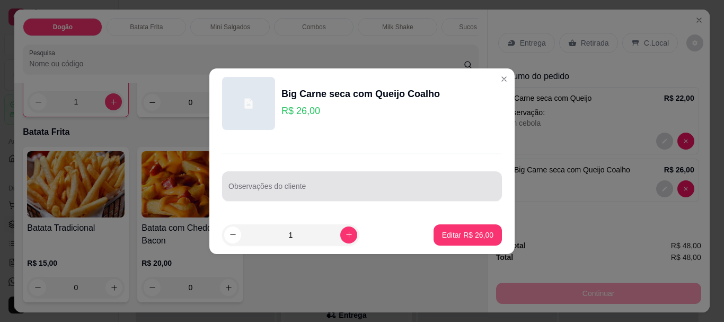
click at [407, 183] on div at bounding box center [361, 185] width 267 height 21
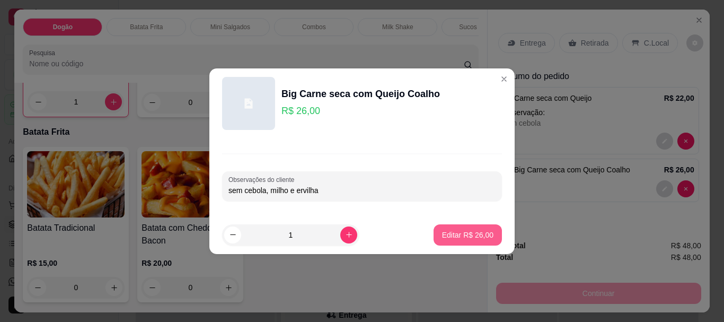
type input "sem cebola, milho e ervilha"
click at [444, 236] on p "Editar R$ 26,00" at bounding box center [467, 234] width 51 height 11
type input "0"
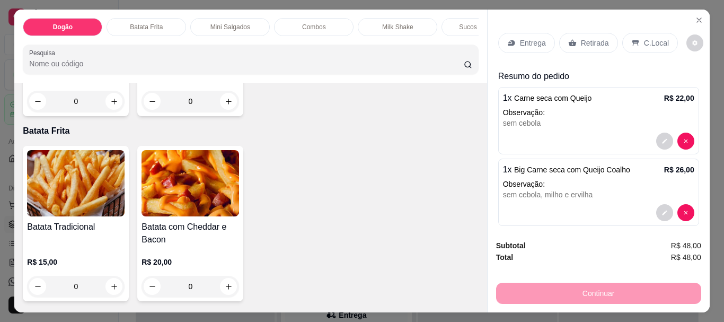
click at [657, 33] on div "C.Local" at bounding box center [650, 43] width 56 height 20
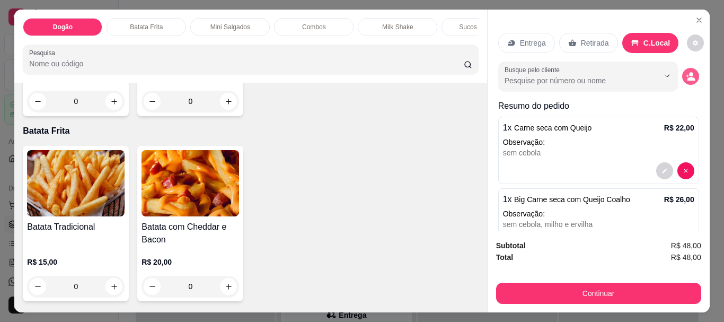
click at [685, 73] on button "decrease-product-quantity" at bounding box center [690, 76] width 17 height 17
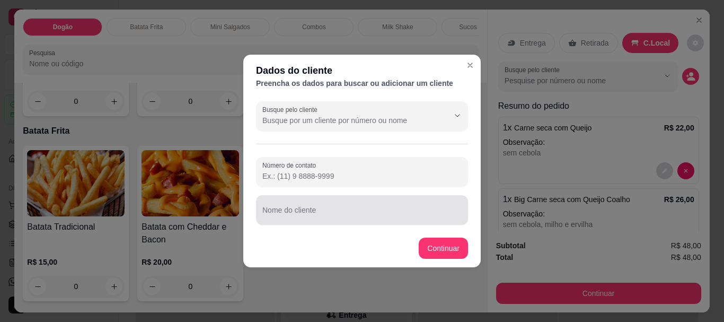
click at [395, 203] on div at bounding box center [361, 209] width 199 height 21
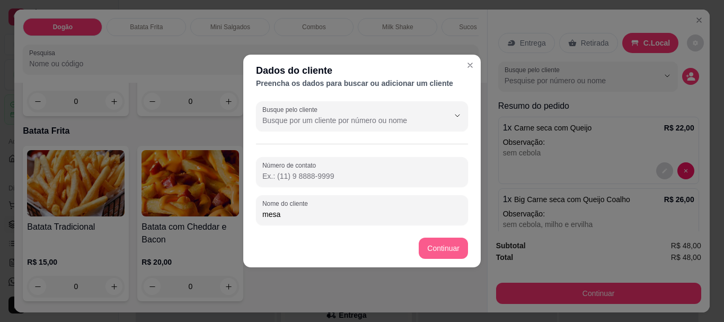
type input "mesa"
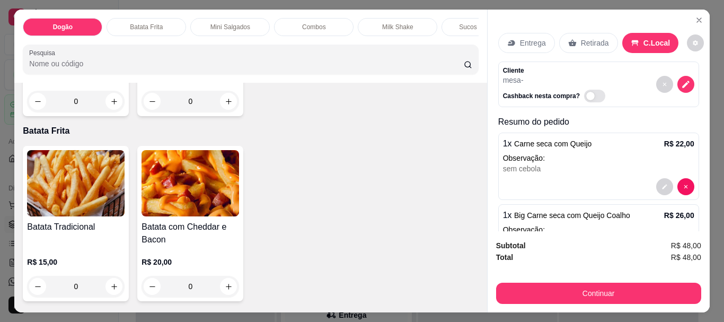
scroll to position [55, 0]
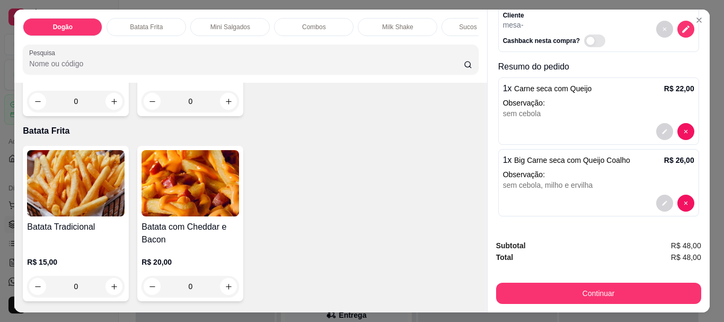
click at [392, 18] on div "Milk Shake" at bounding box center [397, 27] width 79 height 18
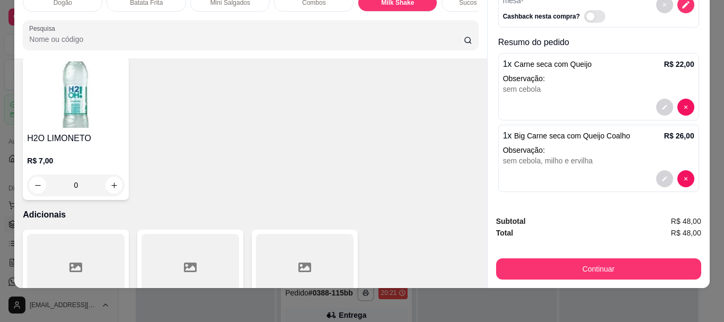
scroll to position [2442, 0]
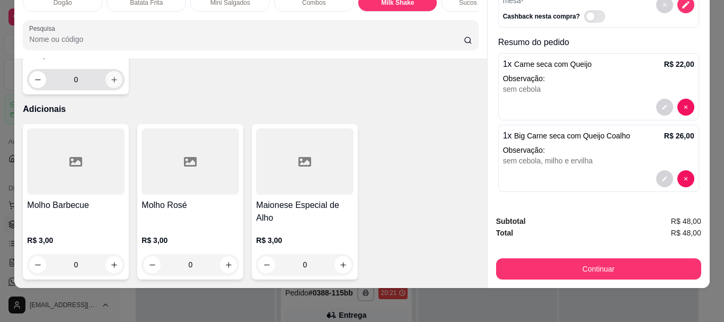
click at [122, 88] on button "increase-product-quantity" at bounding box center [113, 79] width 17 height 17
type input "1"
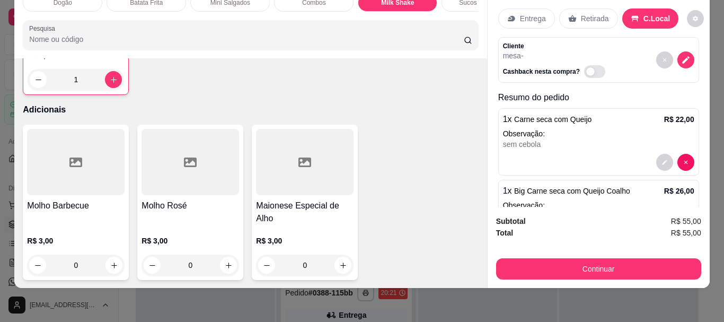
scroll to position [103, 0]
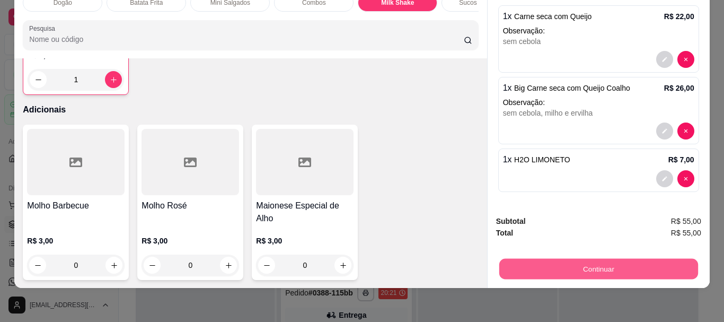
click at [594, 263] on button "Continuar" at bounding box center [597, 268] width 199 height 21
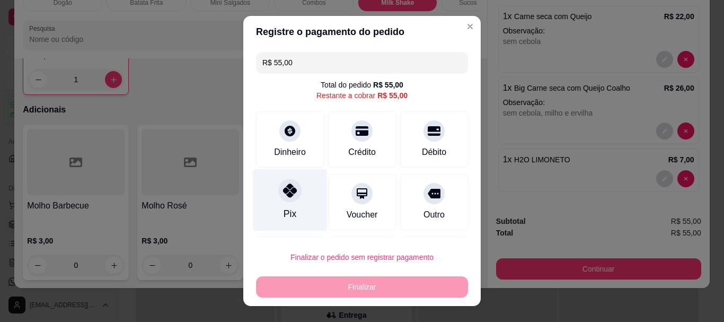
click at [283, 208] on div "Pix" at bounding box center [289, 214] width 13 height 14
type input "R$ 0,00"
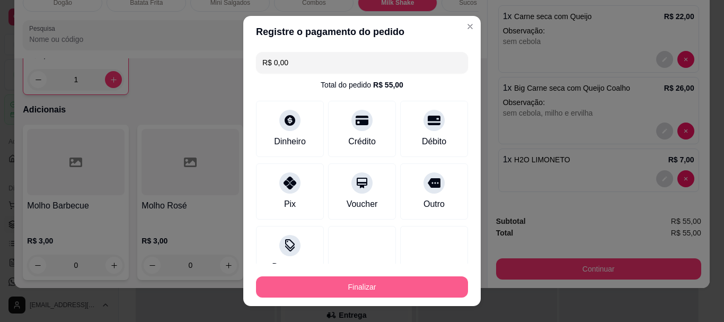
click at [338, 290] on button "Finalizar" at bounding box center [362, 286] width 212 height 21
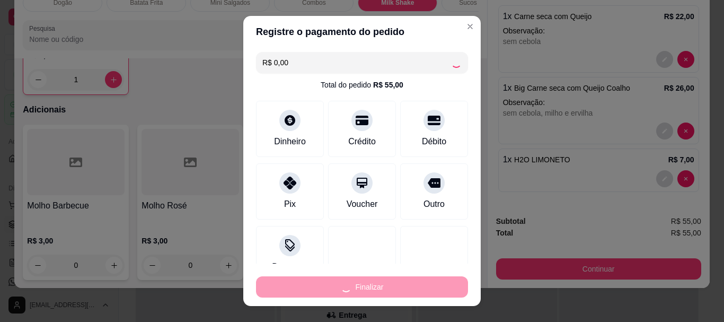
type input "0"
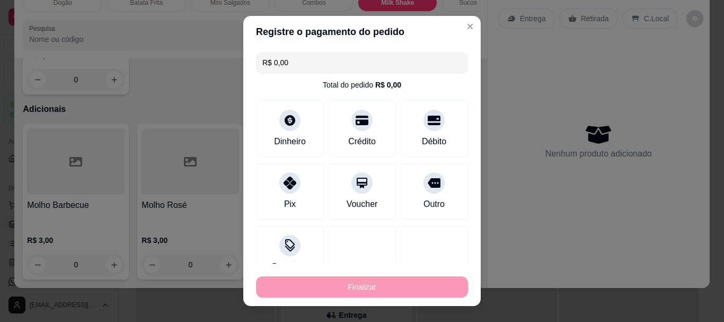
type input "-R$ 55,00"
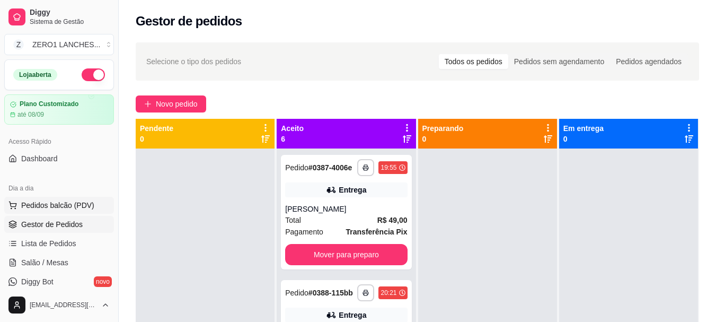
click at [62, 205] on span "Pedidos balcão (PDV)" at bounding box center [57, 205] width 73 height 11
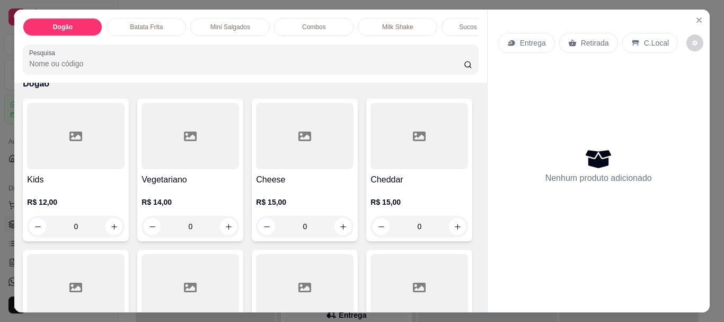
scroll to position [106, 0]
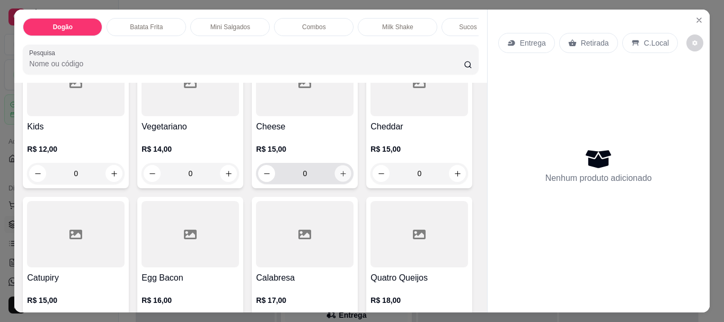
click at [339, 173] on button "increase-product-quantity" at bounding box center [343, 173] width 16 height 16
type input "1"
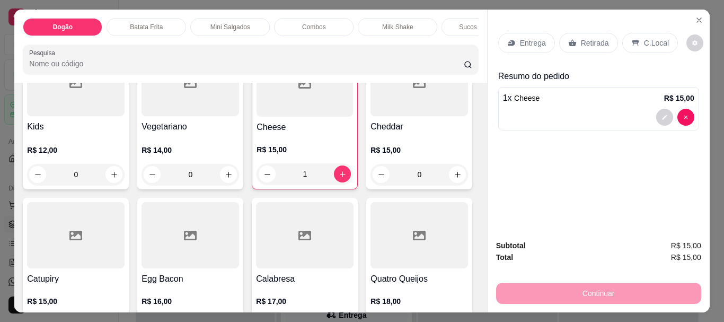
click at [644, 38] on p "C.Local" at bounding box center [656, 43] width 25 height 11
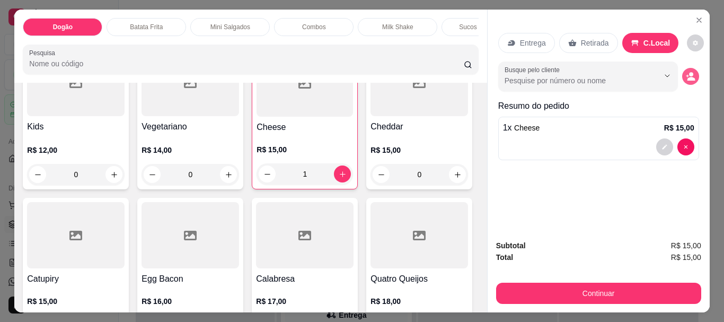
click at [685, 72] on icon "decrease-product-quantity" at bounding box center [690, 77] width 10 height 10
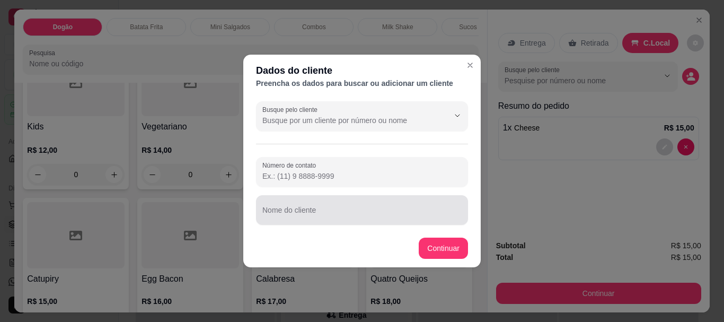
click at [323, 211] on input "Nome do cliente" at bounding box center [361, 214] width 199 height 11
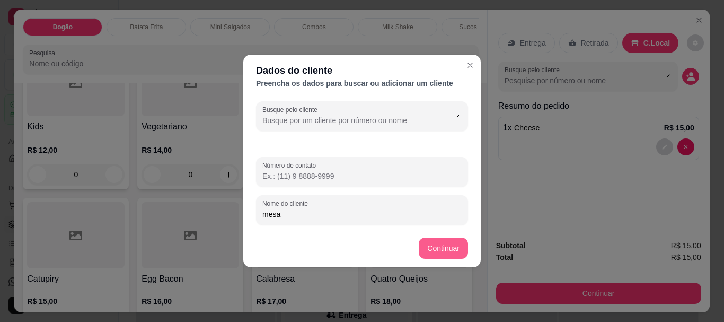
type input "mesa"
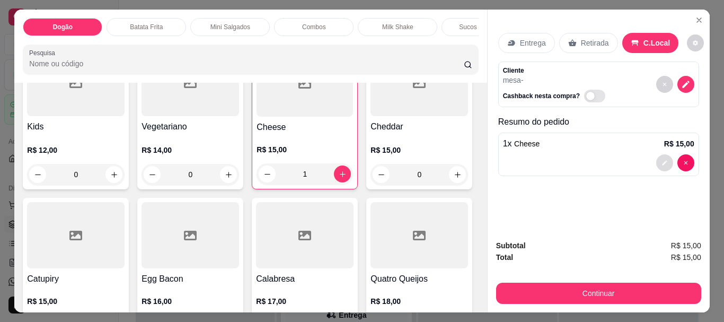
click at [656, 158] on button "decrease-product-quantity" at bounding box center [664, 162] width 17 height 17
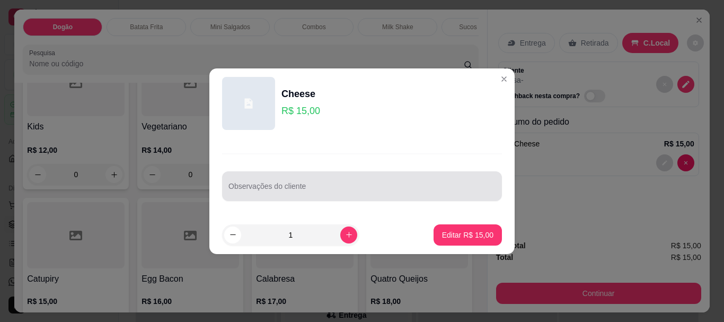
click at [286, 191] on input "Observações do cliente" at bounding box center [361, 190] width 267 height 11
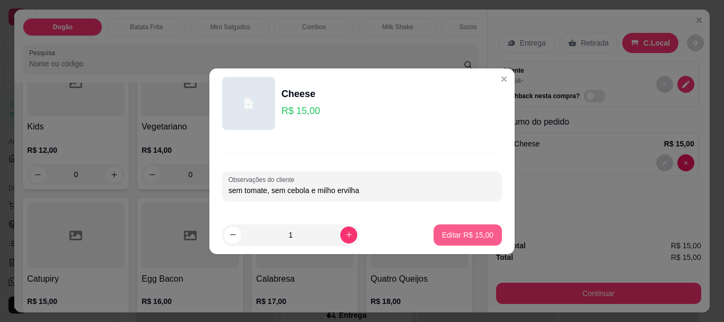
type input "sem tomate, sem cebola e milho ervilha"
click at [459, 227] on button "Editar R$ 15,00" at bounding box center [467, 234] width 66 height 21
type input "0"
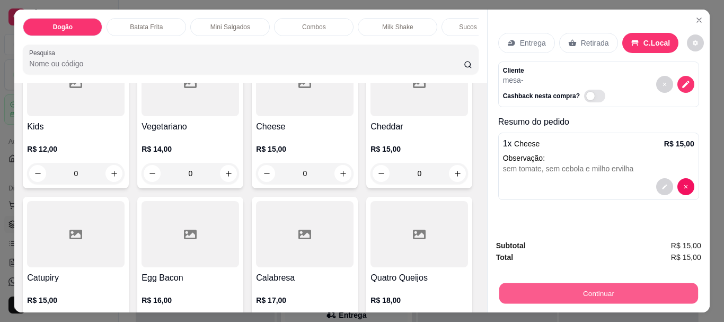
click at [609, 288] on button "Continuar" at bounding box center [597, 292] width 199 height 21
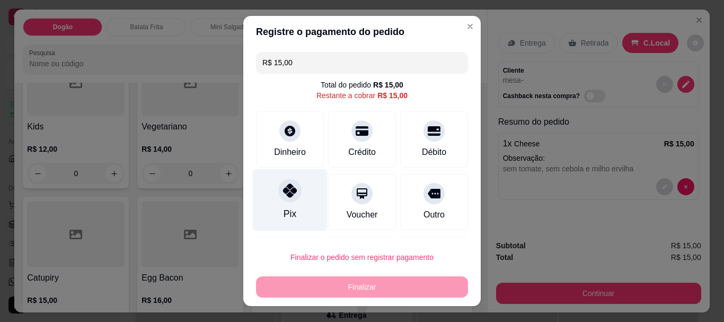
click at [271, 197] on div "Pix" at bounding box center [290, 200] width 75 height 62
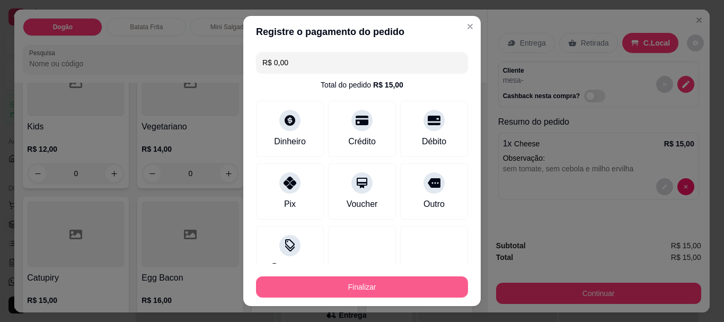
click at [337, 290] on button "Finalizar" at bounding box center [362, 286] width 212 height 21
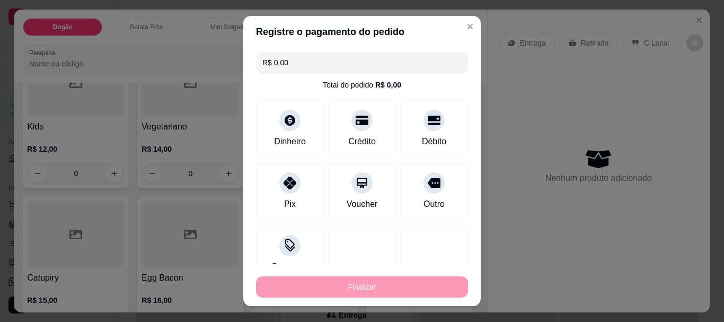
type input "-R$ 15,00"
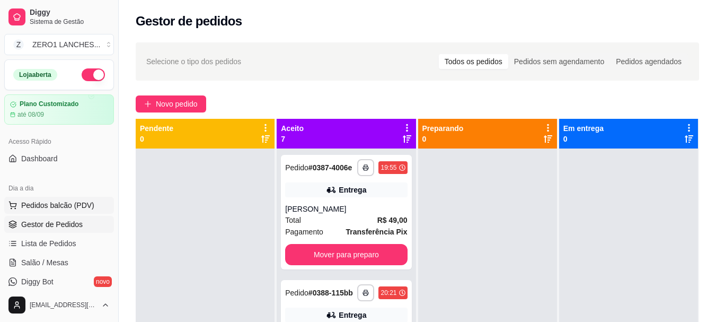
click at [60, 202] on span "Pedidos balcão (PDV)" at bounding box center [57, 205] width 73 height 11
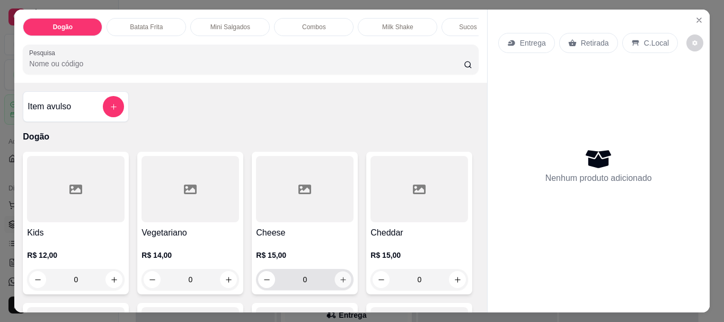
click at [339, 283] on icon "increase-product-quantity" at bounding box center [343, 279] width 8 height 8
type input "1"
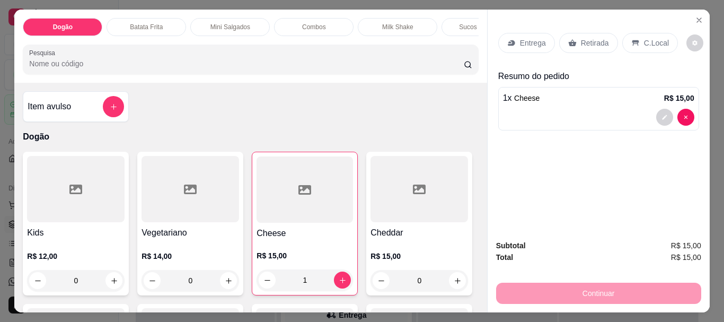
click at [521, 39] on p "Entrega" at bounding box center [533, 43] width 26 height 11
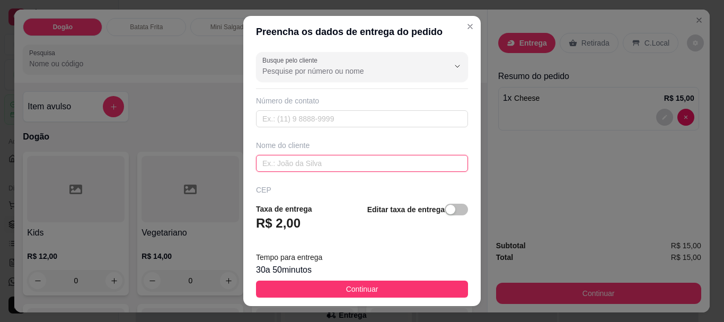
click at [358, 166] on input "text" at bounding box center [362, 163] width 212 height 17
type input "Everton"
click at [452, 206] on span "button" at bounding box center [455, 209] width 23 height 12
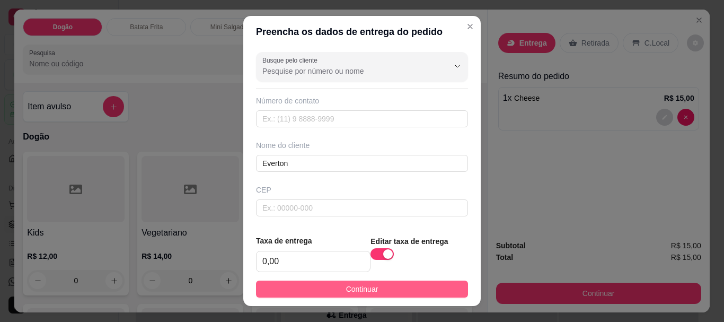
click at [361, 289] on span "Continuar" at bounding box center [362, 289] width 32 height 12
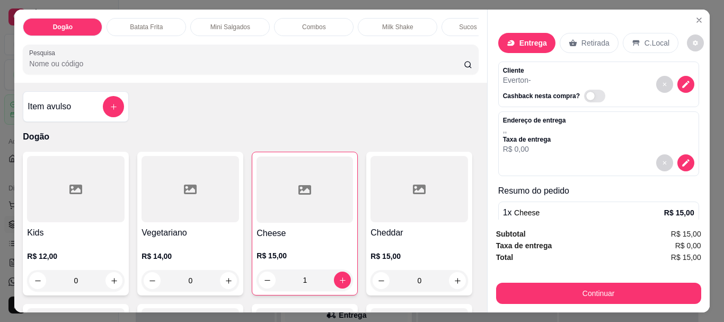
click at [448, 23] on div "Sucos da Polpa" at bounding box center [480, 27] width 79 height 18
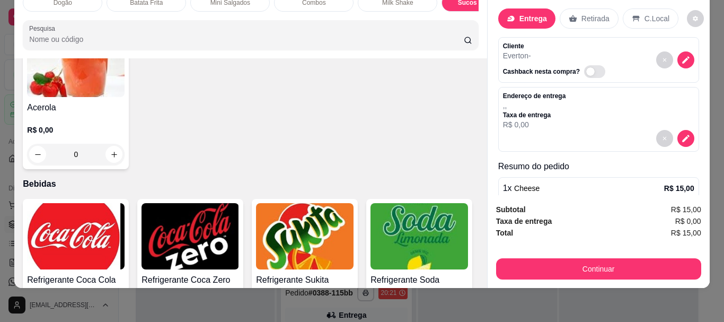
scroll to position [2105, 0]
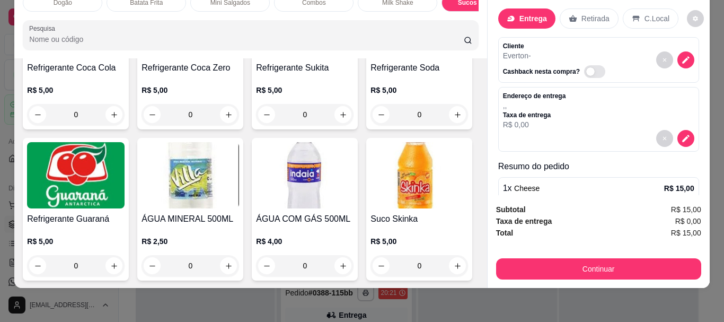
click at [110, 125] on div "0" at bounding box center [75, 114] width 97 height 21
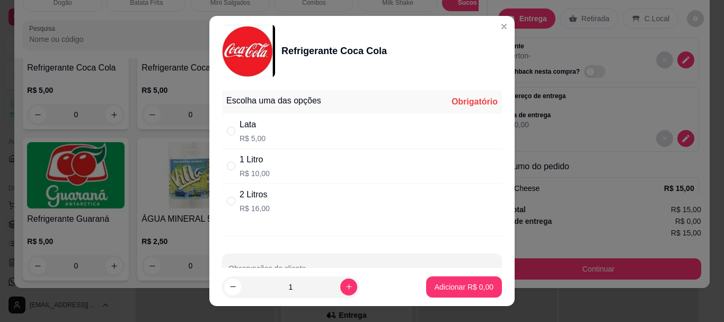
click at [275, 135] on div "Lata R$ 5,00" at bounding box center [362, 130] width 280 height 35
radio input "true"
click at [435, 284] on p "Adicionar R$ 5,00" at bounding box center [463, 286] width 59 height 11
type input "1"
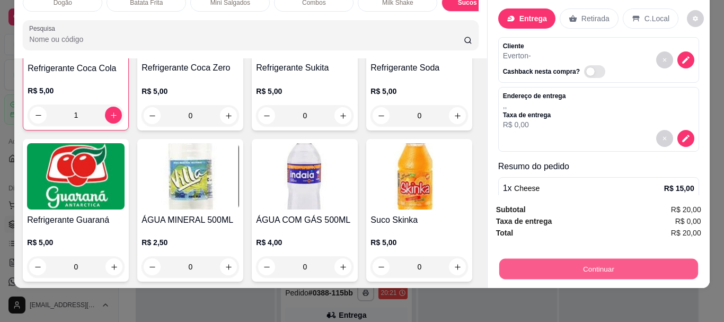
click at [604, 258] on button "Continuar" at bounding box center [597, 268] width 199 height 21
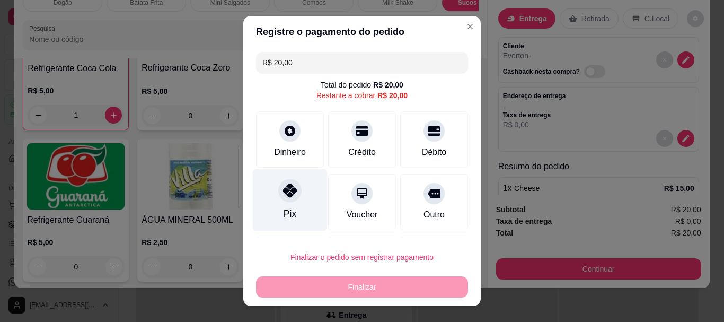
click at [269, 192] on div "Pix" at bounding box center [290, 200] width 75 height 62
type input "R$ 0,00"
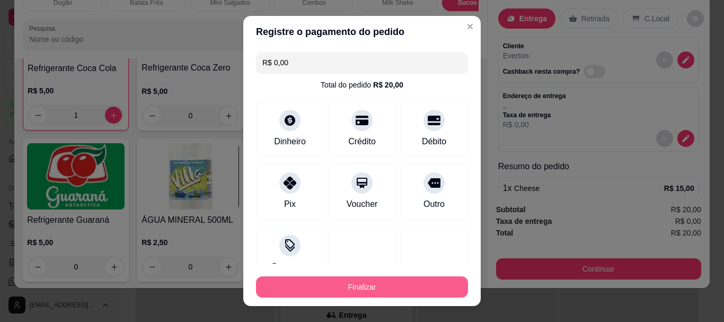
click at [374, 286] on button "Finalizar" at bounding box center [362, 286] width 212 height 21
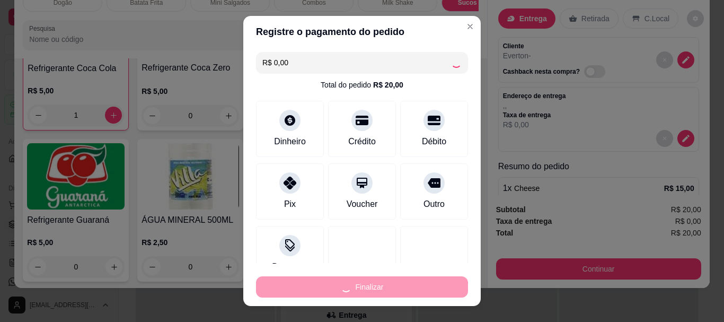
type input "0"
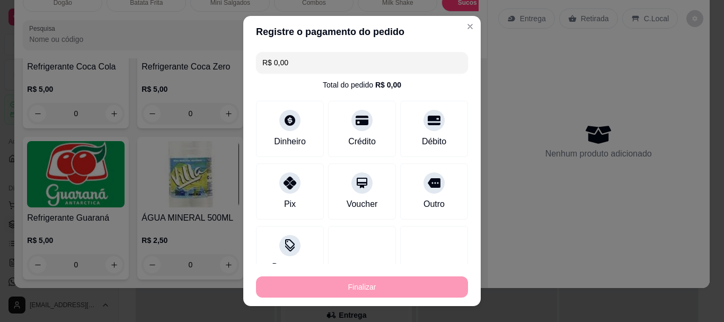
type input "-R$ 20,00"
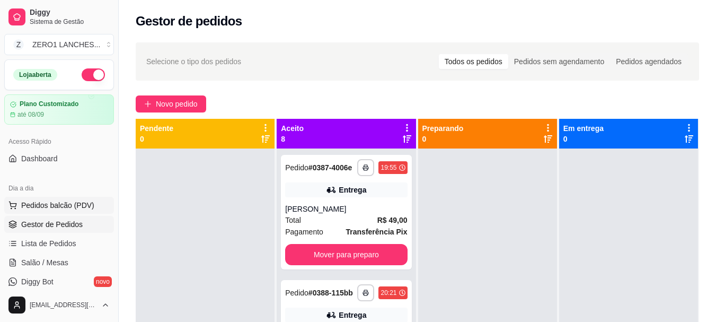
click at [77, 204] on span "Pedidos balcão (PDV)" at bounding box center [57, 205] width 73 height 11
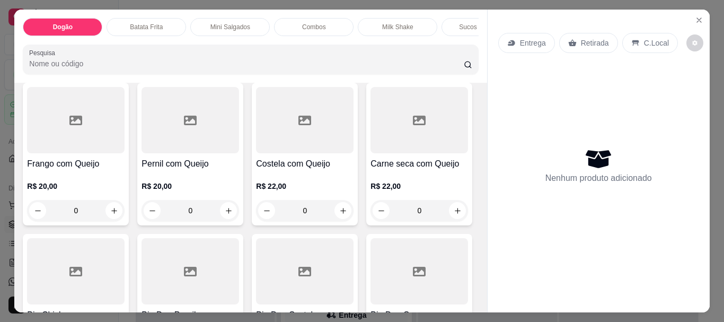
scroll to position [477, 0]
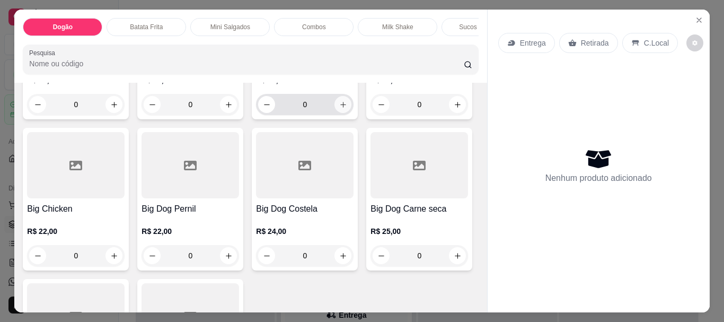
click at [334, 113] on button "increase-product-quantity" at bounding box center [342, 104] width 17 height 17
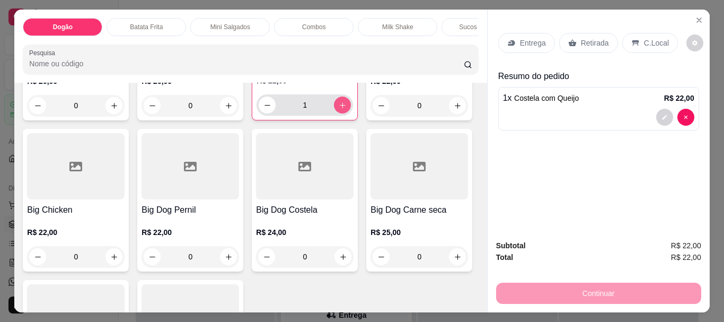
click at [334, 113] on button "increase-product-quantity" at bounding box center [342, 104] width 17 height 17
type input "3"
click at [459, 23] on p "Sucos da Polpa" at bounding box center [481, 27] width 44 height 8
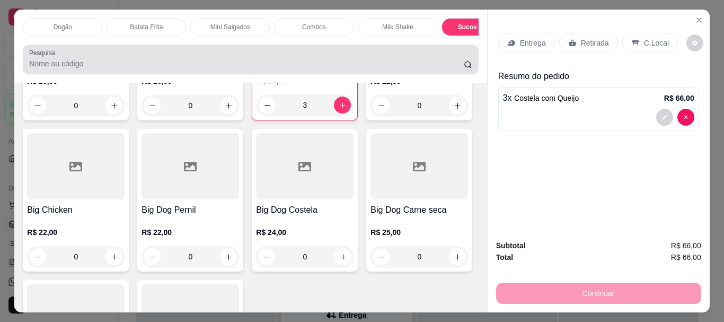
scroll to position [28, 0]
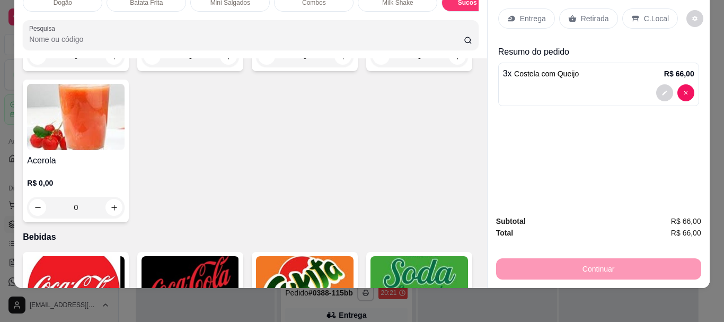
click at [108, 67] on div "0" at bounding box center [75, 56] width 97 height 21
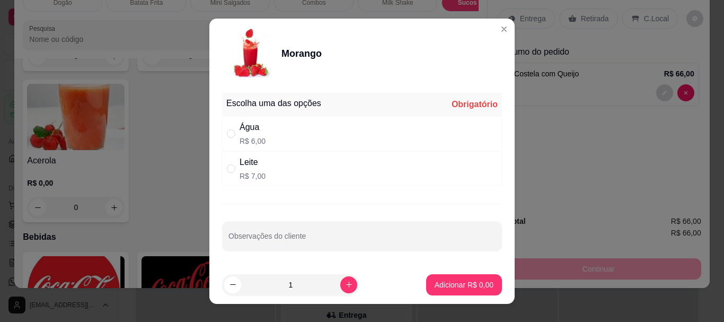
click at [231, 128] on div "" at bounding box center [233, 134] width 13 height 12
radio input "true"
click at [229, 172] on input "" at bounding box center [231, 168] width 8 height 8
radio input "true"
radio input "false"
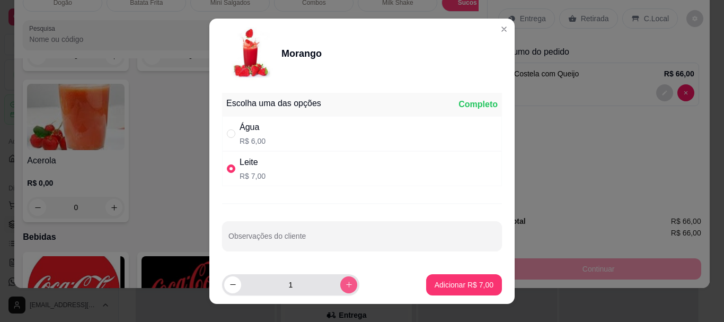
click at [345, 283] on icon "increase-product-quantity" at bounding box center [349, 284] width 8 height 8
click at [229, 288] on icon "decrease-product-quantity" at bounding box center [233, 284] width 8 height 8
type input "2"
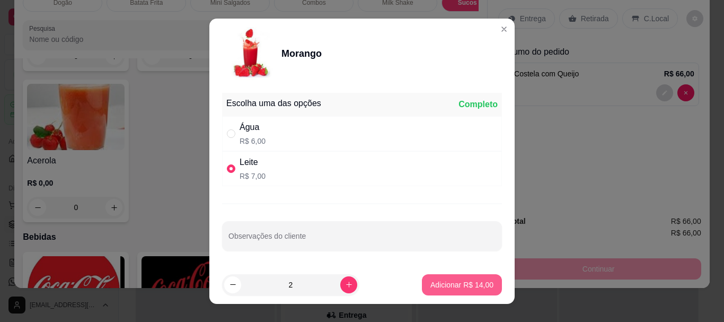
click at [440, 282] on p "Adicionar R$ 14,00" at bounding box center [461, 284] width 63 height 11
type input "2"
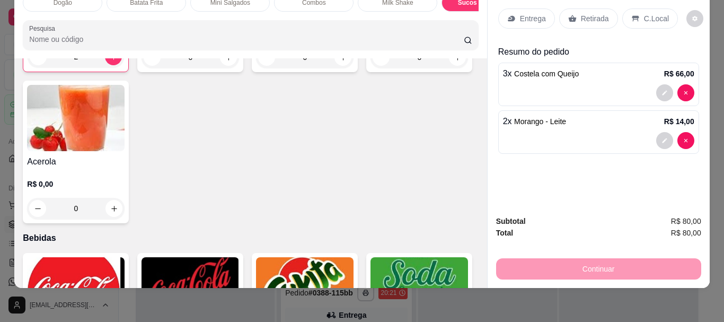
click at [220, 68] on div "0" at bounding box center [189, 57] width 97 height 21
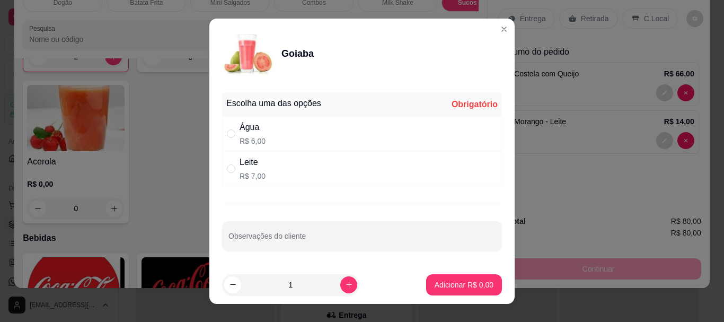
click at [242, 172] on p "R$ 7,00" at bounding box center [252, 176] width 26 height 11
radio input "true"
click at [458, 288] on p "Adicionar R$ 7,00" at bounding box center [463, 284] width 59 height 11
type input "1"
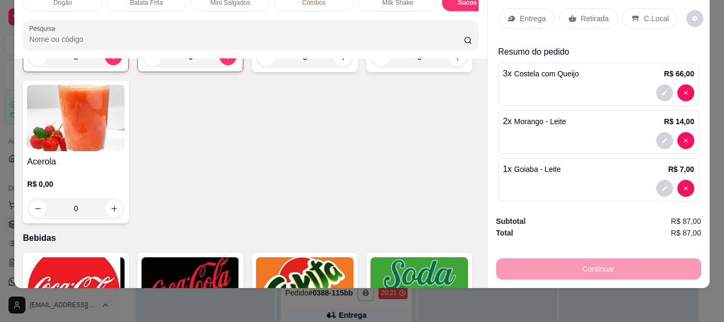
scroll to position [0, 0]
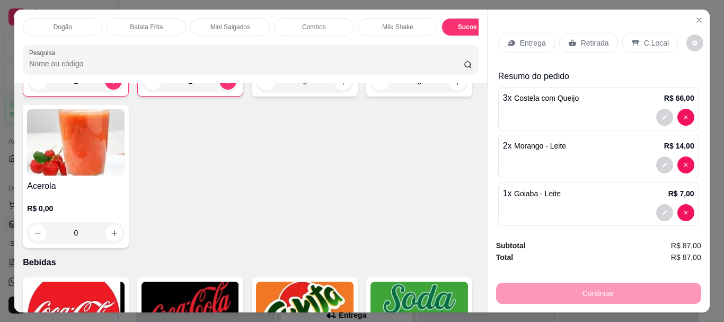
click at [531, 38] on p "Entrega" at bounding box center [533, 43] width 26 height 11
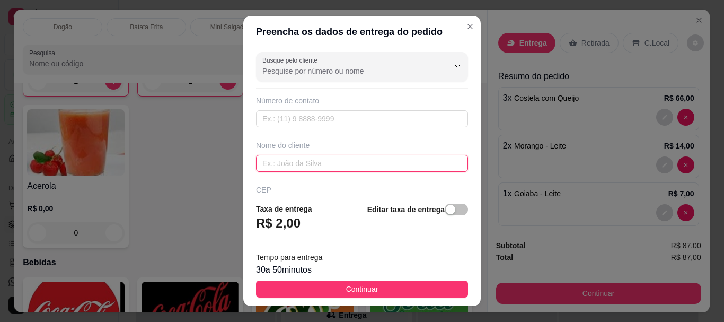
click at [319, 163] on input "text" at bounding box center [362, 163] width 212 height 17
click at [450, 207] on span "button" at bounding box center [455, 209] width 23 height 12
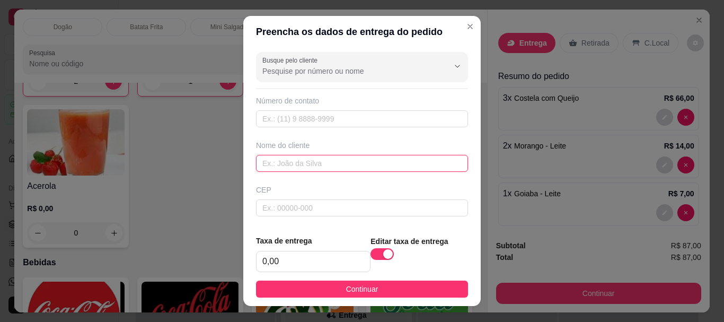
click at [360, 166] on input "text" at bounding box center [362, 163] width 212 height 17
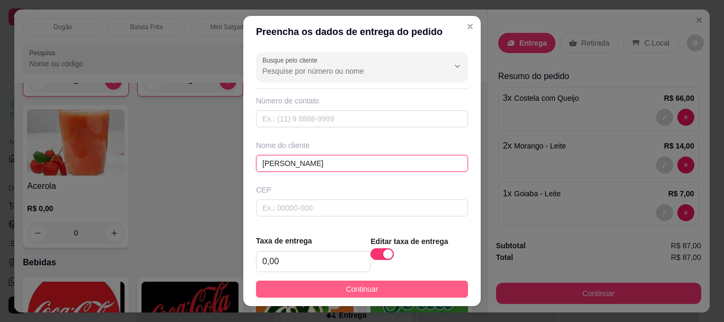
type input "[PERSON_NAME]"
click at [395, 288] on button "Continuar" at bounding box center [362, 288] width 212 height 17
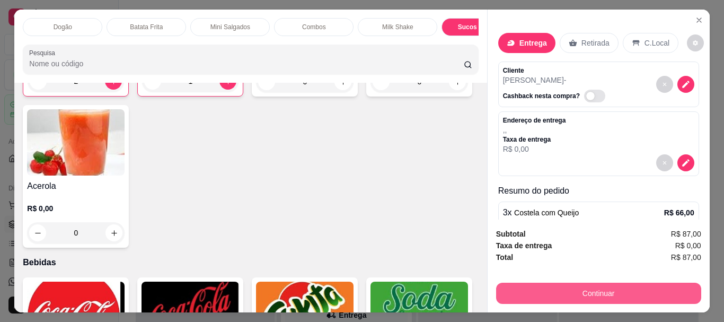
click at [582, 291] on button "Continuar" at bounding box center [598, 292] width 205 height 21
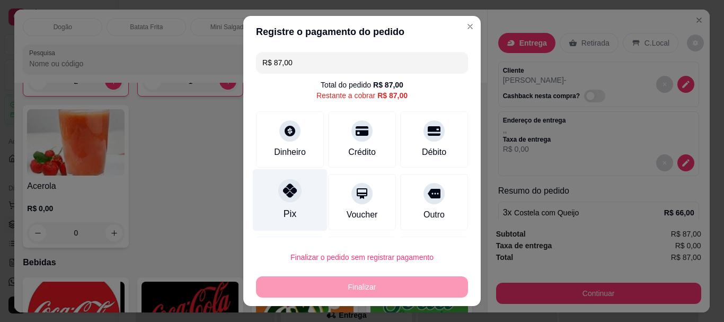
click at [283, 209] on div "Pix" at bounding box center [289, 214] width 13 height 14
type input "R$ 0,00"
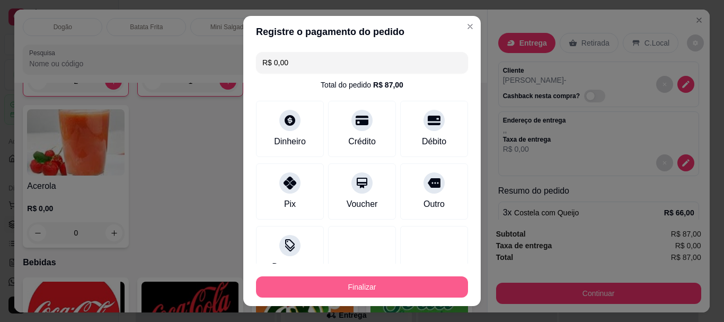
click at [343, 291] on button "Finalizar" at bounding box center [362, 286] width 212 height 21
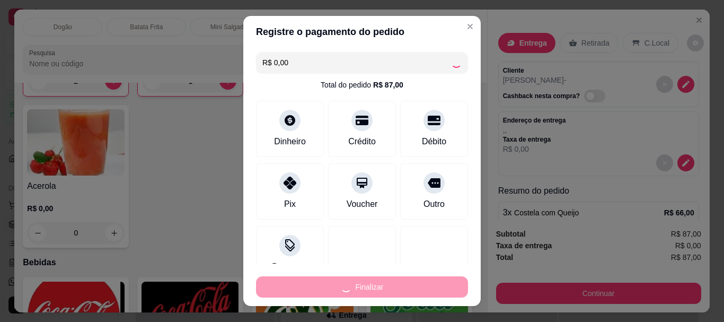
type input "0"
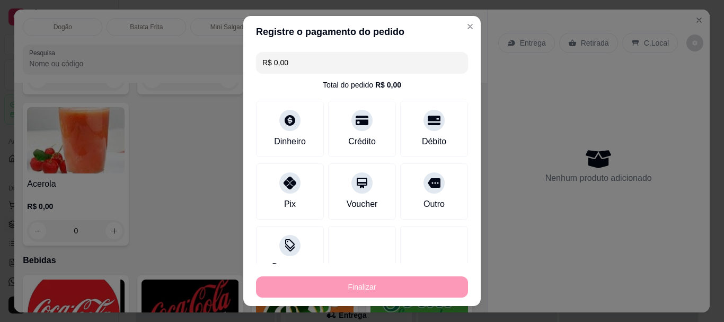
type input "-R$ 87,00"
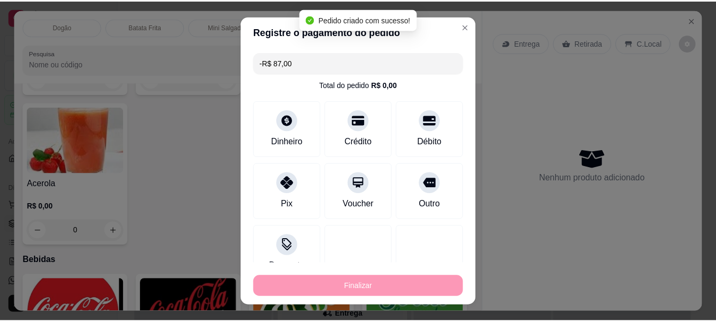
scroll to position [1840, 0]
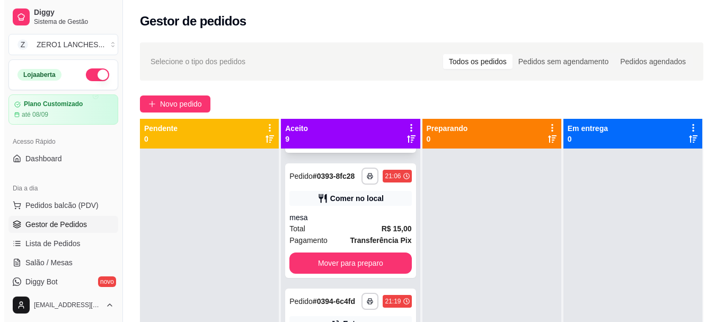
scroll to position [689, 0]
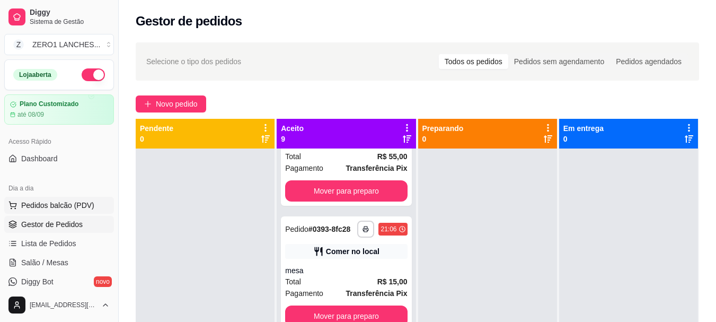
click at [68, 198] on button "Pedidos balcão (PDV)" at bounding box center [59, 205] width 110 height 17
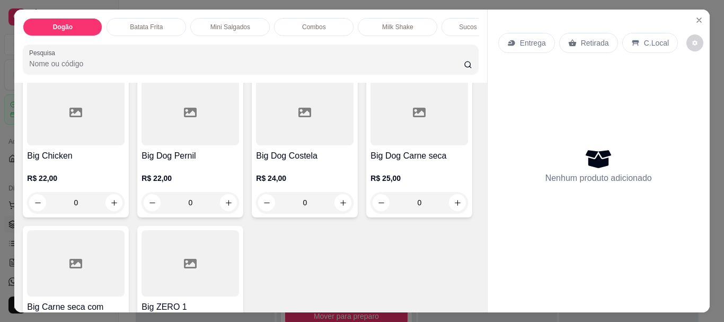
scroll to position [583, 0]
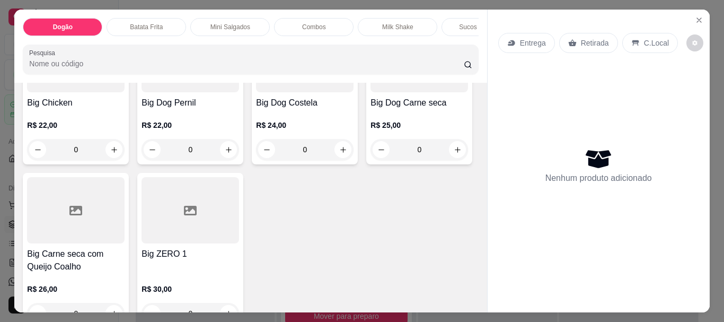
click at [318, 28] on div "Combos" at bounding box center [313, 27] width 79 height 18
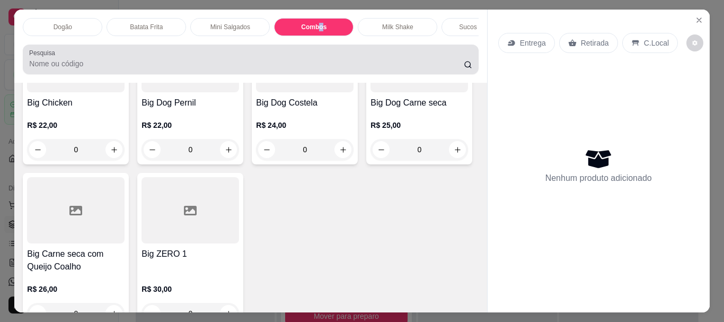
scroll to position [28, 0]
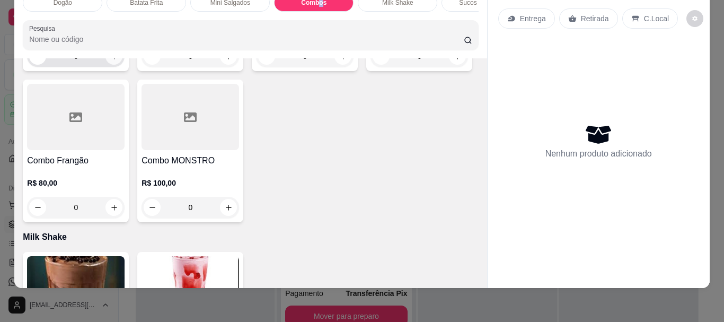
click at [116, 65] on button "increase-product-quantity" at bounding box center [113, 56] width 17 height 17
type input "1"
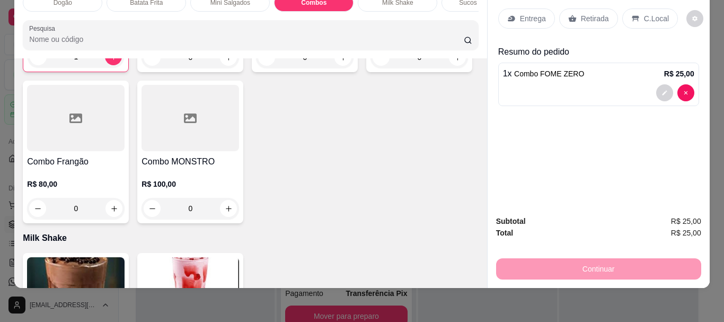
click at [520, 13] on p "Entrega" at bounding box center [533, 18] width 26 height 11
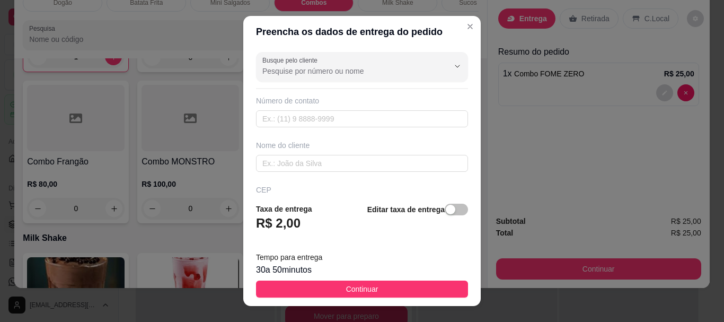
click at [454, 218] on div "Editar taxa de entrega" at bounding box center [417, 220] width 101 height 35
click at [453, 206] on span "button" at bounding box center [455, 209] width 23 height 12
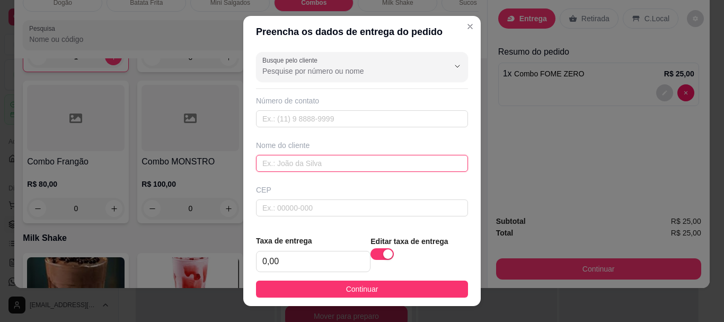
click at [352, 167] on input "text" at bounding box center [362, 163] width 212 height 17
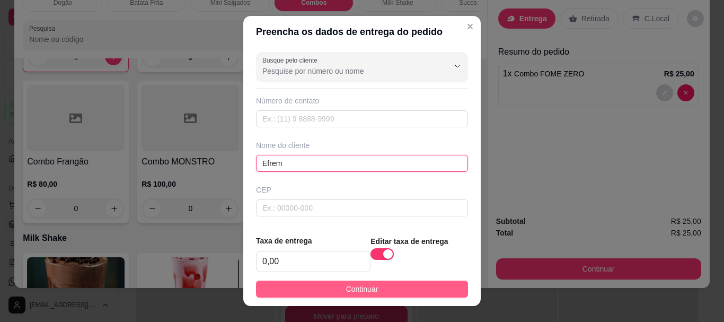
type input "Efrem"
click at [346, 291] on span "Continuar" at bounding box center [362, 289] width 32 height 12
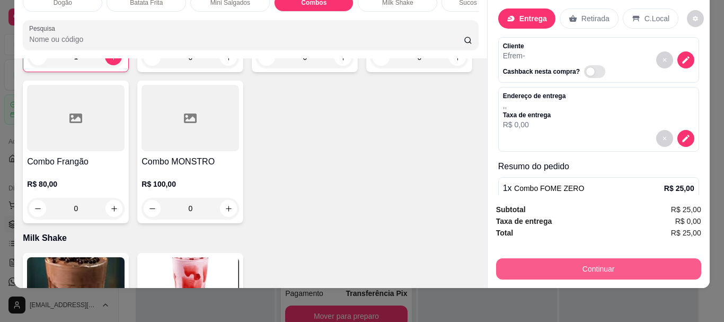
click at [591, 262] on button "Continuar" at bounding box center [598, 268] width 205 height 21
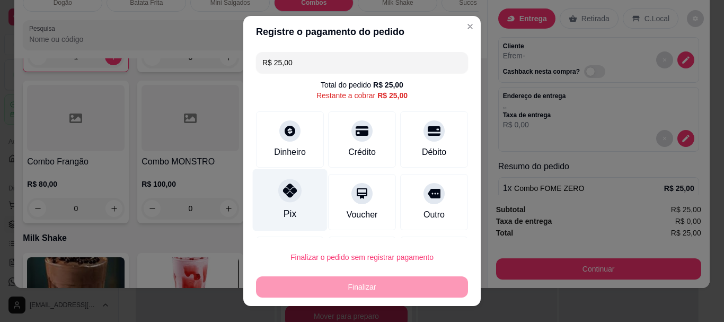
click at [283, 190] on icon at bounding box center [290, 191] width 14 height 14
type input "R$ 0,00"
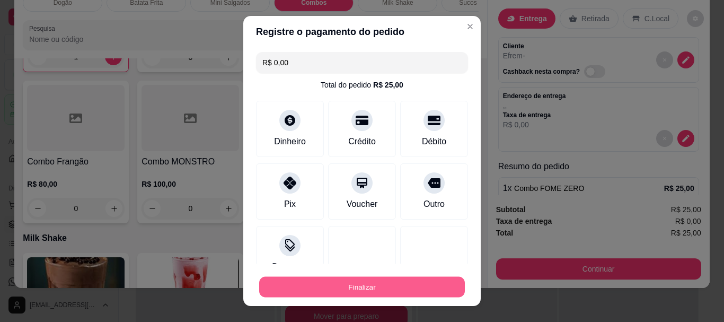
click at [415, 286] on button "Finalizar" at bounding box center [362, 286] width 206 height 21
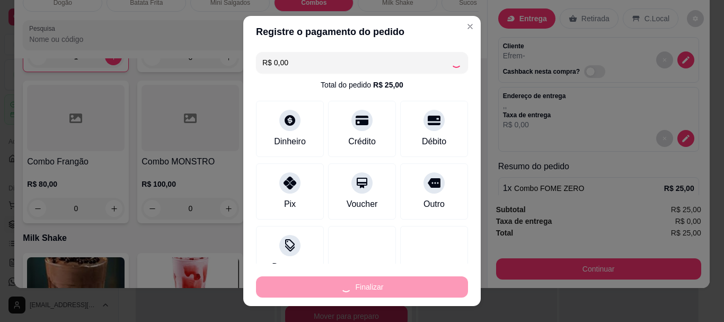
type input "0"
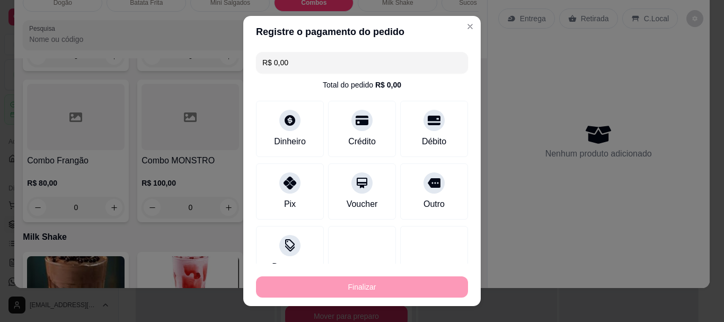
type input "-R$ 25,00"
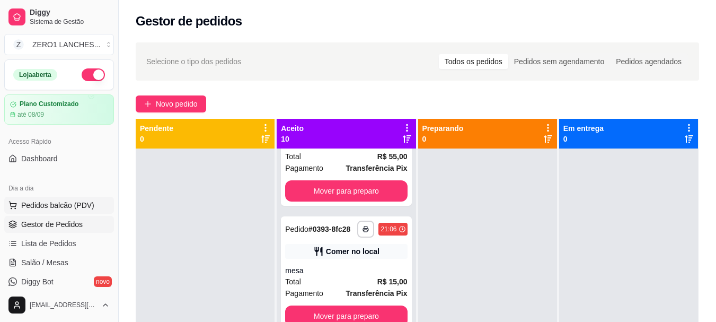
click at [69, 198] on button "Pedidos balcão (PDV)" at bounding box center [59, 205] width 110 height 17
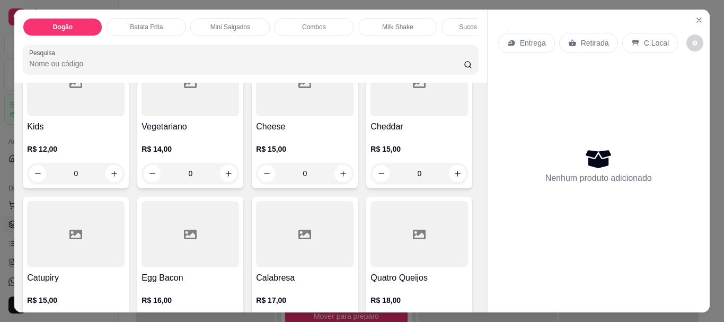
scroll to position [159, 0]
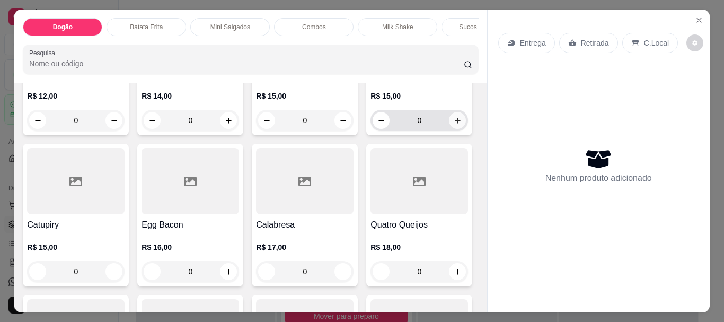
click at [453, 124] on icon "increase-product-quantity" at bounding box center [457, 121] width 8 height 8
type input "1"
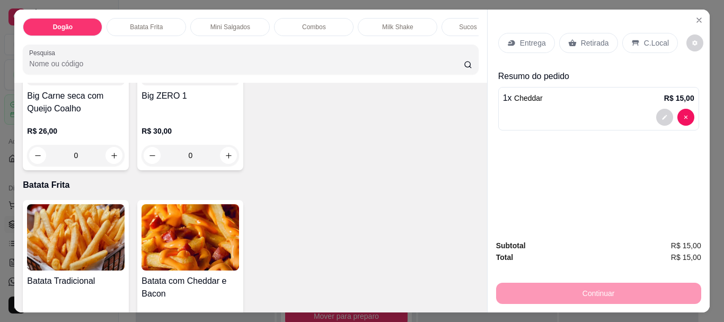
scroll to position [847, 0]
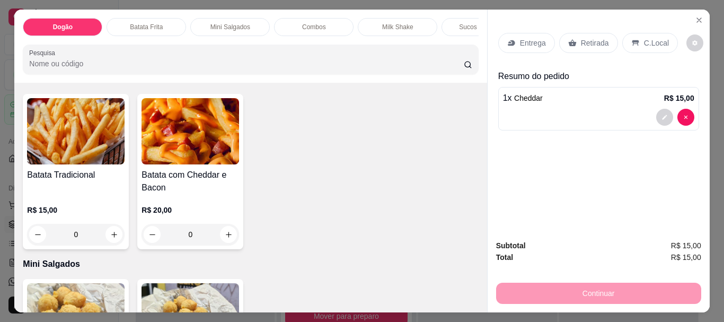
click at [233, 53] on icon "increase-product-quantity" at bounding box center [229, 50] width 8 height 8
type input "1"
click at [459, 23] on p "Sucos da Polpa" at bounding box center [481, 27] width 44 height 8
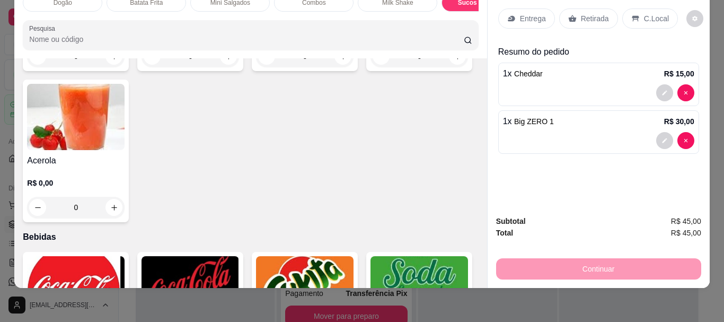
scroll to position [1947, 0]
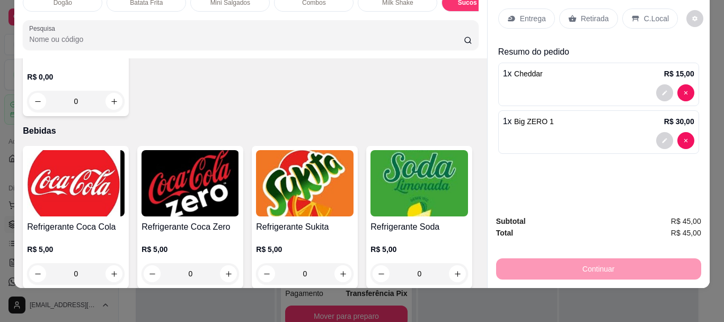
click at [124, 112] on div "0" at bounding box center [75, 101] width 97 height 21
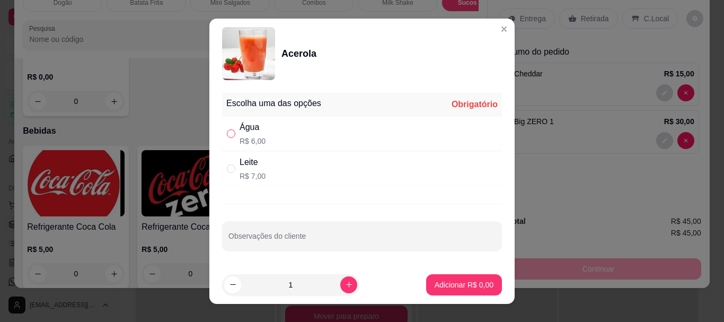
click at [228, 129] on input "" at bounding box center [231, 133] width 8 height 8
radio input "true"
click at [340, 289] on button "increase-product-quantity" at bounding box center [348, 284] width 16 height 16
type input "2"
click at [435, 281] on p "Adicionar R$ 12,00" at bounding box center [461, 284] width 63 height 11
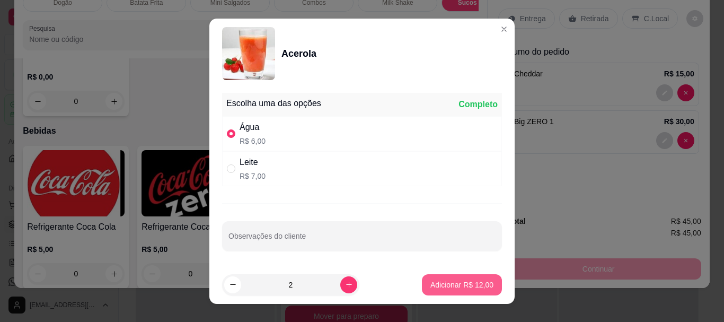
type input "2"
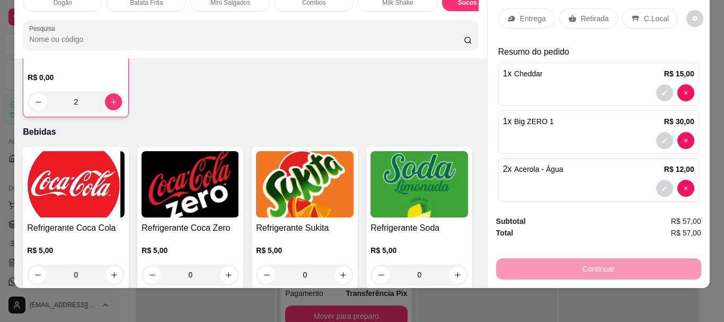
click at [520, 13] on p "Entrega" at bounding box center [533, 18] width 26 height 11
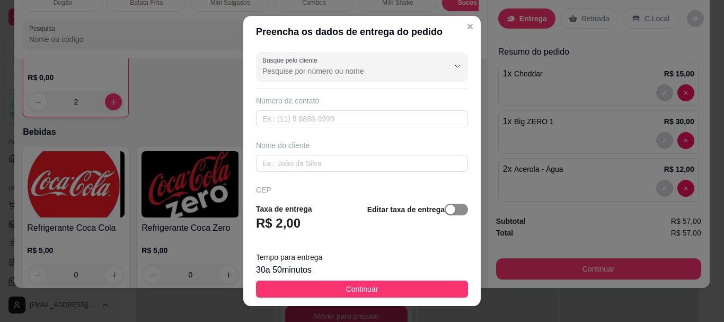
click at [450, 210] on span "button" at bounding box center [455, 209] width 23 height 12
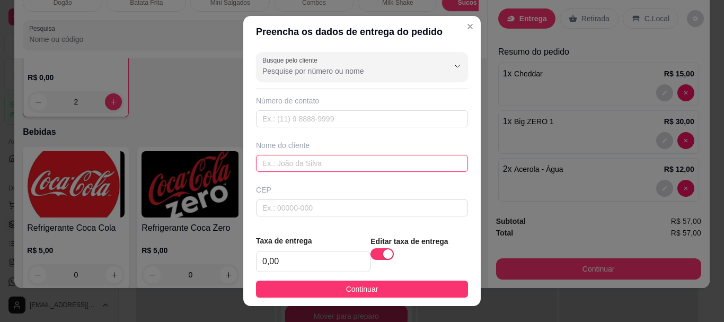
click at [378, 162] on input "text" at bounding box center [362, 163] width 212 height 17
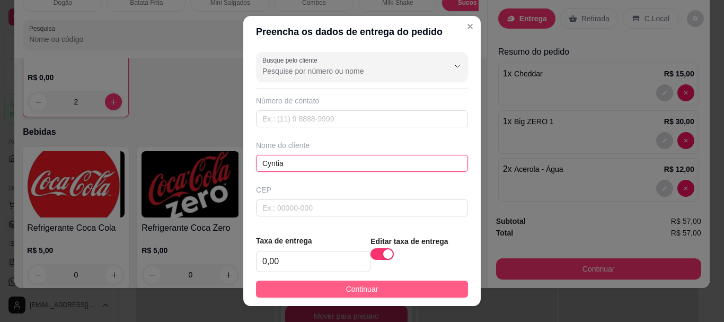
type input "Cyntia"
click at [359, 289] on span "Continuar" at bounding box center [362, 289] width 32 height 12
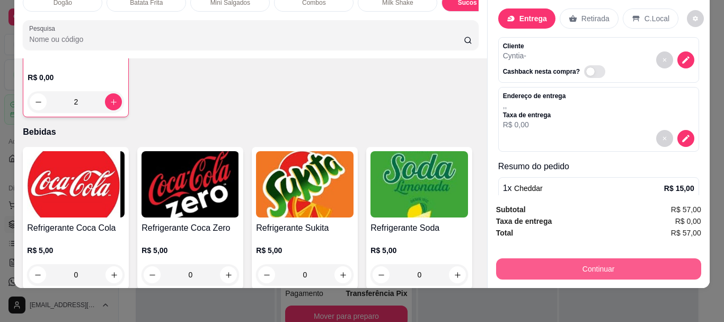
click at [573, 262] on button "Continuar" at bounding box center [598, 268] width 205 height 21
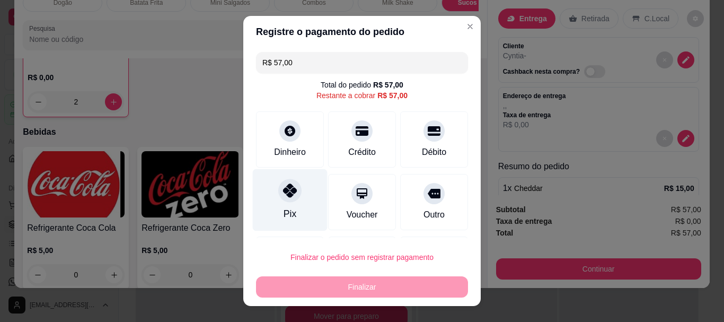
click at [286, 207] on div "Pix" at bounding box center [289, 214] width 13 height 14
type input "R$ 0,00"
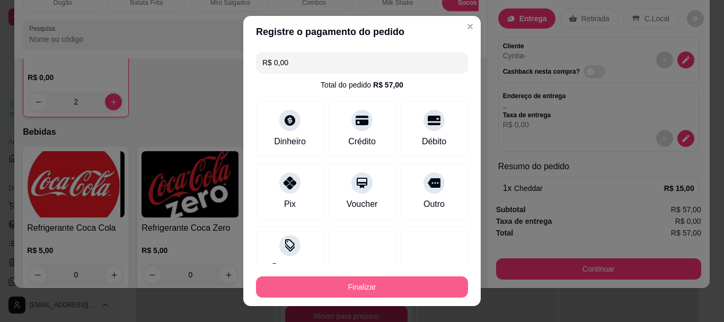
click at [334, 288] on button "Finalizar" at bounding box center [362, 286] width 212 height 21
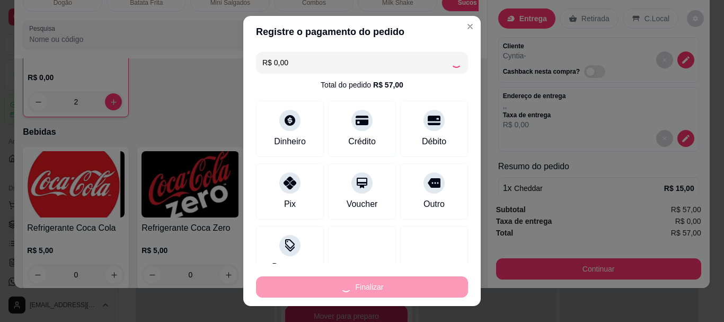
type input "0"
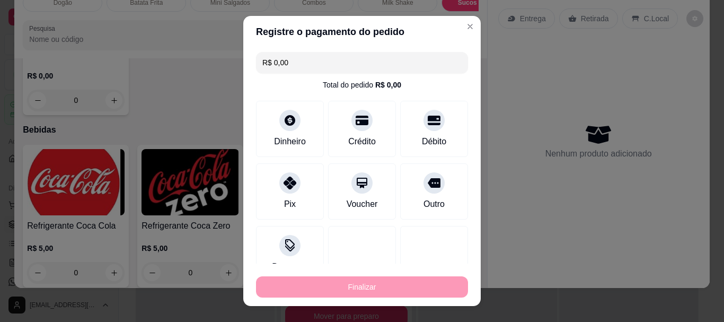
type input "-R$ 57,00"
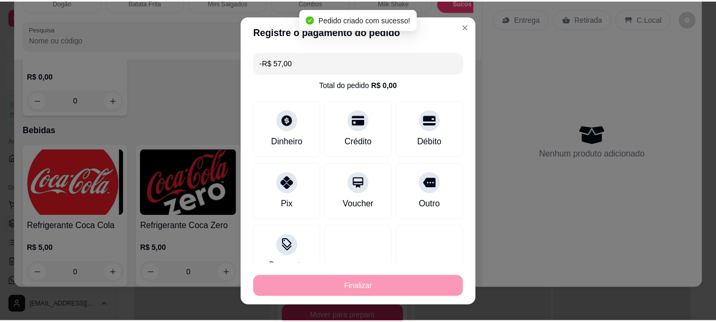
scroll to position [1945, 0]
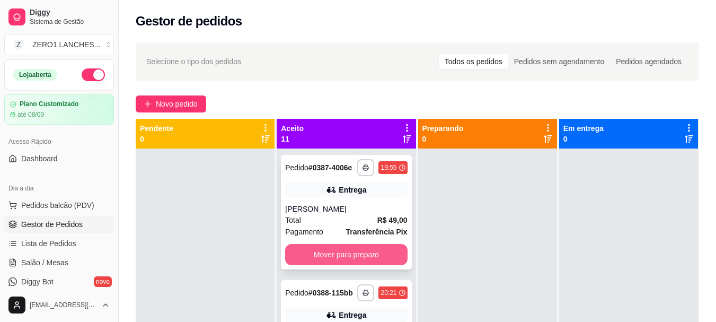
click at [346, 255] on button "Mover para preparo" at bounding box center [346, 254] width 122 height 21
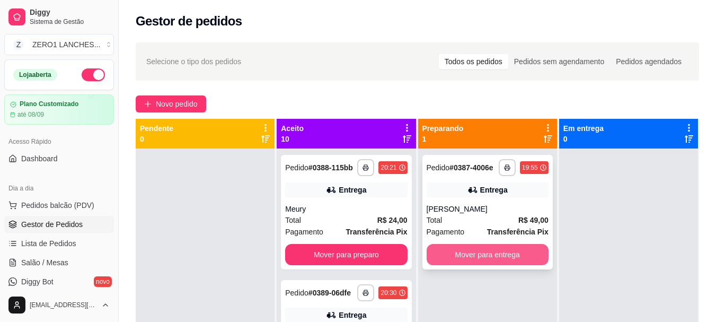
click at [480, 255] on button "Mover para entrega" at bounding box center [487, 254] width 122 height 21
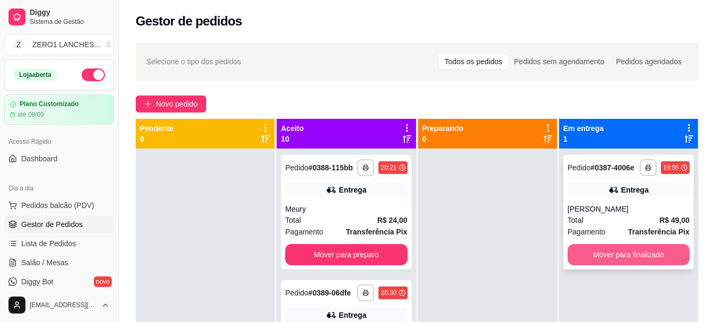
click at [599, 261] on button "Mover para finalizado" at bounding box center [628, 254] width 122 height 21
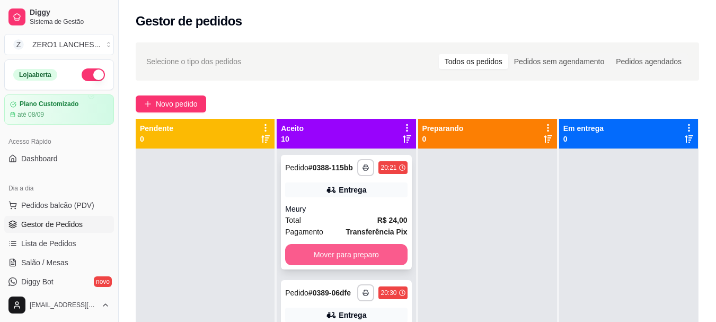
click at [359, 261] on button "Mover para preparo" at bounding box center [346, 254] width 122 height 21
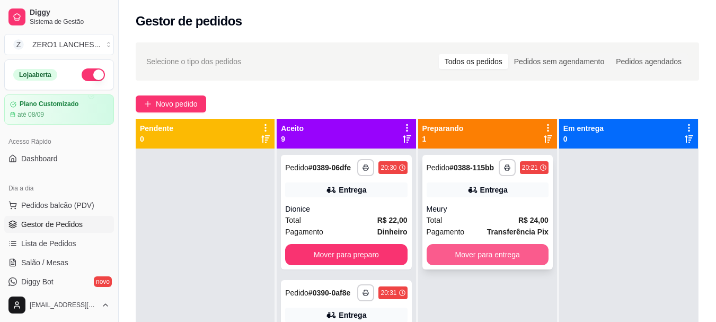
click at [465, 251] on button "Mover para entrega" at bounding box center [487, 254] width 122 height 21
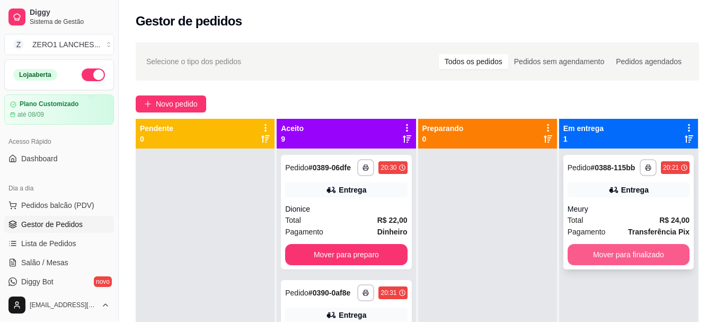
click at [632, 254] on button "Mover para finalizado" at bounding box center [628, 254] width 122 height 21
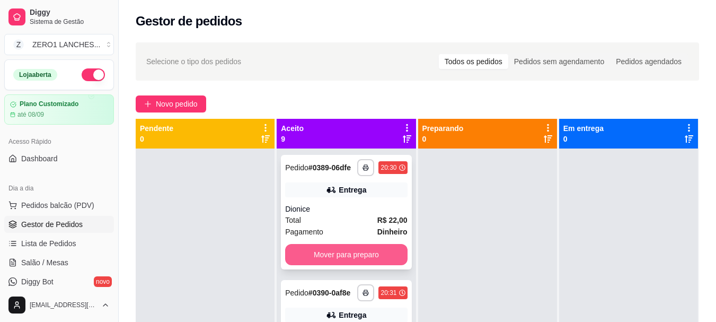
click at [332, 265] on button "Mover para preparo" at bounding box center [346, 254] width 122 height 21
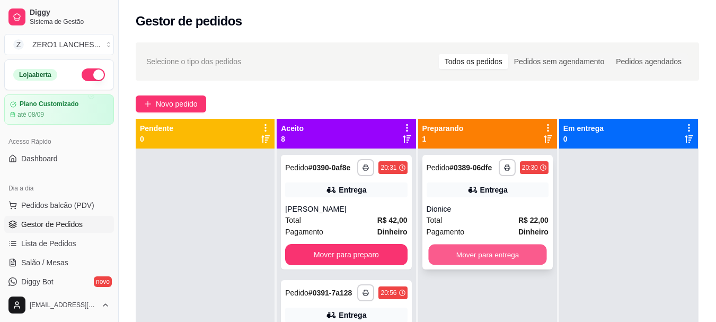
click at [434, 262] on button "Mover para entrega" at bounding box center [487, 254] width 118 height 21
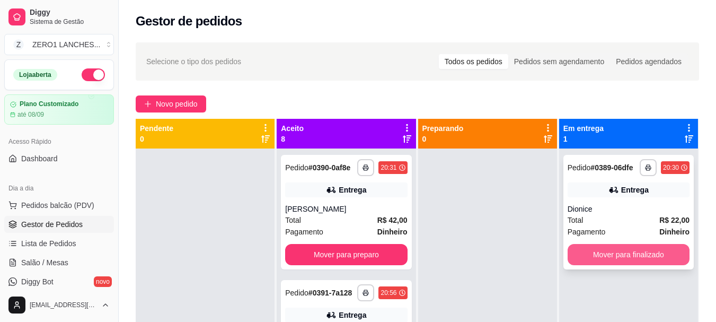
click at [597, 261] on button "Mover para finalizado" at bounding box center [628, 254] width 122 height 21
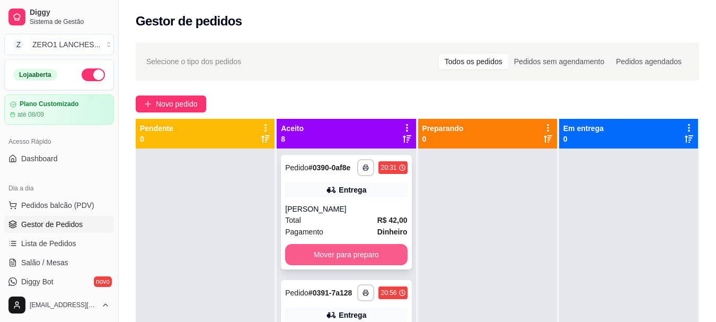
click at [354, 265] on button "Mover para preparo" at bounding box center [346, 254] width 122 height 21
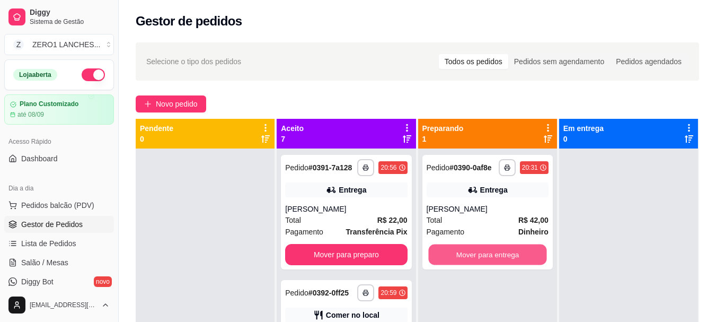
click at [484, 262] on button "Mover para entrega" at bounding box center [487, 254] width 118 height 21
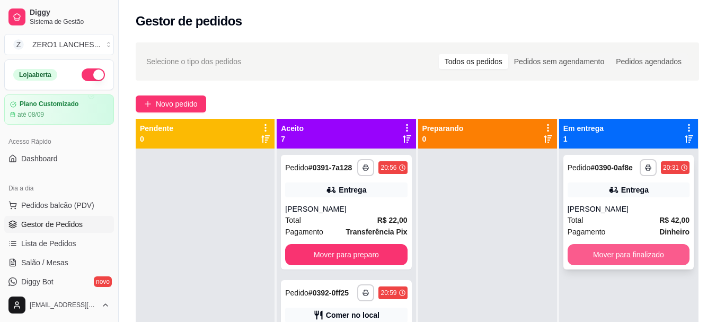
click at [645, 262] on button "Mover para finalizado" at bounding box center [628, 254] width 122 height 21
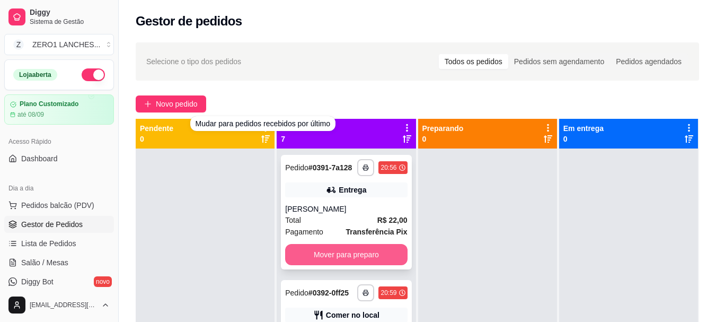
click at [327, 260] on button "Mover para preparo" at bounding box center [346, 254] width 122 height 21
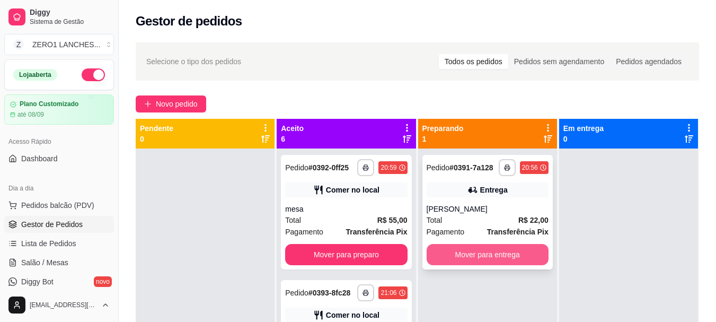
click at [461, 256] on button "Mover para entrega" at bounding box center [487, 254] width 122 height 21
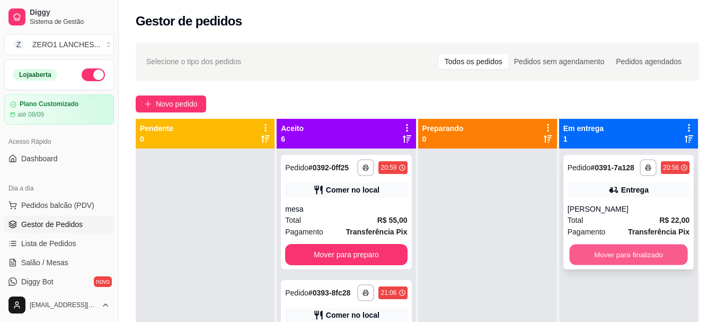
click at [577, 263] on button "Mover para finalizado" at bounding box center [628, 254] width 118 height 21
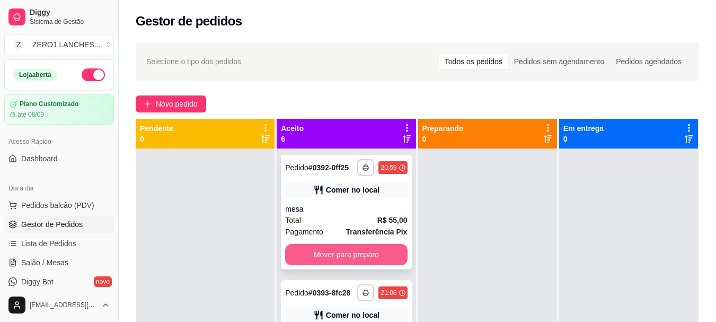
click at [334, 262] on button "Mover para preparo" at bounding box center [346, 254] width 122 height 21
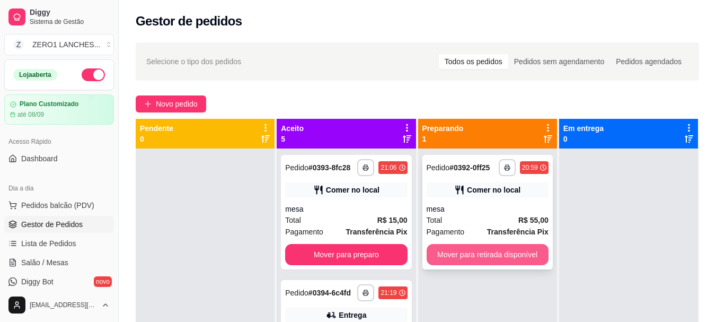
click at [446, 254] on button "Mover para retirada disponível" at bounding box center [487, 254] width 122 height 21
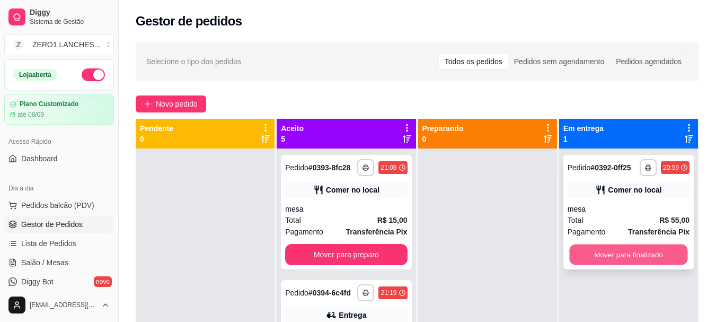
click at [585, 253] on button "Mover para finalizado" at bounding box center [628, 254] width 118 height 21
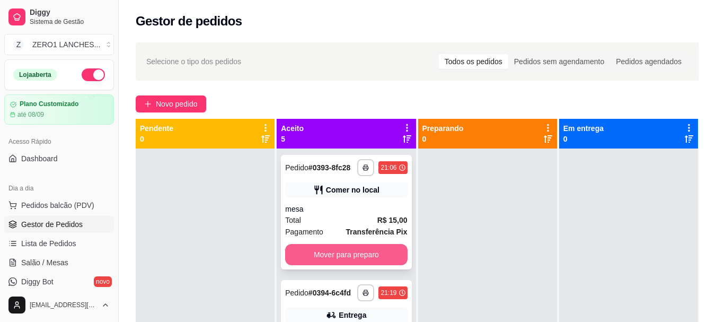
click at [329, 265] on button "Mover para preparo" at bounding box center [346, 254] width 122 height 21
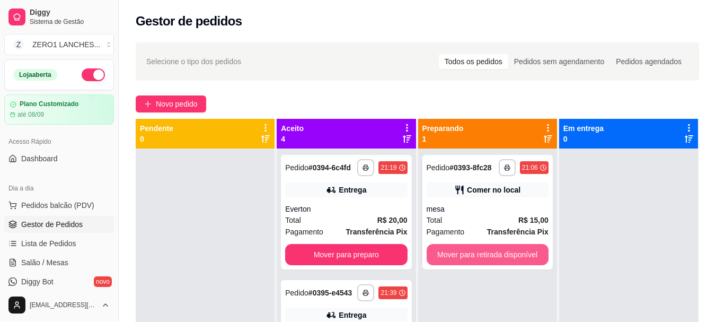
click at [447, 252] on button "Mover para retirada disponível" at bounding box center [487, 254] width 122 height 21
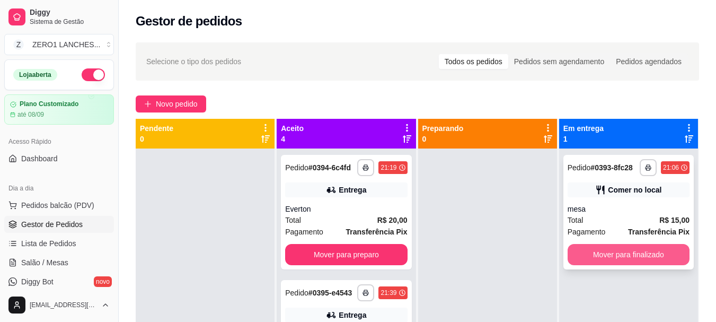
click at [583, 255] on button "Mover para finalizado" at bounding box center [628, 254] width 122 height 21
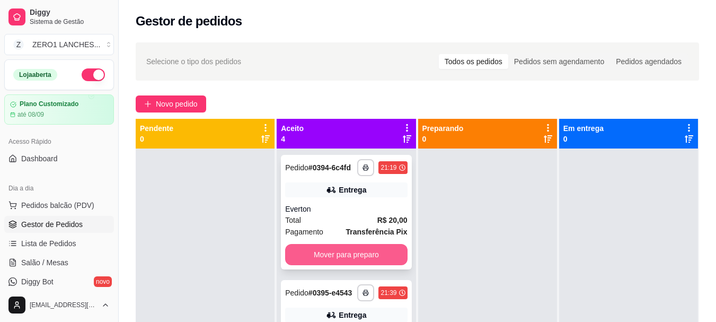
click at [361, 265] on button "Mover para preparo" at bounding box center [346, 254] width 122 height 21
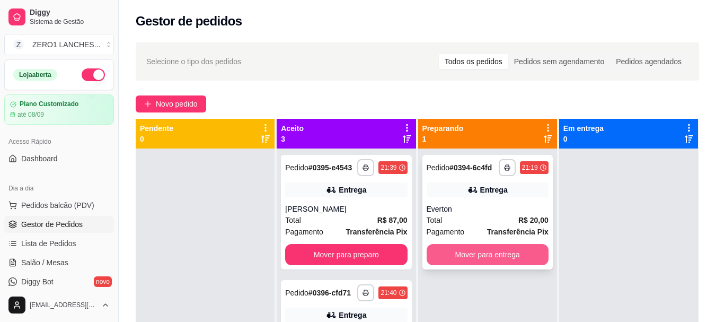
click at [451, 254] on button "Mover para entrega" at bounding box center [487, 254] width 122 height 21
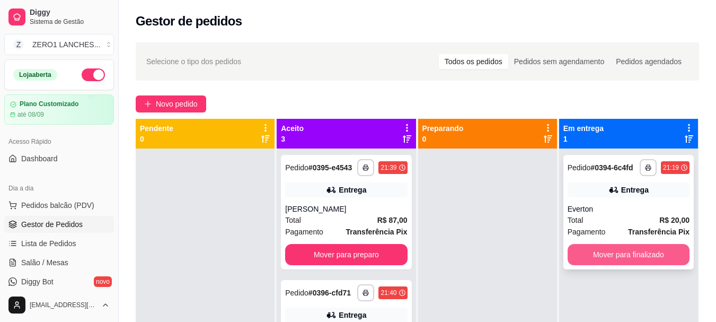
click at [575, 248] on button "Mover para finalizado" at bounding box center [628, 254] width 122 height 21
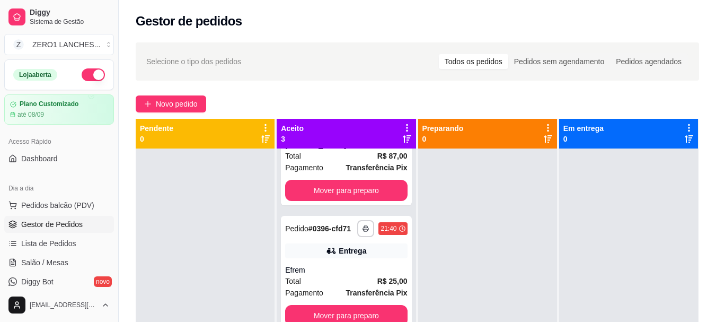
scroll to position [159, 0]
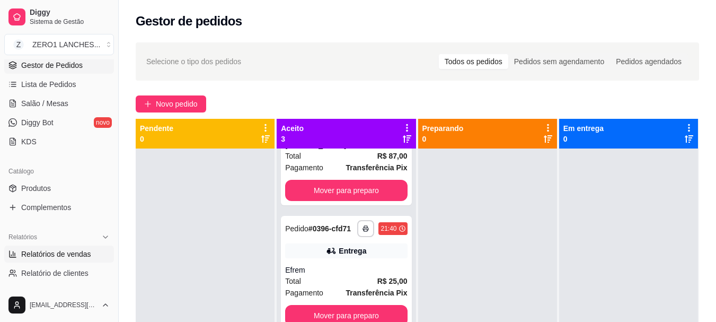
click at [56, 247] on link "Relatórios de vendas" at bounding box center [59, 253] width 110 height 17
select select "ALL"
select select "0"
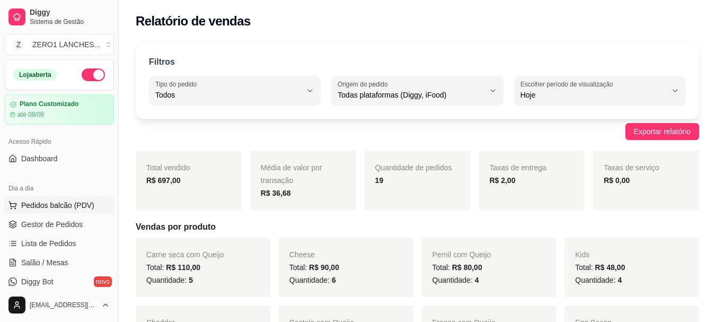
click at [57, 198] on button "Pedidos balcão (PDV)" at bounding box center [59, 205] width 110 height 17
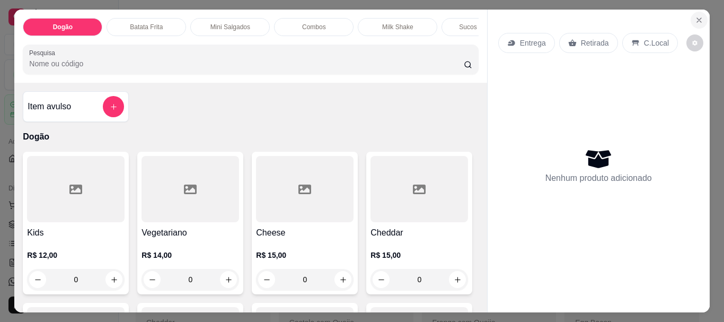
click at [690, 16] on button "Close" at bounding box center [698, 20] width 17 height 17
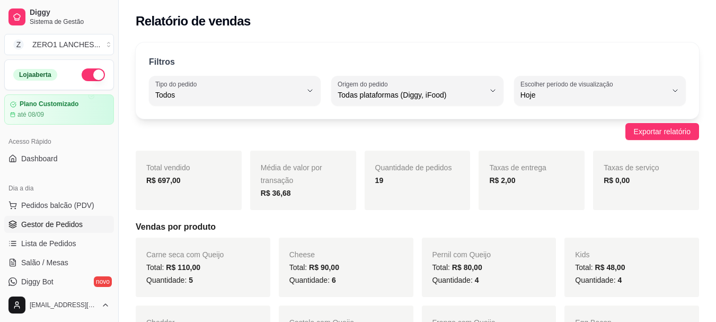
click at [62, 221] on span "Gestor de Pedidos" at bounding box center [51, 224] width 61 height 11
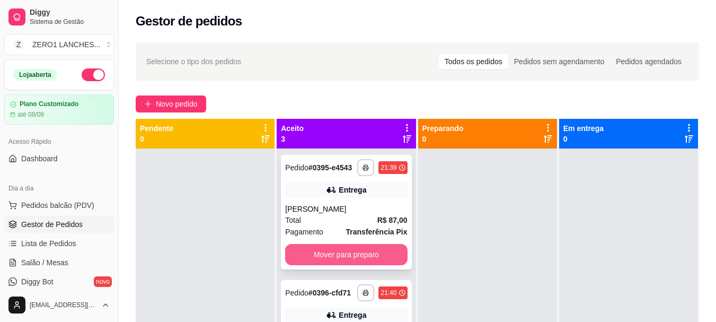
scroll to position [90, 0]
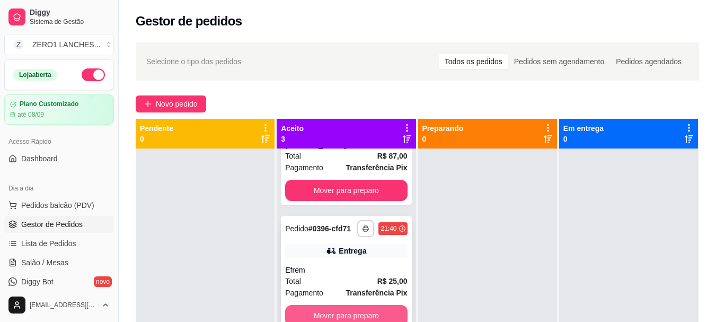
click at [360, 306] on button "Mover para preparo" at bounding box center [346, 315] width 122 height 21
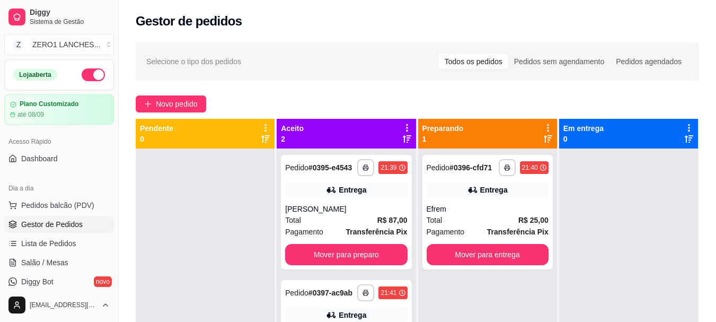
scroll to position [0, 0]
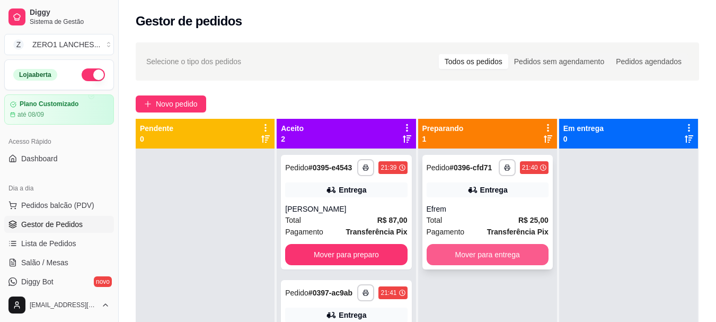
click at [478, 257] on button "Mover para entrega" at bounding box center [487, 254] width 122 height 21
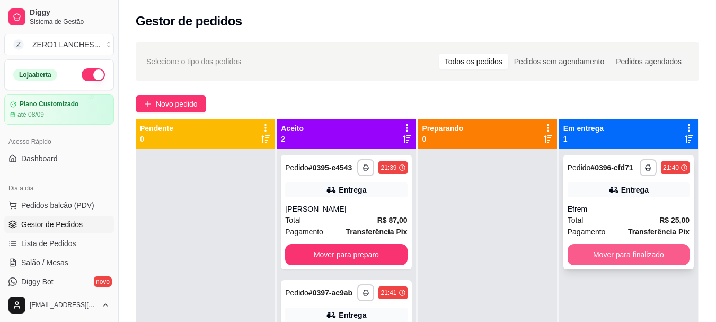
click at [610, 254] on button "Mover para finalizado" at bounding box center [628, 254] width 122 height 21
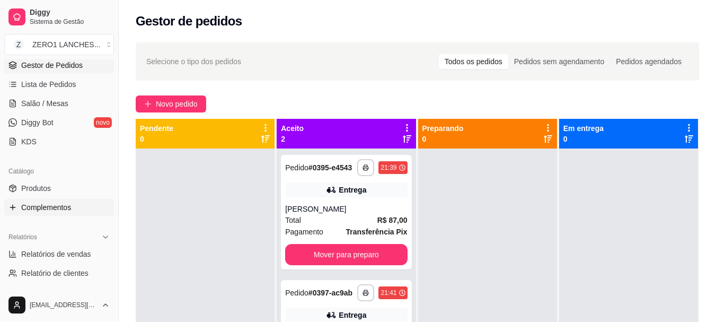
scroll to position [212, 0]
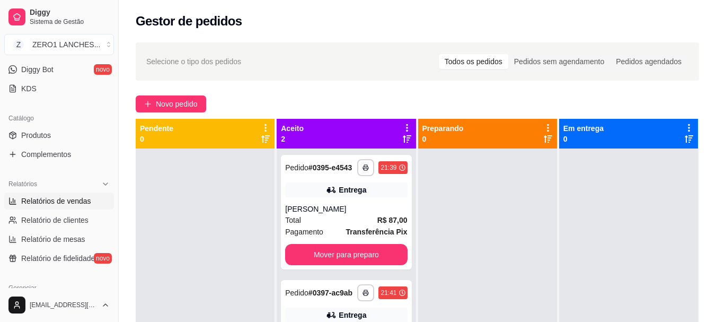
click at [63, 204] on span "Relatórios de vendas" at bounding box center [56, 200] width 70 height 11
select select "ALL"
select select "0"
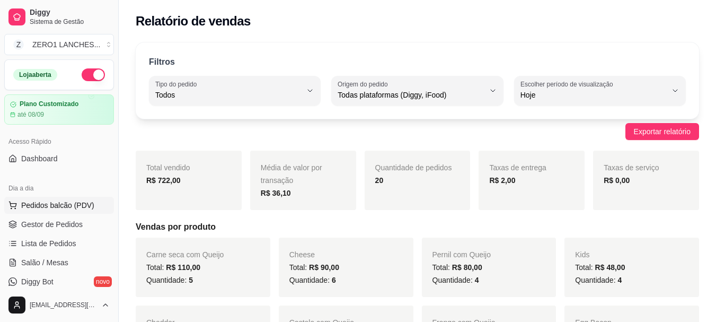
click at [51, 201] on span "Pedidos balcão (PDV)" at bounding box center [57, 205] width 73 height 11
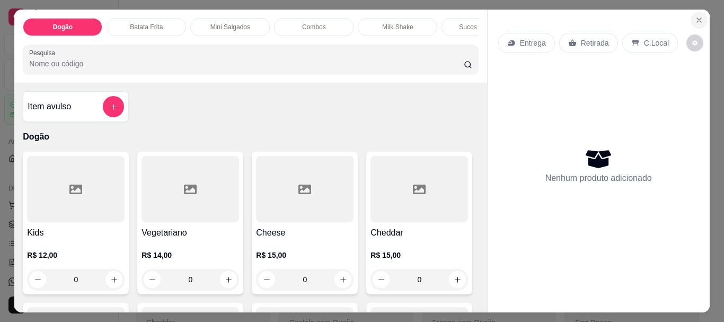
click at [697, 17] on icon "Close" at bounding box center [698, 20] width 8 height 8
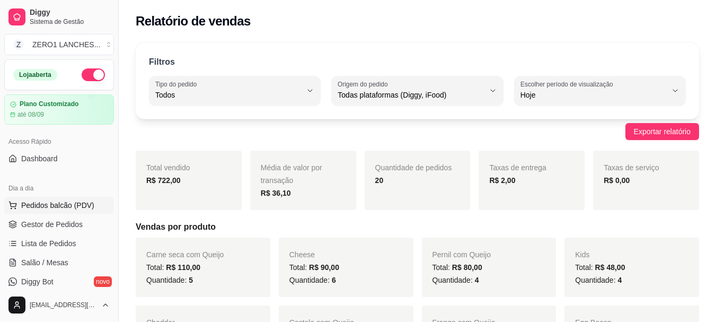
click at [60, 210] on button "Pedidos balcão (PDV)" at bounding box center [59, 205] width 110 height 17
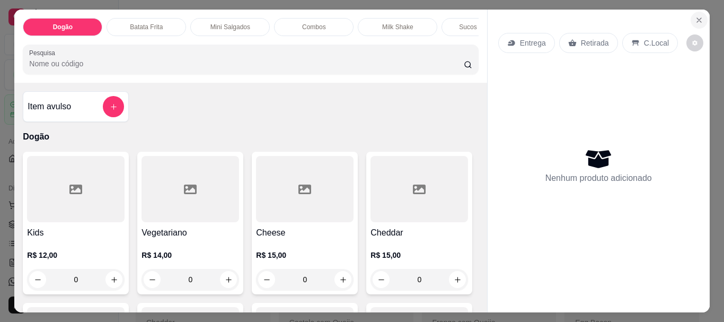
click at [697, 18] on icon "Close" at bounding box center [699, 20] width 4 height 4
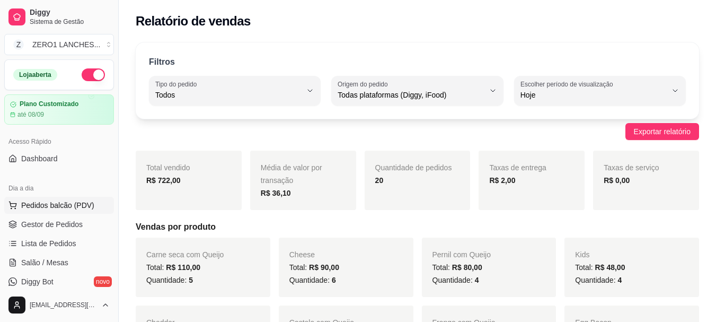
click at [67, 209] on span "Pedidos balcão (PDV)" at bounding box center [57, 205] width 73 height 11
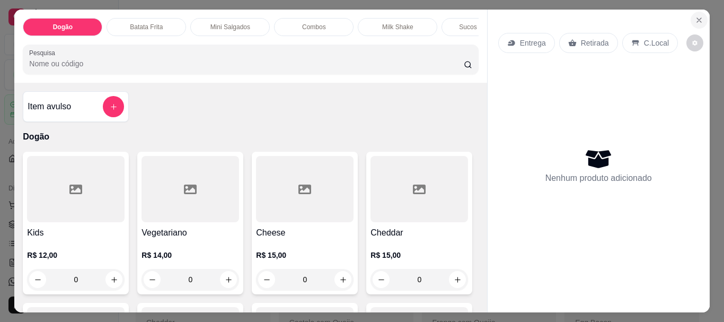
click at [694, 19] on icon "Close" at bounding box center [698, 20] width 8 height 8
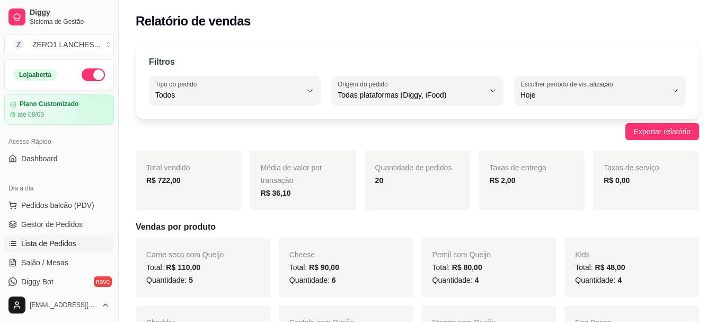
click at [65, 239] on span "Lista de Pedidos" at bounding box center [48, 243] width 55 height 11
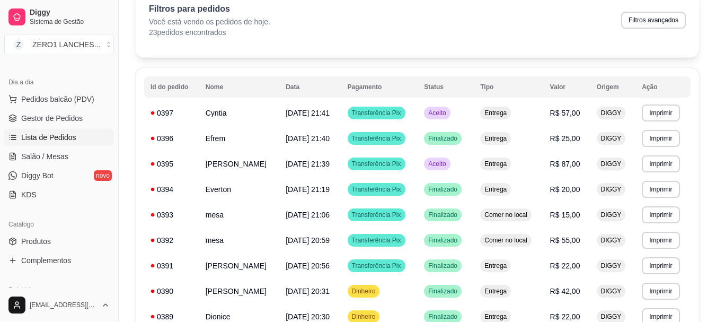
scroll to position [212, 0]
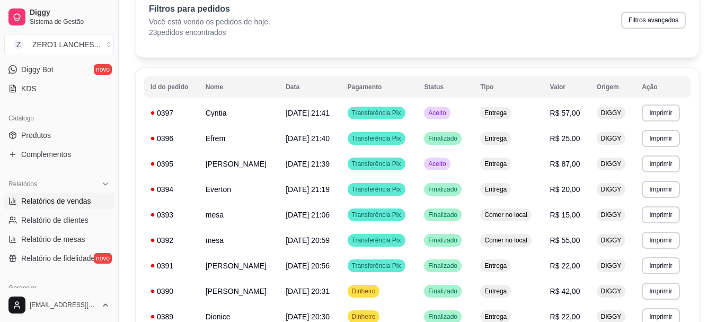
click at [63, 200] on span "Relatórios de vendas" at bounding box center [56, 200] width 70 height 11
select select "ALL"
select select "0"
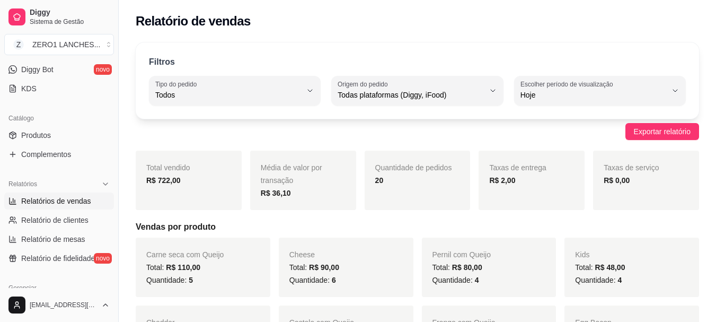
click at [71, 204] on span "Relatórios de vendas" at bounding box center [56, 200] width 70 height 11
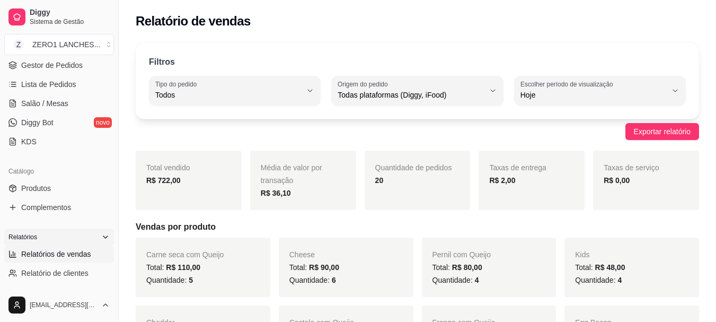
scroll to position [106, 0]
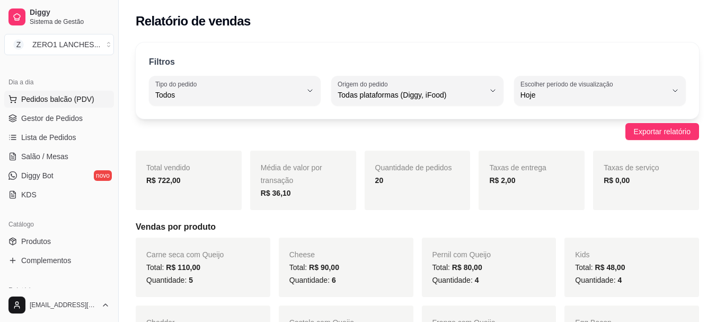
click at [69, 96] on span "Pedidos balcão (PDV)" at bounding box center [57, 99] width 73 height 11
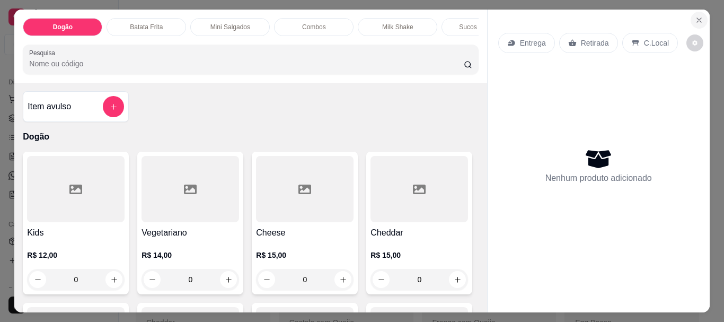
click at [694, 16] on icon "Close" at bounding box center [698, 20] width 8 height 8
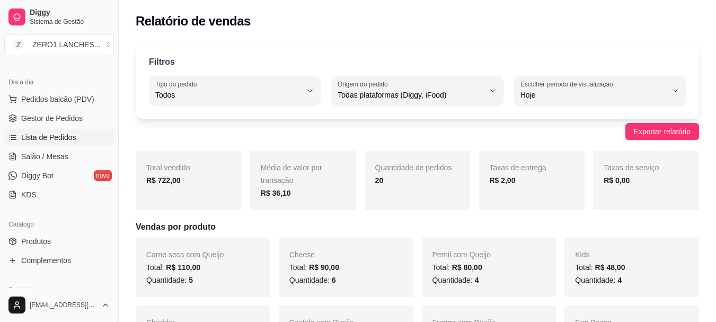
click at [49, 139] on span "Lista de Pedidos" at bounding box center [48, 137] width 55 height 11
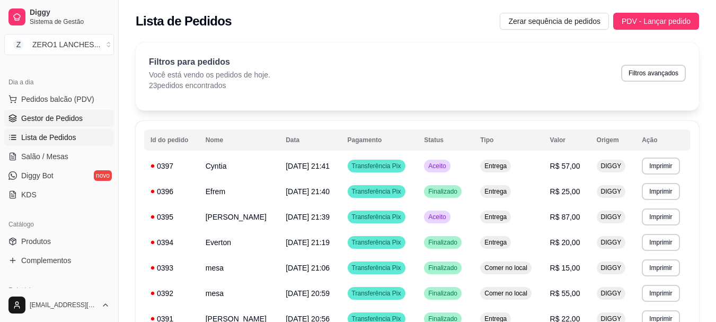
click at [56, 123] on link "Gestor de Pedidos" at bounding box center [59, 118] width 110 height 17
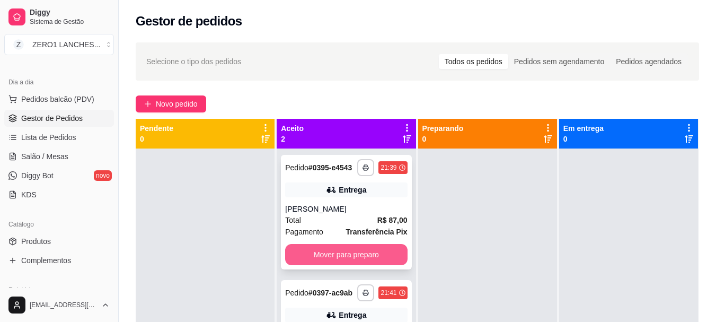
click at [375, 256] on button "Mover para preparo" at bounding box center [346, 254] width 122 height 21
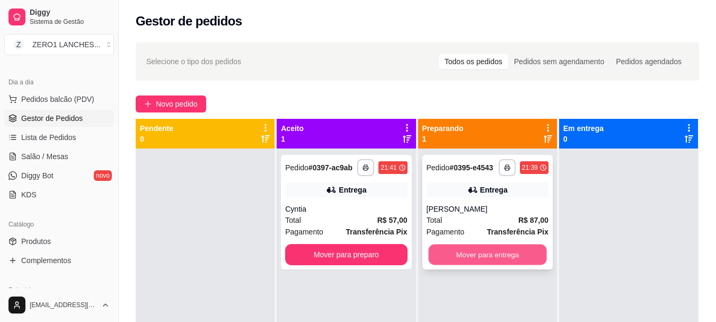
click at [512, 253] on button "Mover para entrega" at bounding box center [487, 254] width 118 height 21
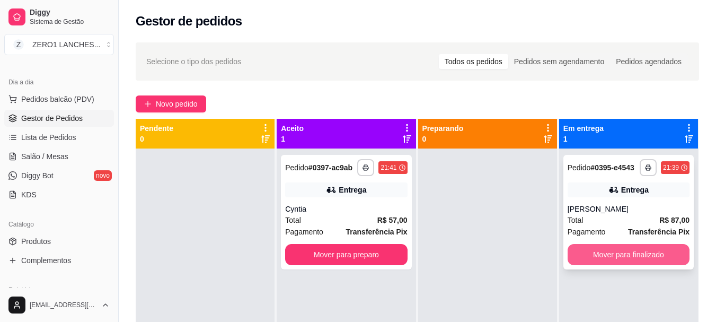
click at [627, 251] on button "Mover para finalizado" at bounding box center [628, 254] width 122 height 21
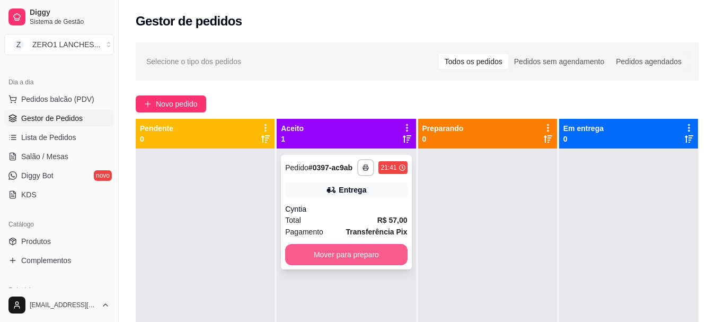
click at [372, 253] on button "Mover para preparo" at bounding box center [346, 254] width 122 height 21
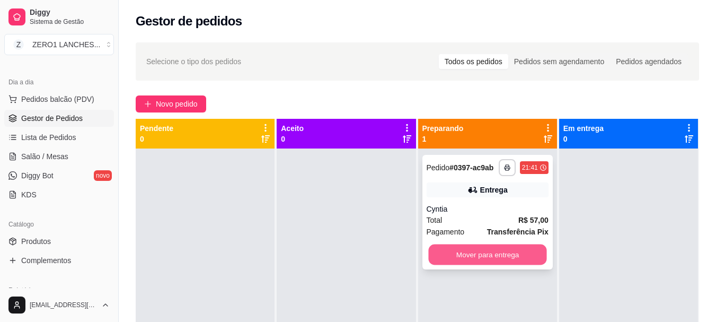
click at [524, 257] on button "Mover para entrega" at bounding box center [487, 254] width 118 height 21
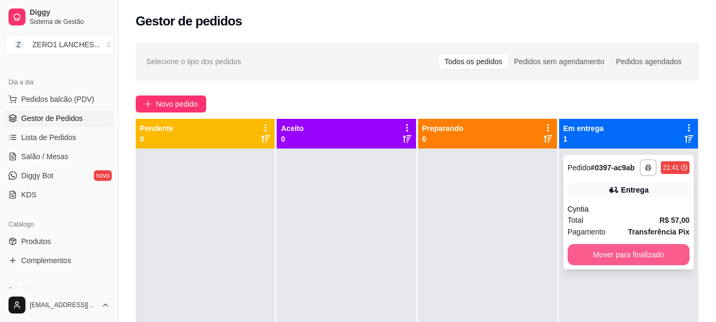
click at [618, 260] on button "Mover para finalizado" at bounding box center [628, 254] width 122 height 21
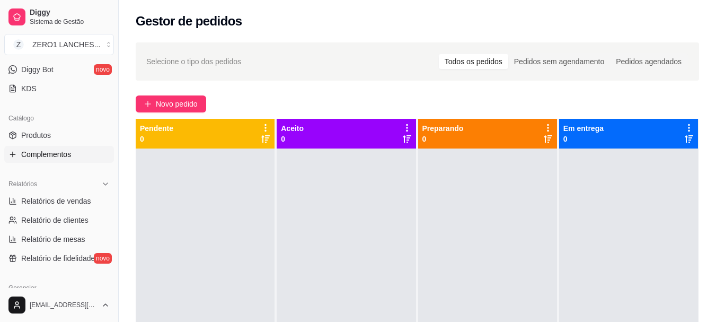
scroll to position [265, 0]
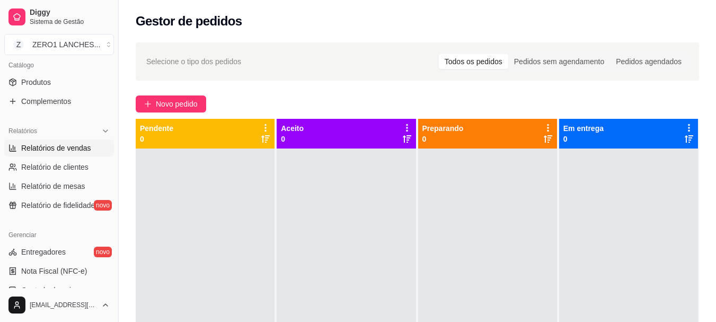
click at [77, 150] on span "Relatórios de vendas" at bounding box center [56, 147] width 70 height 11
select select "ALL"
select select "0"
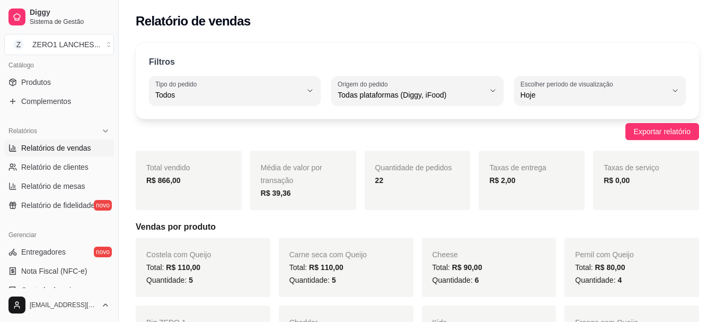
scroll to position [106, 0]
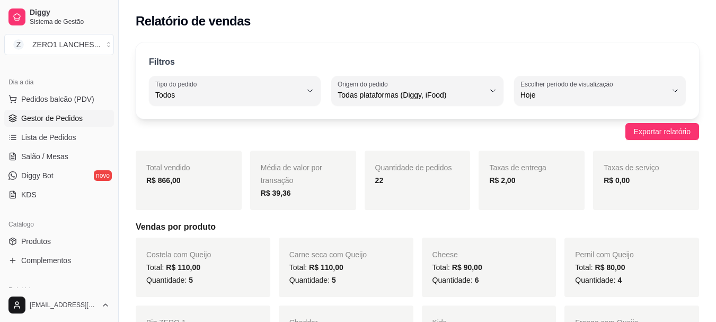
click at [55, 121] on span "Gestor de Pedidos" at bounding box center [51, 118] width 61 height 11
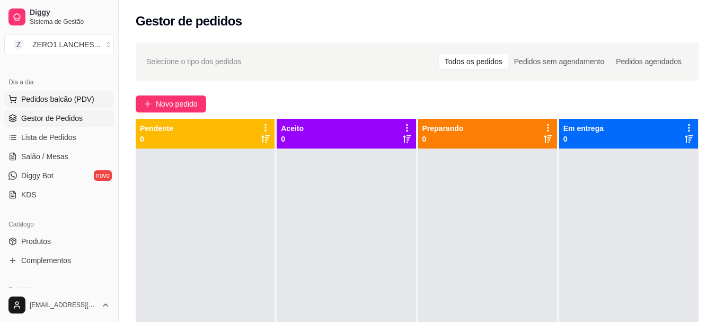
click at [40, 105] on button "Pedidos balcão (PDV)" at bounding box center [59, 99] width 110 height 17
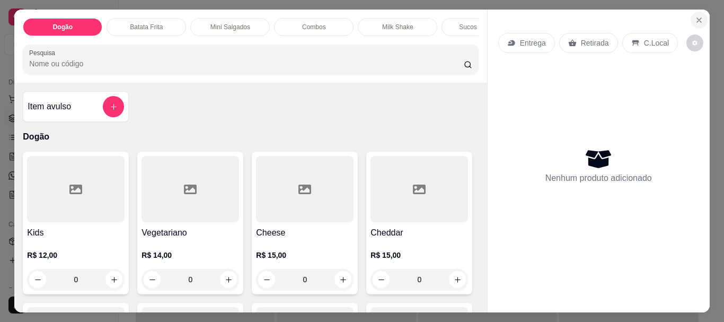
click at [697, 18] on icon "Close" at bounding box center [699, 20] width 4 height 4
